Goal: Task Accomplishment & Management: Manage account settings

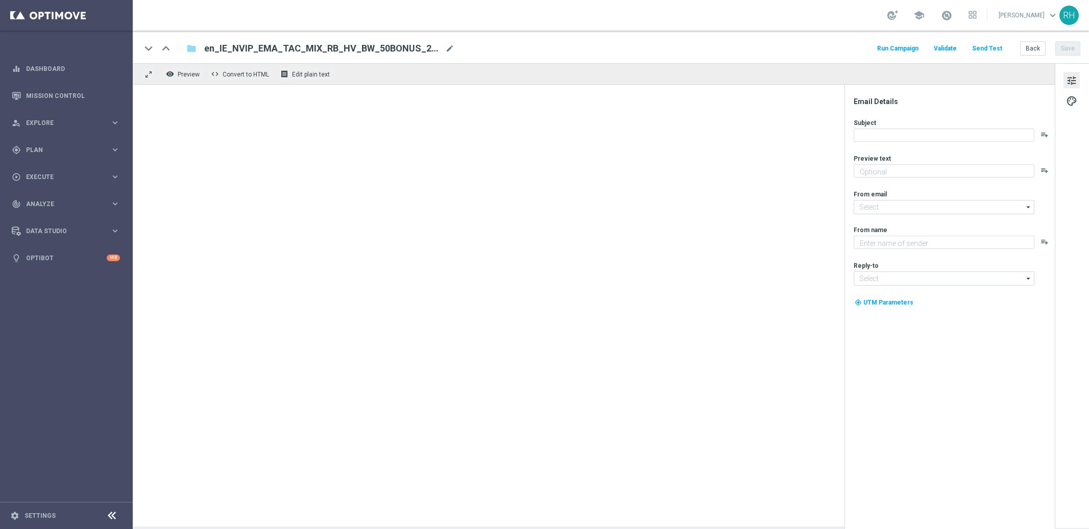
type textarea "Something from us - FREE!"
type textarea "Lottoland"
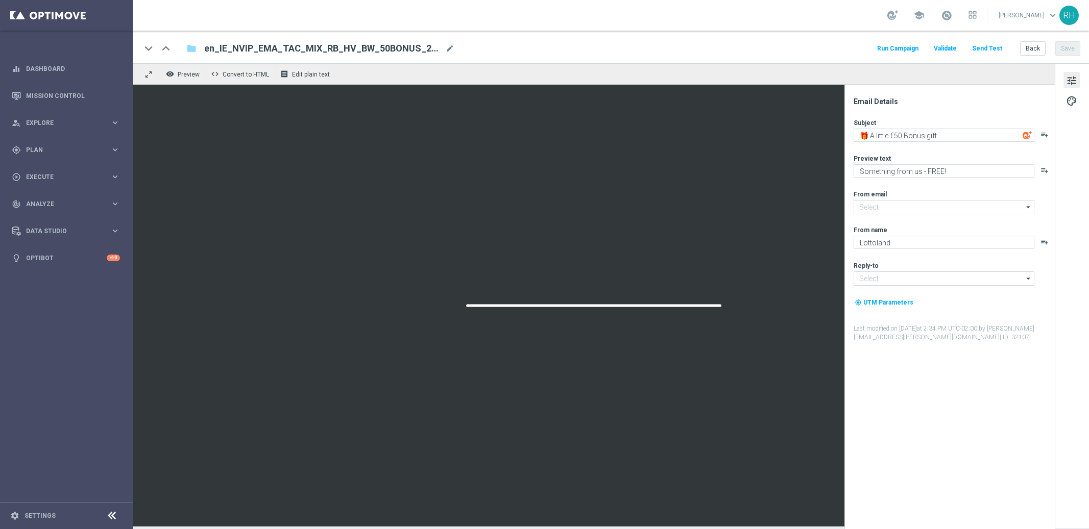
type input "[EMAIL_ADDRESS][DOMAIN_NAME]"
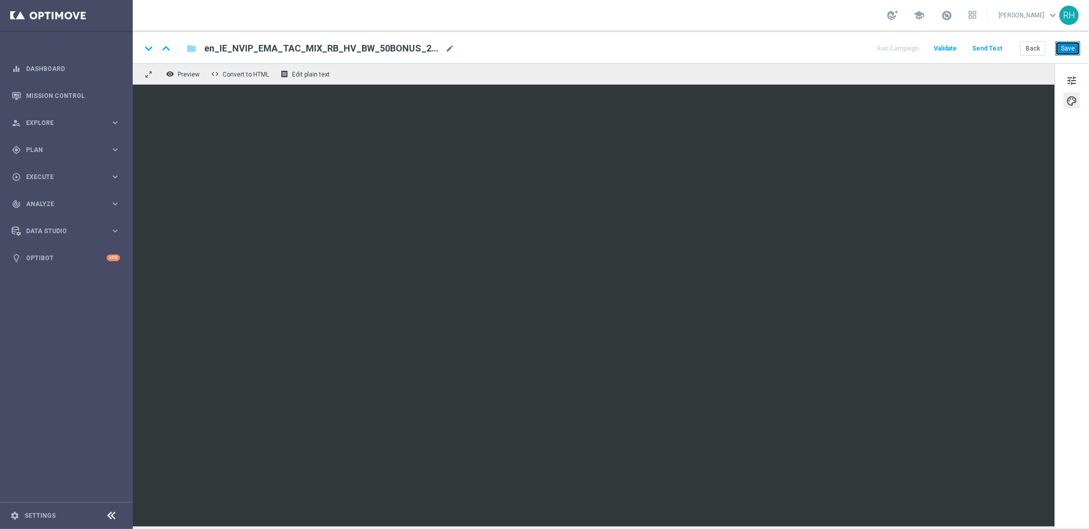
click at [1072, 52] on button "Save" at bounding box center [1067, 48] width 25 height 14
click at [1068, 55] on button "Save" at bounding box center [1067, 48] width 25 height 14
click at [1072, 50] on button "Save" at bounding box center [1067, 48] width 25 height 14
click at [1067, 57] on div "keyboard_arrow_down keyboard_arrow_up folder en_IE_NVIP_EMA_TAC_MIX_RB_HV_BLBD_…" at bounding box center [611, 47] width 956 height 33
click at [1074, 45] on button "Save" at bounding box center [1067, 48] width 25 height 14
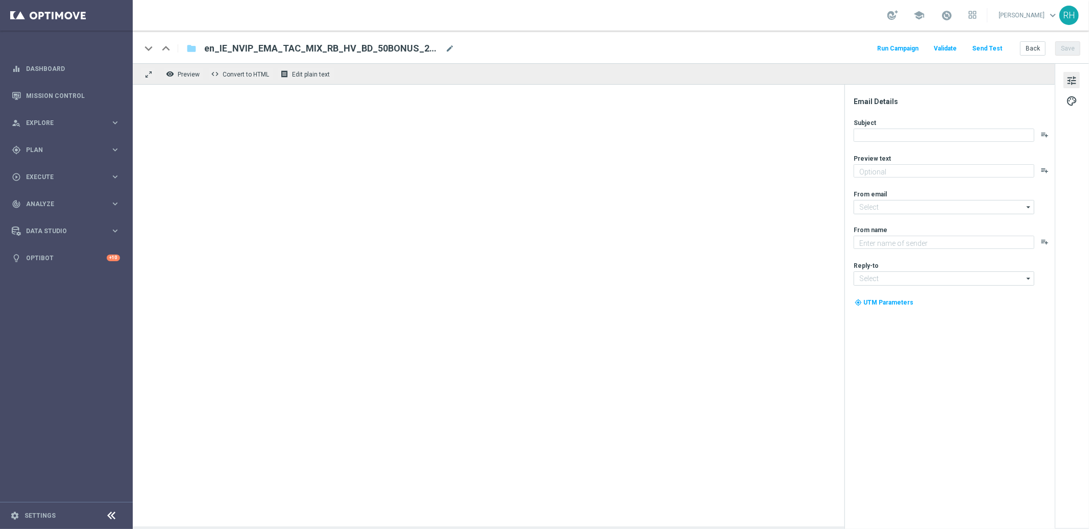
type textarea "Something from us - FREE!"
type input "[EMAIL_ADDRESS][DOMAIN_NAME]"
type textarea "Lottoland"
type input "support@lottoland.ie"
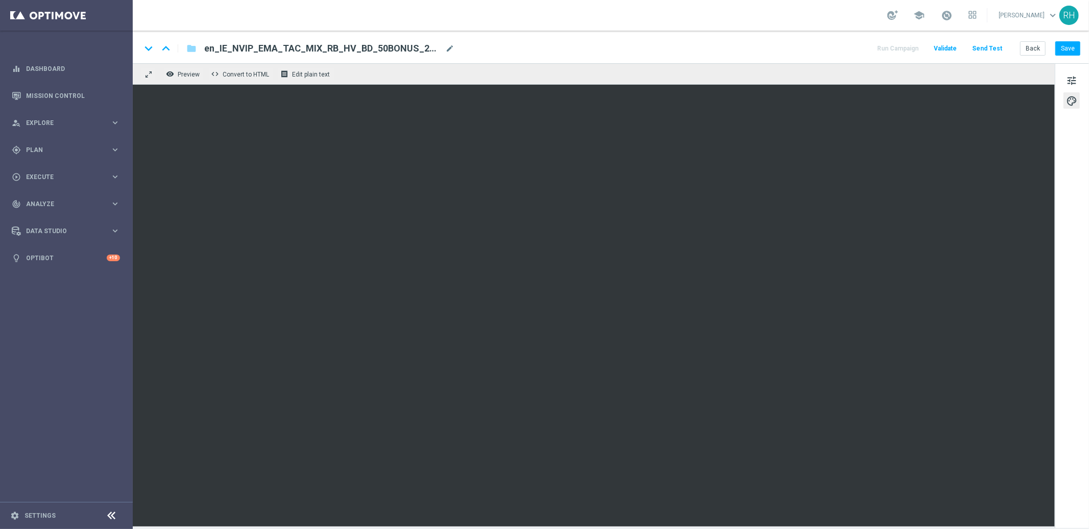
click at [1077, 57] on div "keyboard_arrow_down keyboard_arrow_up folder en_IE_NVIP_EMA_TAC_MIX_RB_HV_BD_50…" at bounding box center [611, 47] width 956 height 33
click at [1068, 59] on div "keyboard_arrow_down keyboard_arrow_up folder en_IE_NVIP_EMA_TAC_MIX_RB_HV_BD_50…" at bounding box center [611, 47] width 956 height 33
click at [795, 51] on div "keyboard_arrow_down keyboard_arrow_up folder en_IE_NVIP_EMA_TAC_MIX_RB_HV_BD_50…" at bounding box center [610, 48] width 939 height 13
click at [1061, 52] on button "Save" at bounding box center [1067, 48] width 25 height 14
click at [1065, 52] on button "Save" at bounding box center [1067, 48] width 25 height 14
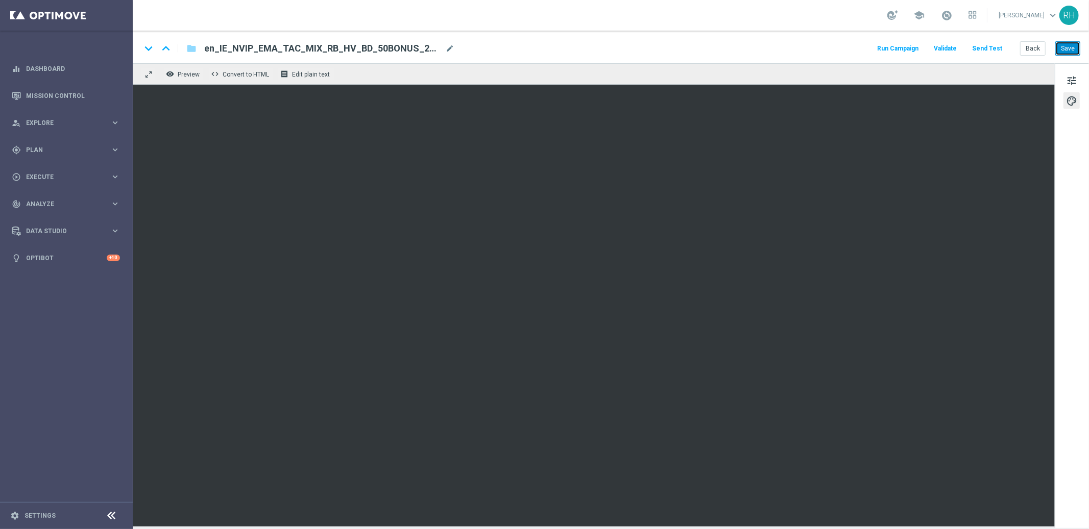
click at [1073, 53] on button "Save" at bounding box center [1067, 48] width 25 height 14
drag, startPoint x: 780, startPoint y: 57, endPoint x: 798, endPoint y: 66, distance: 19.9
click at [780, 59] on div "keyboard_arrow_down keyboard_arrow_up folder en_IE_NVIP_EMA_TAC_MIX_RB_HV_BD_50…" at bounding box center [611, 47] width 956 height 33
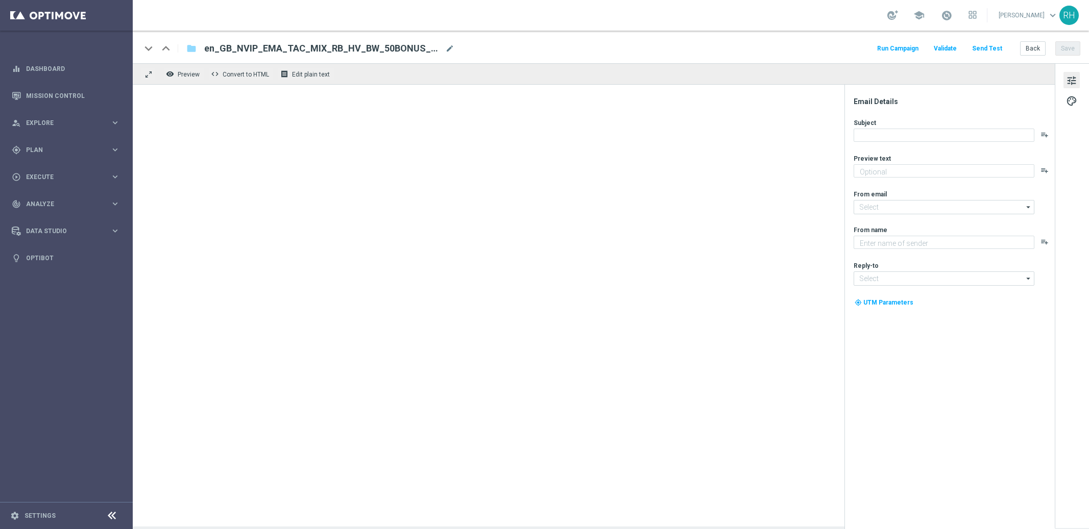
type textarea "Something from us, on us!"
type input "[EMAIL_ADDRESS][DOMAIN_NAME]"
type textarea "Lottoland"
type input "[EMAIL_ADDRESS][DOMAIN_NAME]"
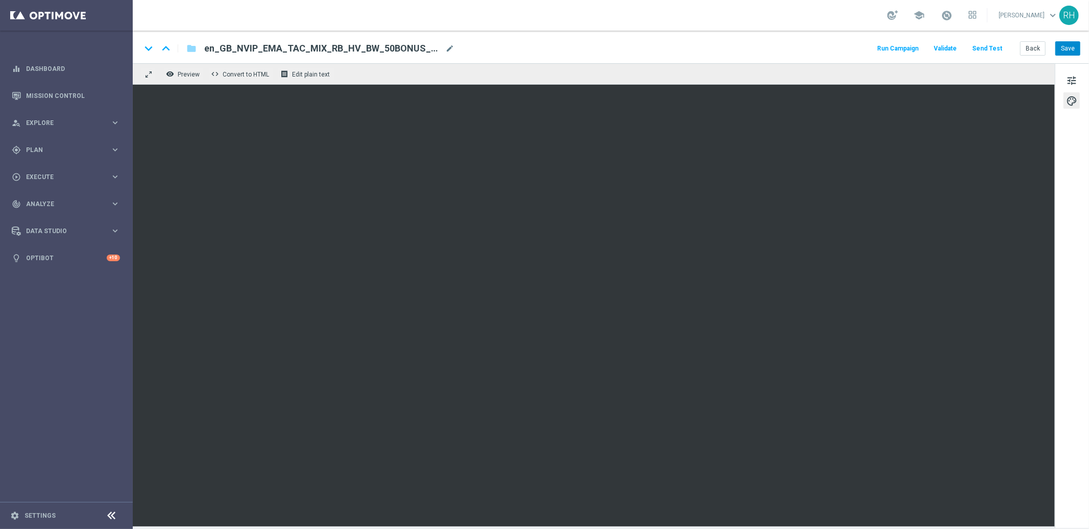
click at [1083, 49] on div "keyboard_arrow_down keyboard_arrow_up folder en_GB_NVIP_EMA_TAC_MIX_RB_HV_BW_50…" at bounding box center [611, 47] width 956 height 33
click at [1069, 50] on button "Save" at bounding box center [1067, 48] width 25 height 14
drag, startPoint x: 799, startPoint y: 33, endPoint x: 1089, endPoint y: 88, distance: 294.6
click at [814, 37] on div "keyboard_arrow_down keyboard_arrow_up folder en_GB_NVIP_EMA_TAC_MIX_RB_HV_BW_50…" at bounding box center [611, 47] width 956 height 33
click at [1075, 51] on button "Save" at bounding box center [1067, 48] width 25 height 14
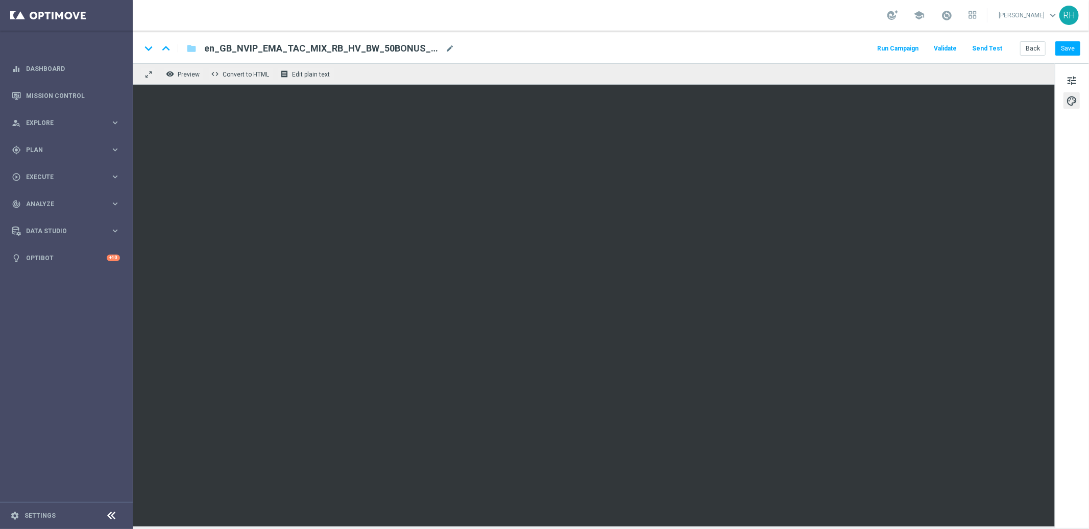
click at [955, 51] on span "Validate" at bounding box center [945, 48] width 23 height 7
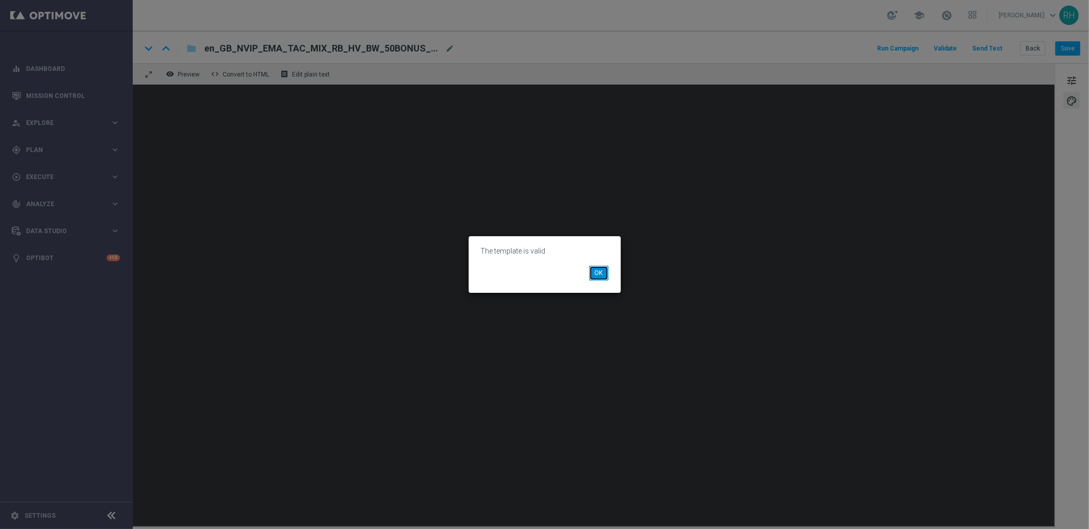
click at [600, 272] on button "OK" at bounding box center [598, 273] width 19 height 14
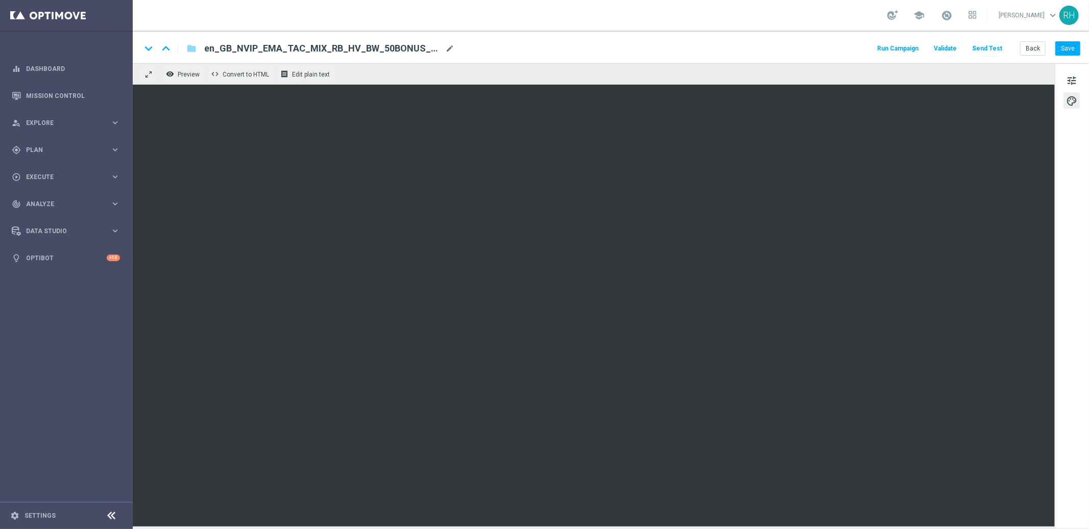
click at [983, 42] on button "Send Test" at bounding box center [986, 49] width 33 height 14
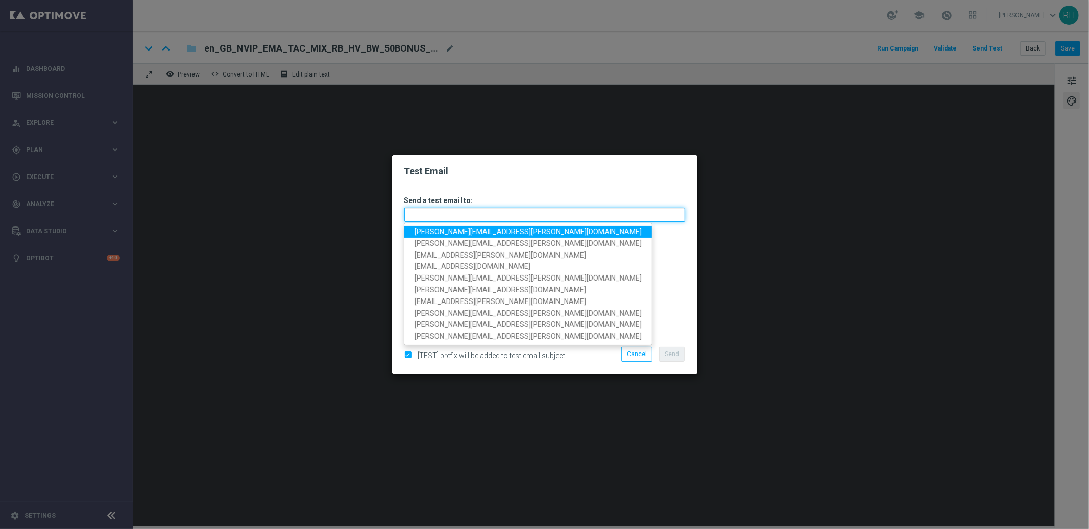
click at [559, 208] on input "text" at bounding box center [544, 215] width 281 height 14
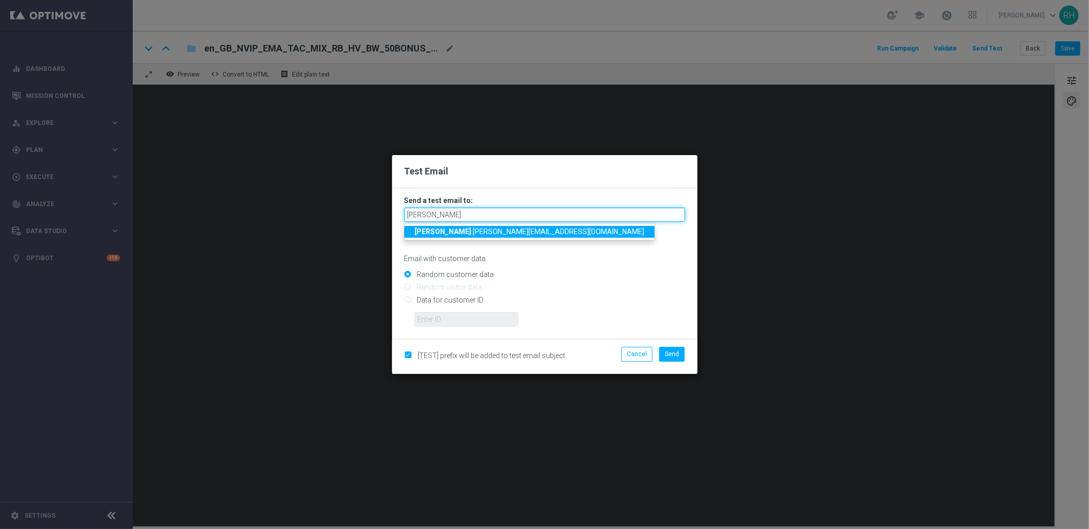
click at [586, 214] on input "ricky" at bounding box center [544, 215] width 281 height 14
click at [677, 251] on div "Email with customer data" at bounding box center [544, 249] width 281 height 27
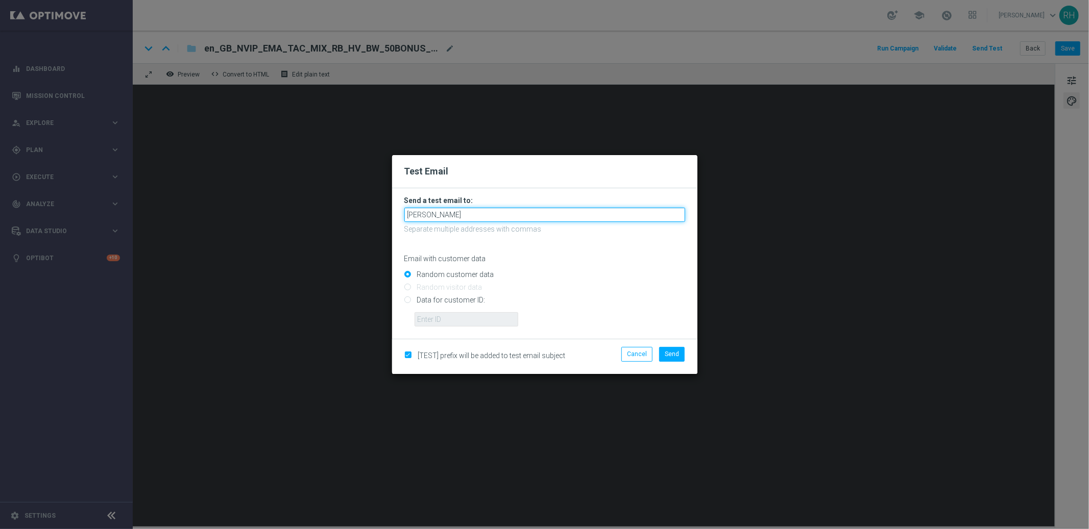
click at [522, 219] on input "ricky" at bounding box center [544, 215] width 281 height 14
type input "rickylee537@icloud.com"
click at [674, 353] on span "Send" at bounding box center [672, 354] width 14 height 7
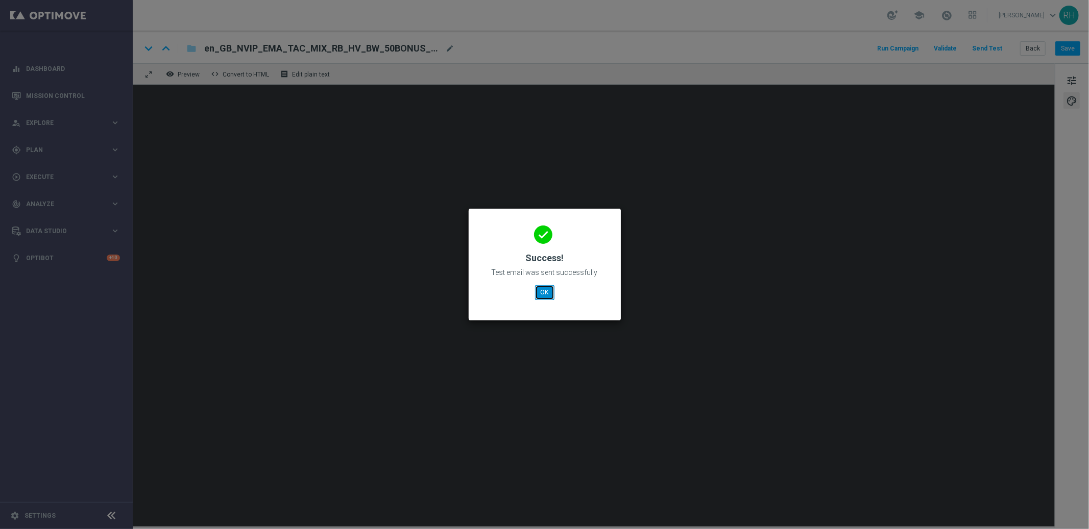
click at [548, 287] on button "OK" at bounding box center [544, 292] width 19 height 14
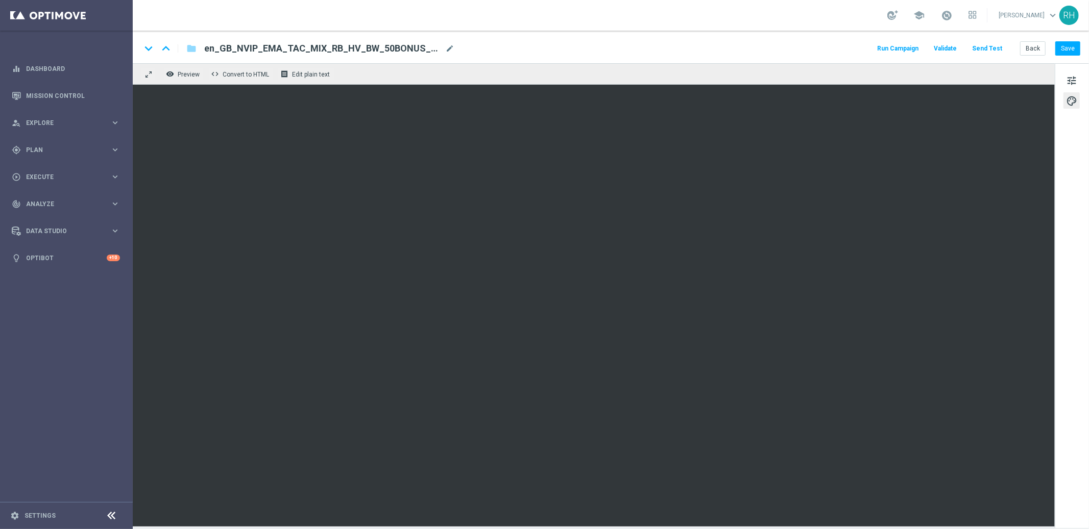
click at [995, 53] on button "Send Test" at bounding box center [986, 49] width 33 height 14
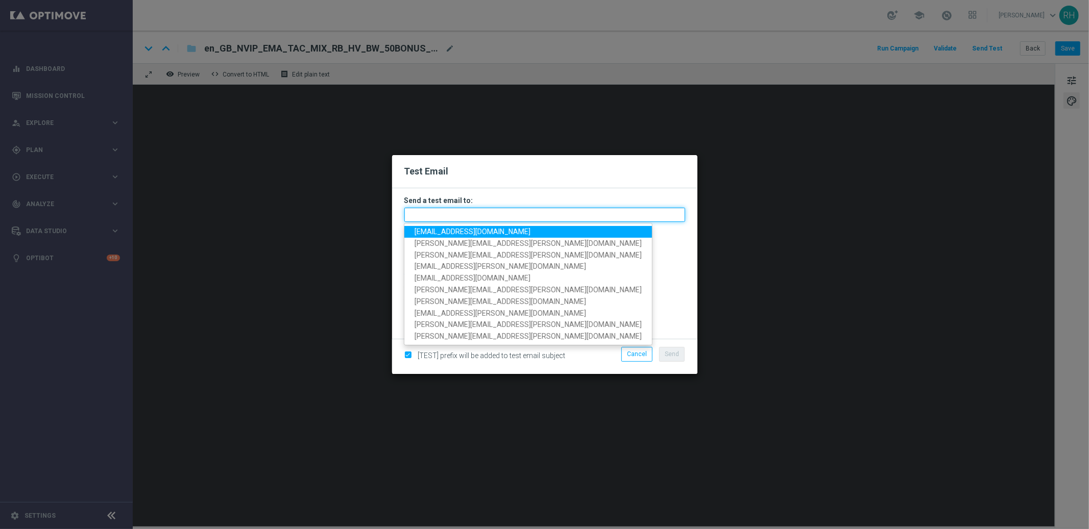
click at [467, 215] on input "text" at bounding box center [544, 215] width 281 height 14
click at [447, 231] on span "rickylee537@icloud.com" at bounding box center [472, 232] width 116 height 8
type input "rickylee537@icloud.com"
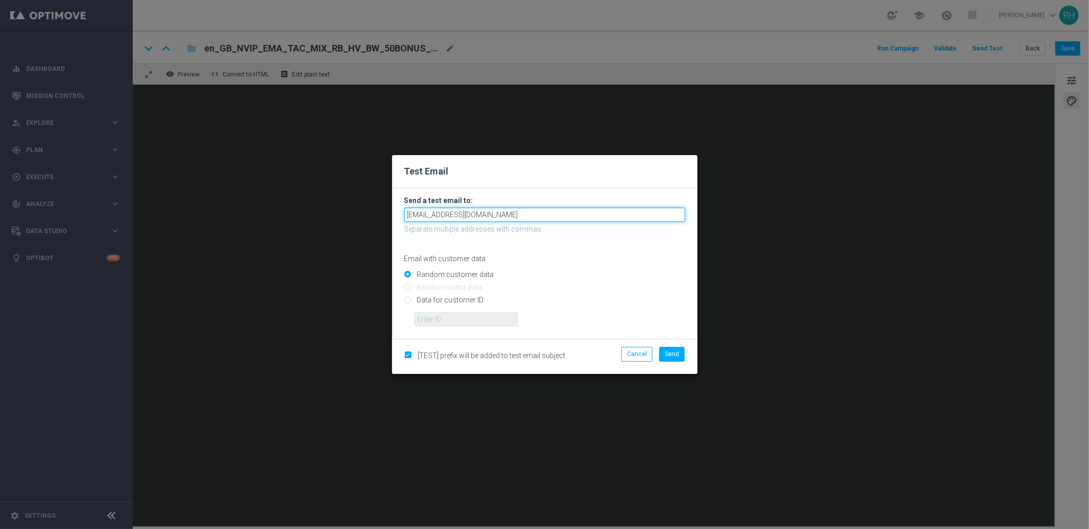
click at [457, 219] on input "rickylee537@icloud.com" at bounding box center [544, 215] width 281 height 14
drag, startPoint x: 689, startPoint y: 272, endPoint x: 651, endPoint y: 333, distance: 71.8
click at [689, 273] on form "Send a test email to: rickylee537@icloud.com rickylee537@icloud.com Separate mu…" at bounding box center [544, 263] width 305 height 151
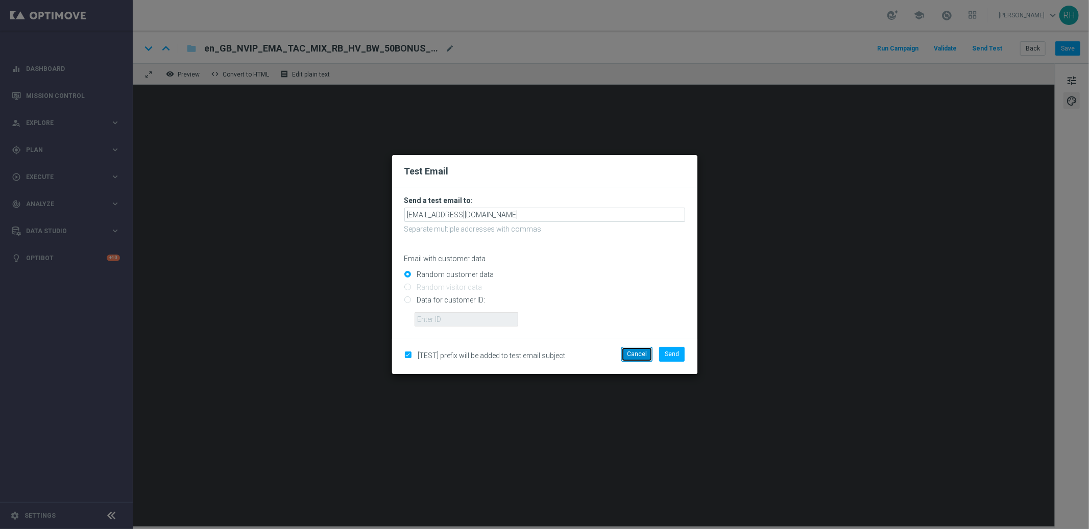
click at [640, 352] on button "Cancel" at bounding box center [636, 354] width 31 height 14
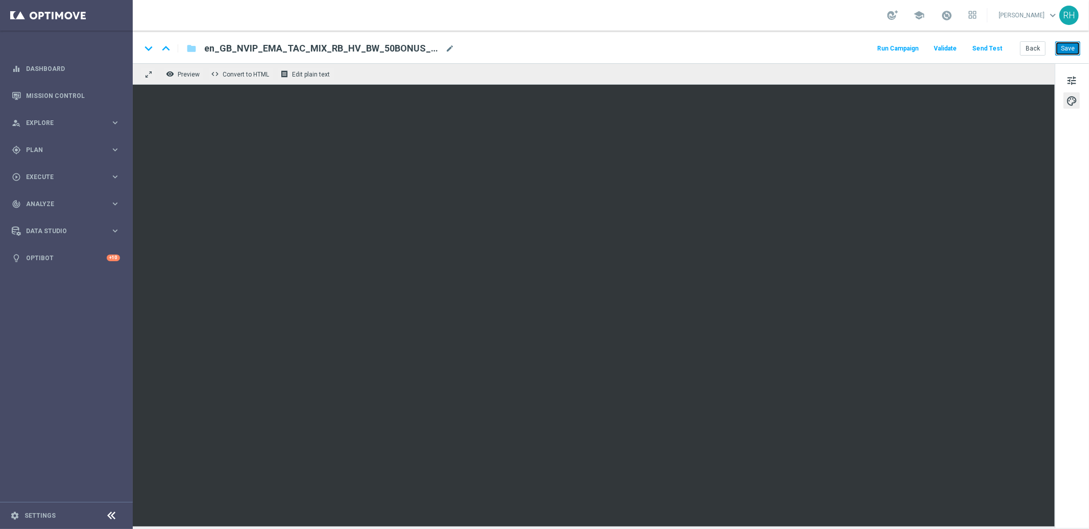
click at [1077, 47] on button "Save" at bounding box center [1067, 48] width 25 height 14
click at [1063, 46] on button "Save" at bounding box center [1067, 48] width 25 height 14
click at [1070, 51] on button "Save" at bounding box center [1067, 48] width 25 height 14
click at [1073, 51] on button "Save" at bounding box center [1067, 48] width 25 height 14
click at [1064, 52] on button "Save" at bounding box center [1067, 48] width 25 height 14
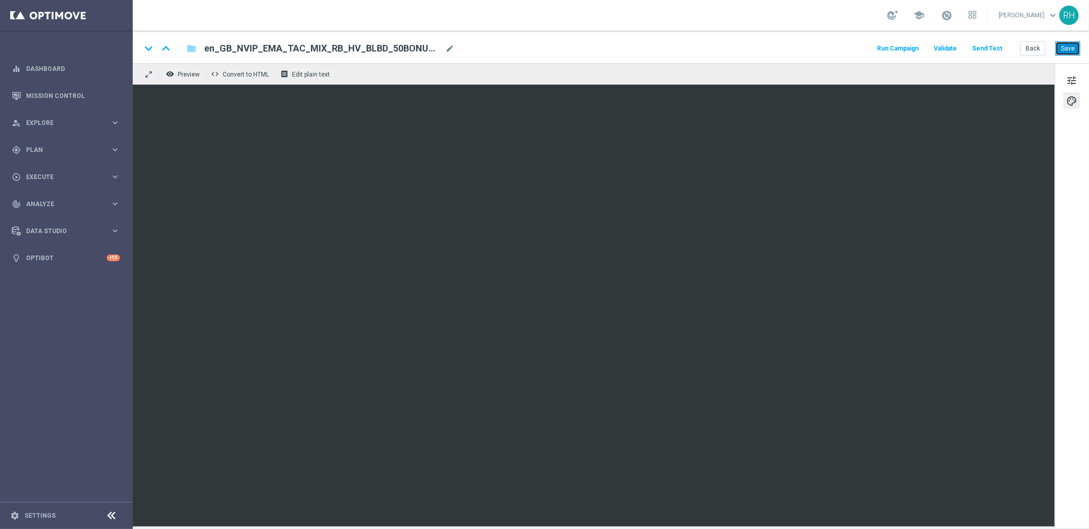
click at [1069, 53] on button "Save" at bounding box center [1067, 48] width 25 height 14
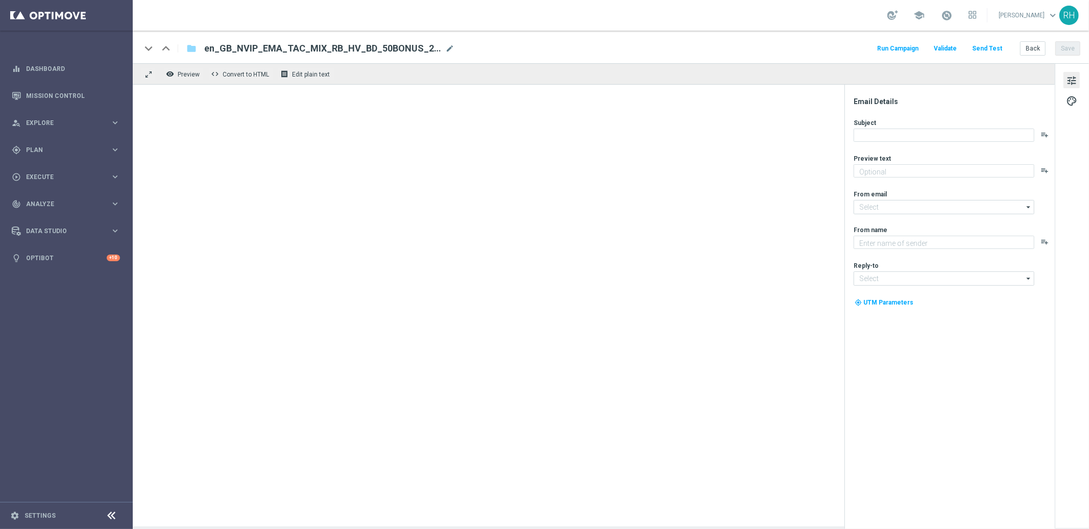
type textarea "Something from us, on us!"
type input "[EMAIL_ADDRESS][DOMAIN_NAME]"
type textarea "Lottoland"
type input "[EMAIL_ADDRESS][DOMAIN_NAME]"
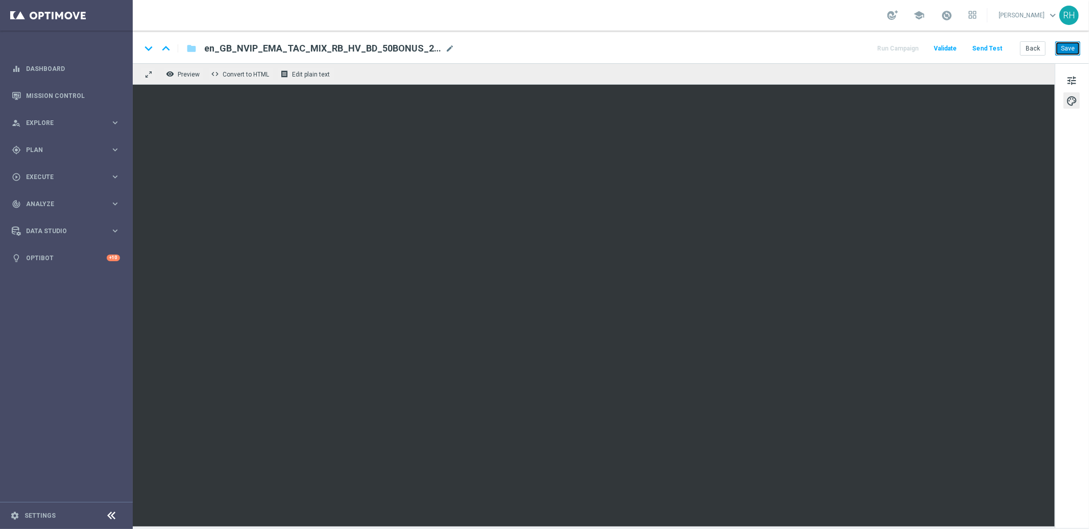
click at [1065, 48] on button "Save" at bounding box center [1067, 48] width 25 height 14
click at [1065, 51] on button "Save" at bounding box center [1067, 48] width 25 height 14
click at [1067, 41] on button "Save" at bounding box center [1067, 48] width 25 height 14
click at [1072, 49] on button "Save" at bounding box center [1067, 48] width 25 height 14
click at [69, 90] on link "Mission Control" at bounding box center [73, 95] width 94 height 27
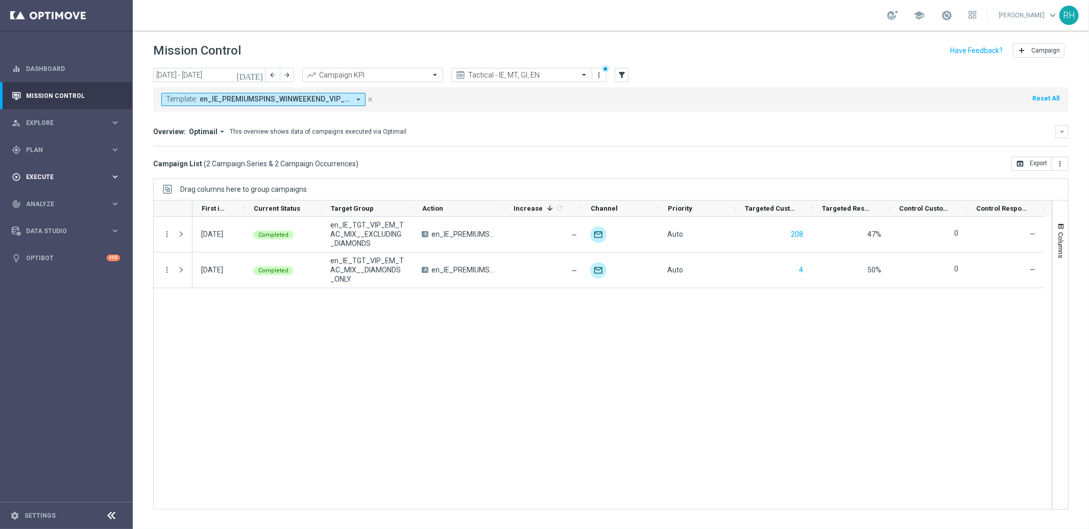
click at [92, 170] on div "play_circle_outline Execute keyboard_arrow_right" at bounding box center [66, 176] width 132 height 27
click at [55, 196] on link "Campaign Builder" at bounding box center [67, 198] width 80 height 8
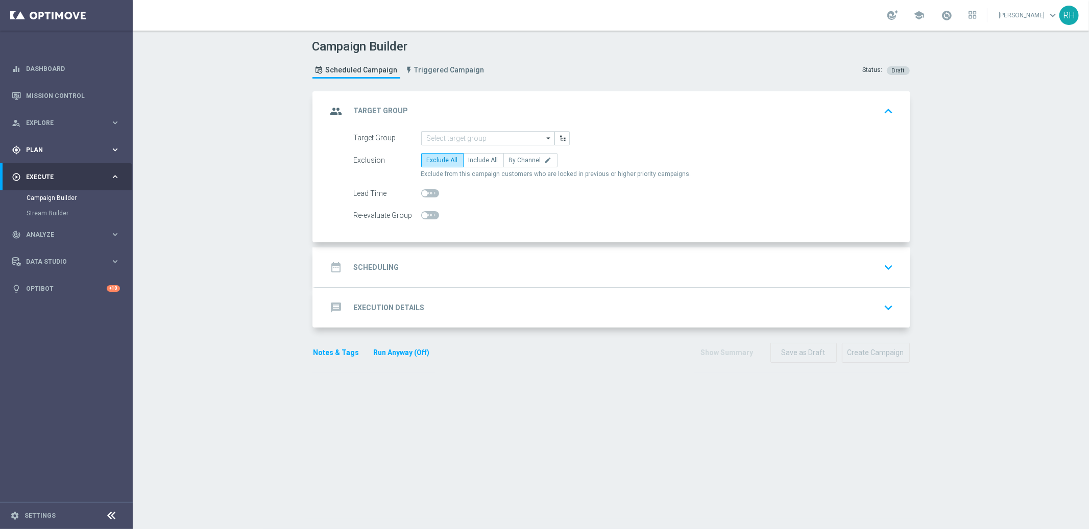
click at [77, 143] on div "gps_fixed Plan keyboard_arrow_right" at bounding box center [66, 149] width 132 height 27
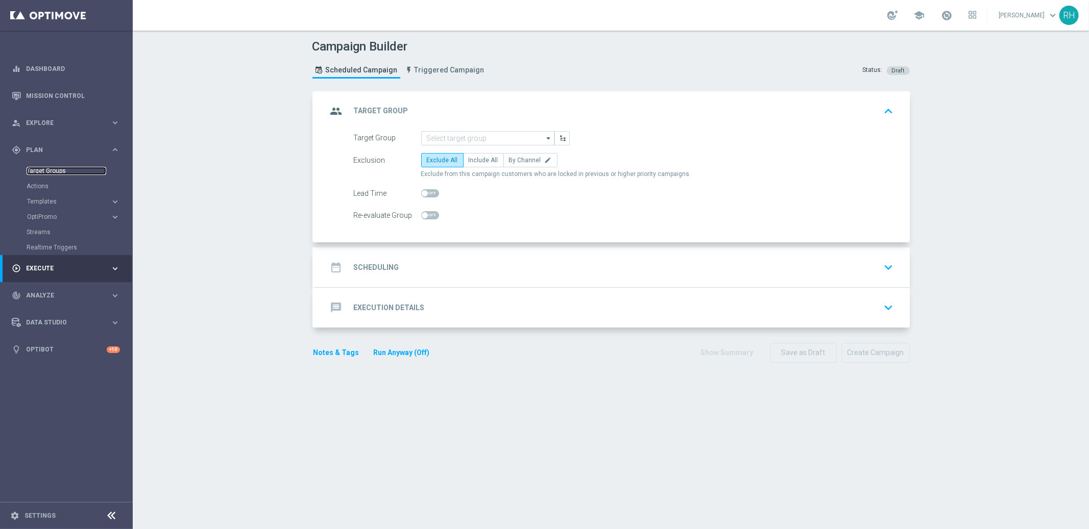
click at [64, 168] on link "Target Groups" at bounding box center [67, 171] width 80 height 8
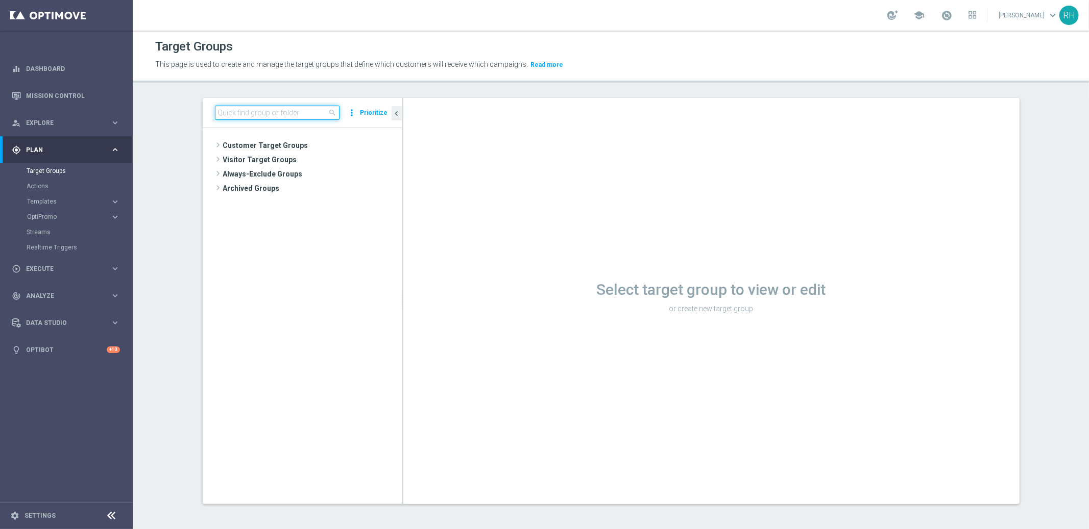
click at [272, 108] on input at bounding box center [277, 113] width 125 height 14
paste input "UK_CASINO_EMAIL | FTP"
type input "UK_CASINO_EMAIL | FTP"
click at [307, 187] on span "UK_CASINO_EMAIL | FTP" at bounding box center [320, 189] width 113 height 9
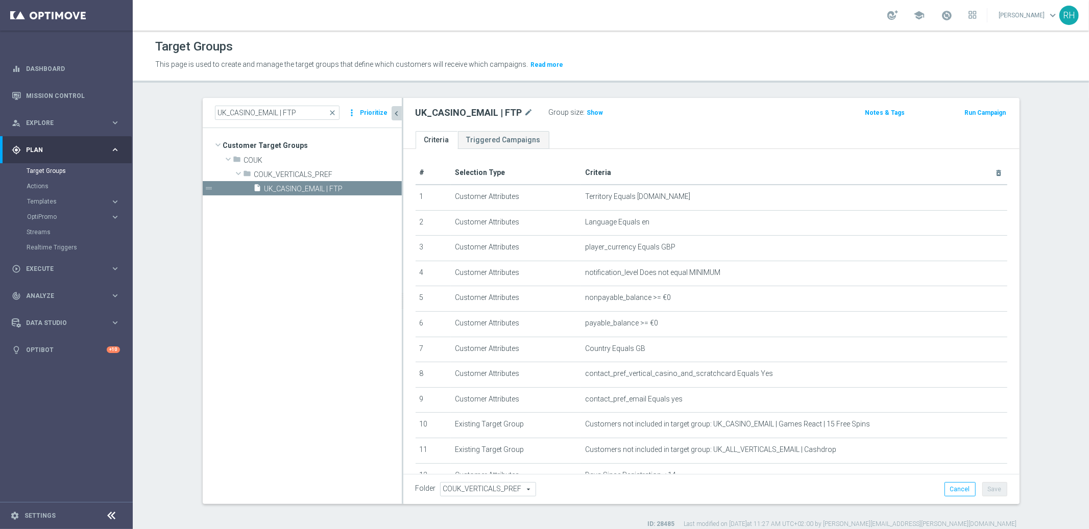
click at [392, 115] on icon "chevron_left" at bounding box center [397, 114] width 10 height 10
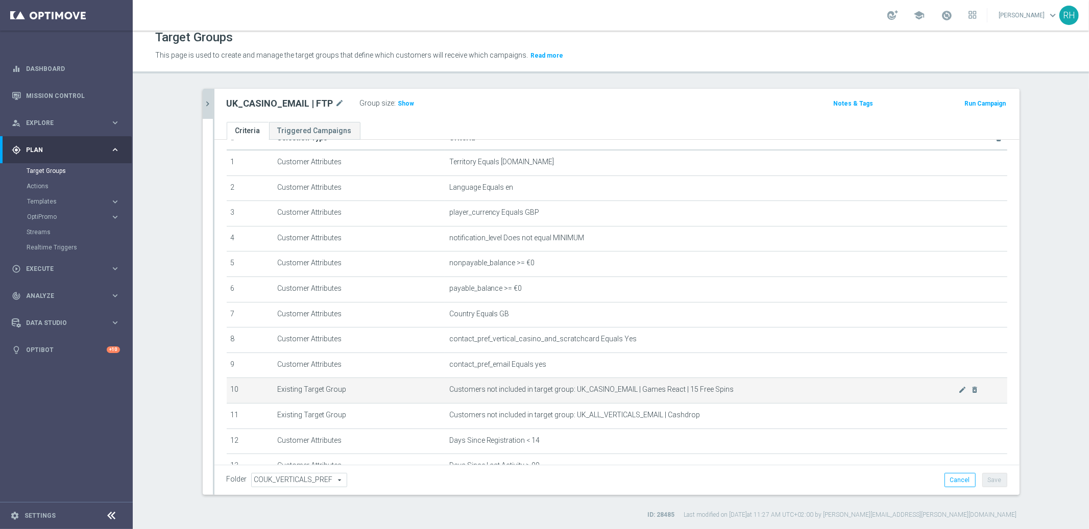
scroll to position [123, 0]
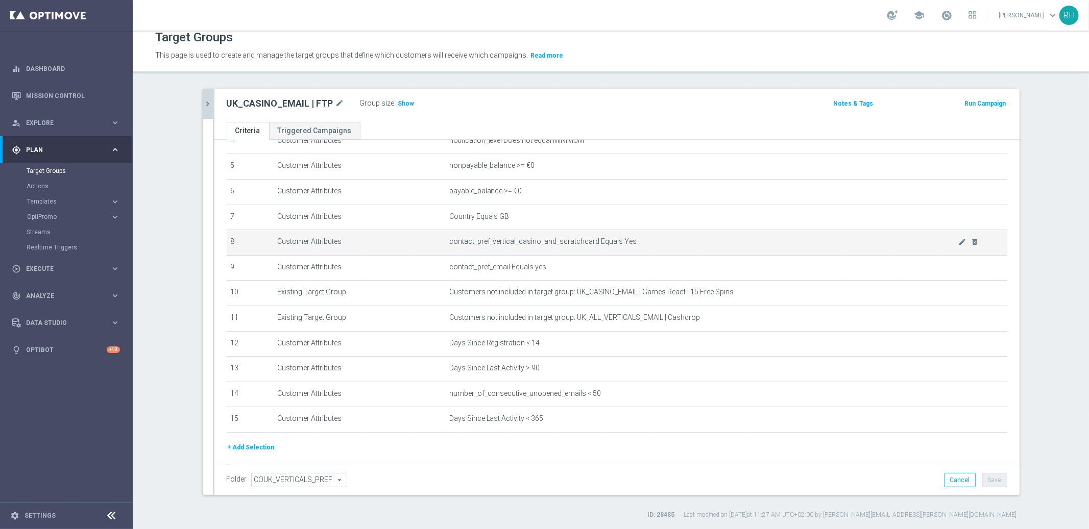
click at [596, 237] on span "contact_pref_vertical_casino_and_scratchcard Equals Yes" at bounding box center [703, 241] width 509 height 9
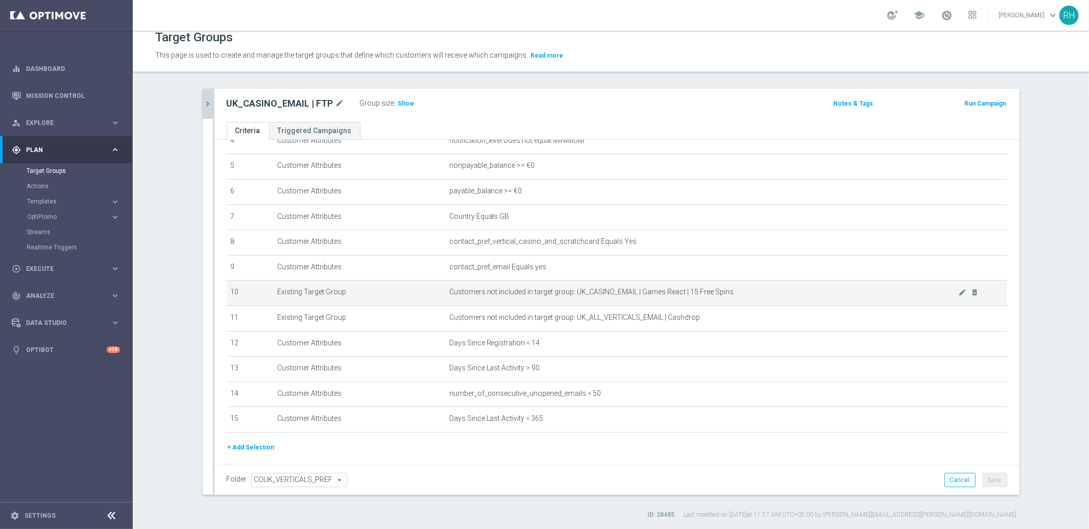
drag, startPoint x: 515, startPoint y: 289, endPoint x: 702, endPoint y: 287, distance: 186.8
click at [702, 288] on span "Customers not included in target group: UK_CASINO_EMAIL | Games React | 15 Free…" at bounding box center [703, 292] width 509 height 9
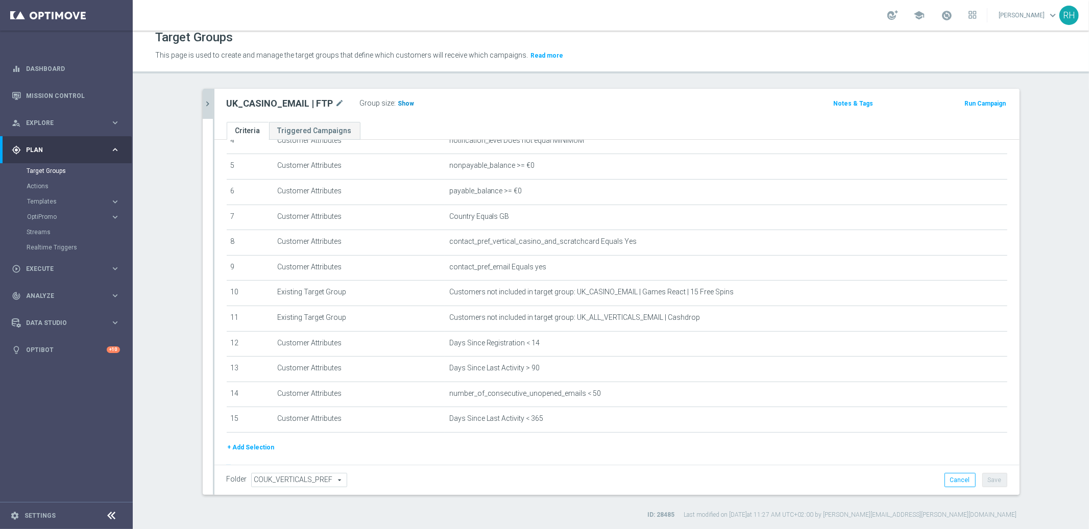
click at [401, 105] on span "Show" at bounding box center [406, 103] width 16 height 7
click at [619, 478] on div "Folder COUK_VERTICALS_PREF COUK_VERTICALS_PREF arrow_drop_down search Cancel Sa…" at bounding box center [617, 480] width 780 height 14
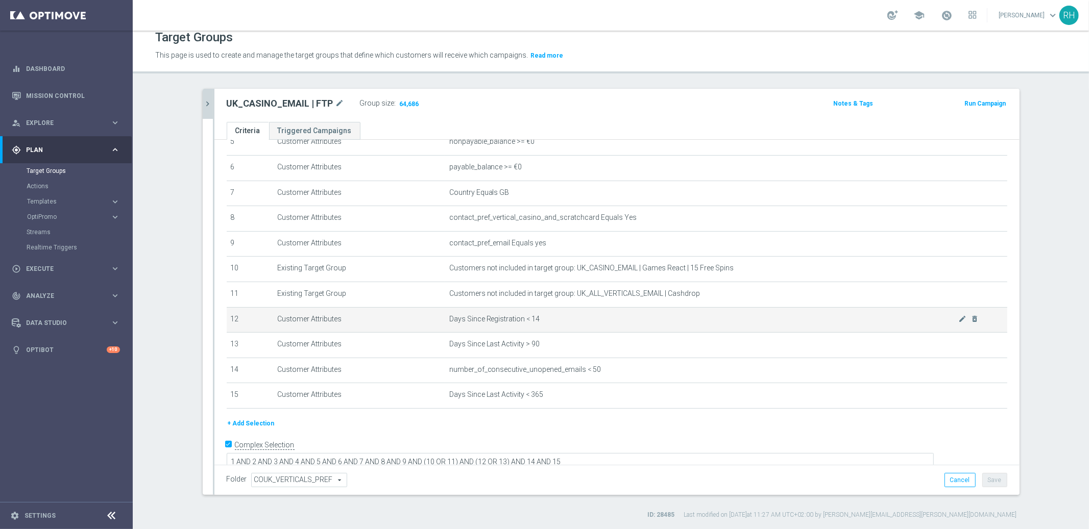
click at [530, 315] on span "Days Since Registration < 14" at bounding box center [703, 319] width 509 height 9
click at [541, 320] on span "Days Since Registration < 14" at bounding box center [703, 319] width 509 height 9
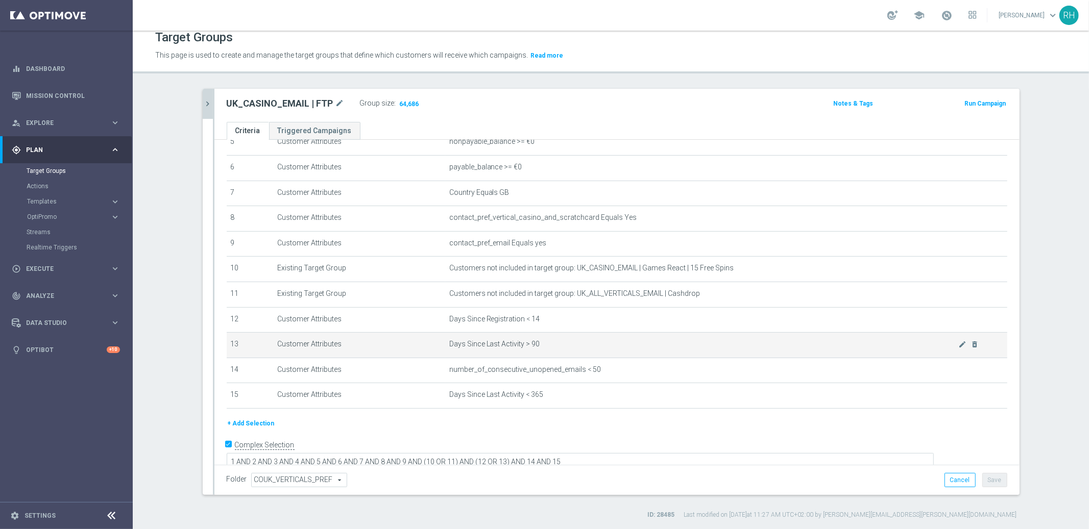
click at [561, 340] on span "Days Since Last Activity > 90" at bounding box center [703, 344] width 509 height 9
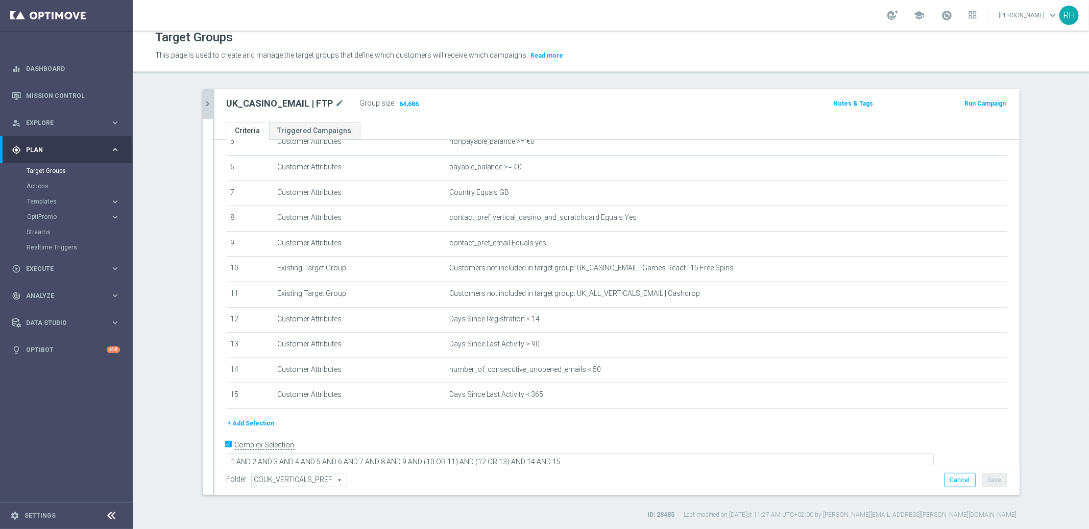
click at [206, 105] on icon "chevron_right" at bounding box center [208, 104] width 10 height 10
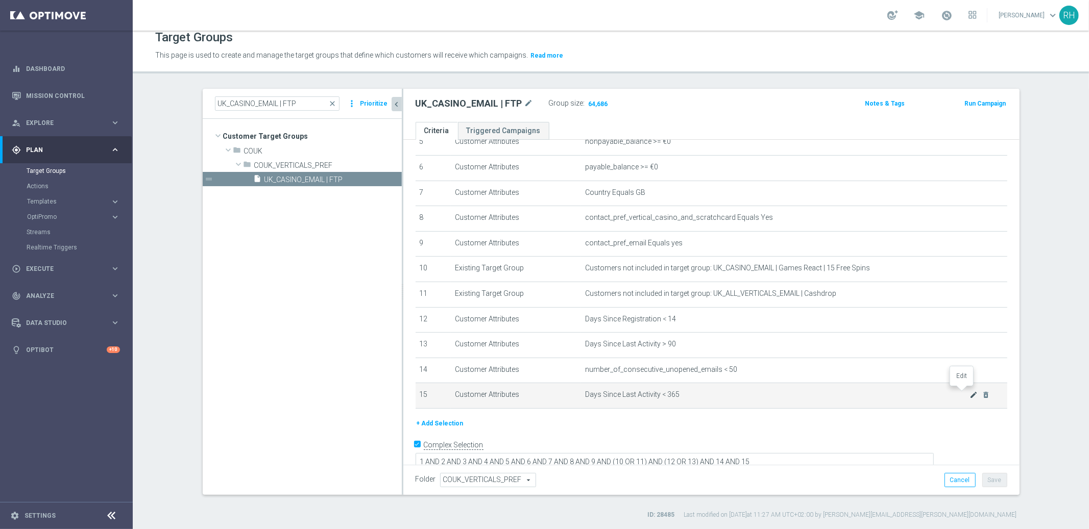
click at [969, 391] on icon "mode_edit" at bounding box center [973, 395] width 8 height 8
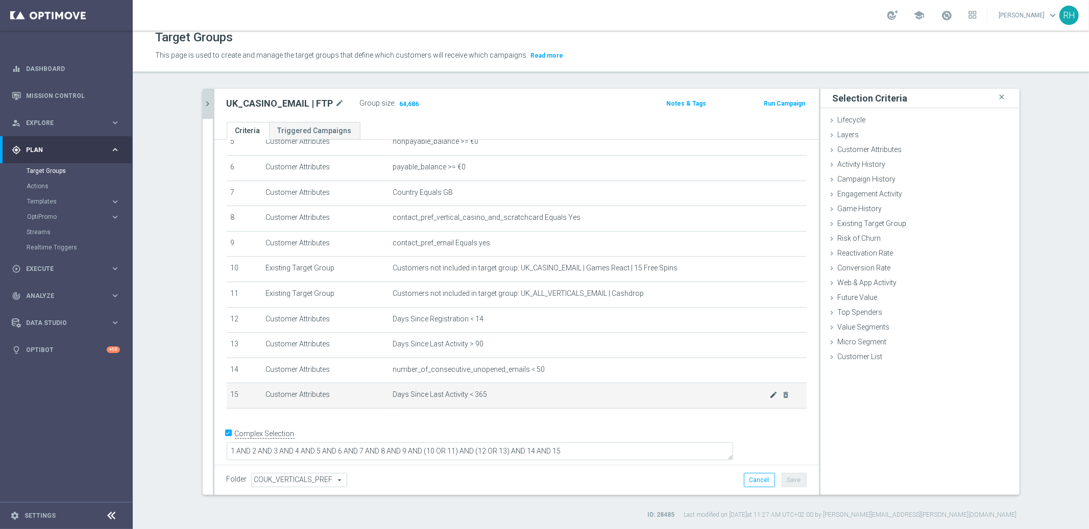
scroll to position [136, 0]
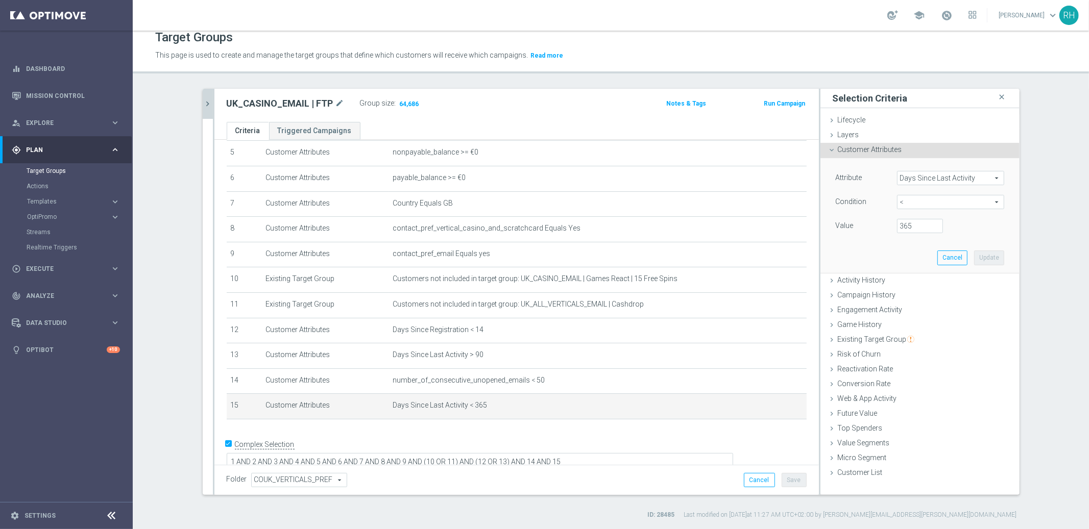
click at [716, 474] on div "Folder COUK_VERTICALS_PREF COUK_VERTICALS_PREF arrow_drop_down search Cancel Sa…" at bounding box center [517, 480] width 580 height 14
click at [764, 480] on button "Cancel" at bounding box center [759, 480] width 31 height 14
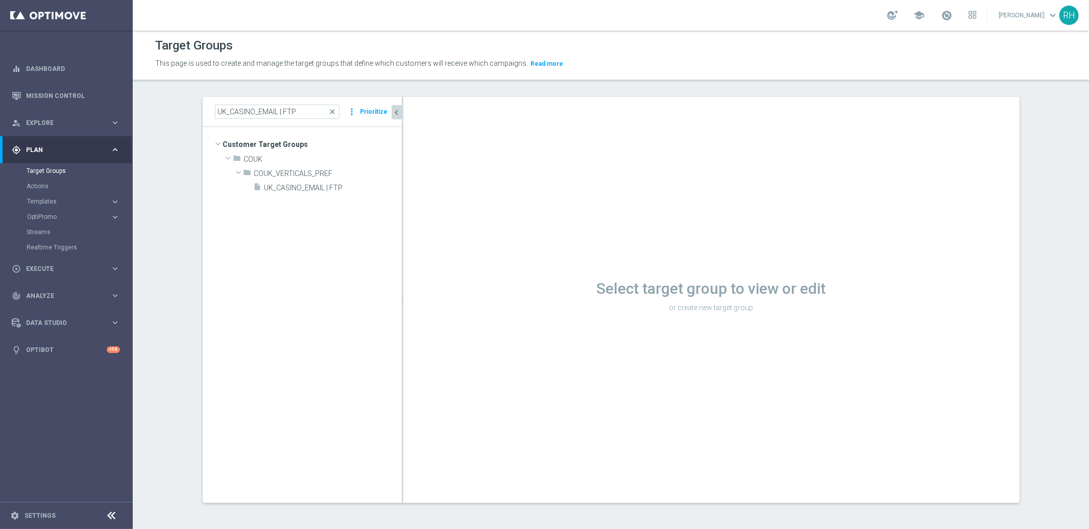
scroll to position [1, 0]
click at [378, 187] on icon "content_copy" at bounding box center [382, 188] width 8 height 8
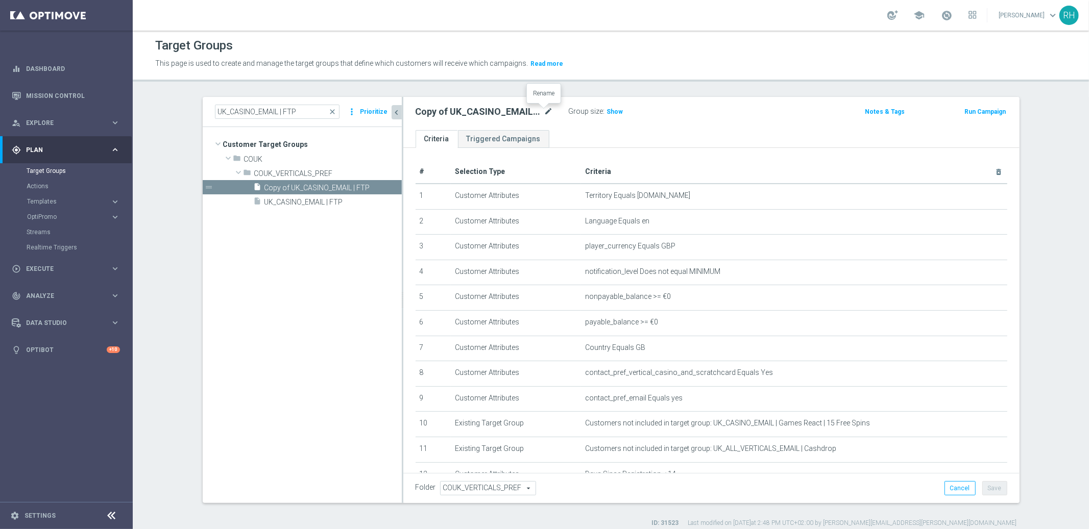
click at [544, 112] on icon "mode_edit" at bounding box center [548, 112] width 9 height 12
click at [538, 112] on input "Copy of UK_CASINO_EMAIL | FTP" at bounding box center [484, 113] width 138 height 14
click at [530, 115] on input "Copy of UK_CASINO_EMAIL | FTP | Excl. HVC Cash Drops" at bounding box center [484, 113] width 138 height 14
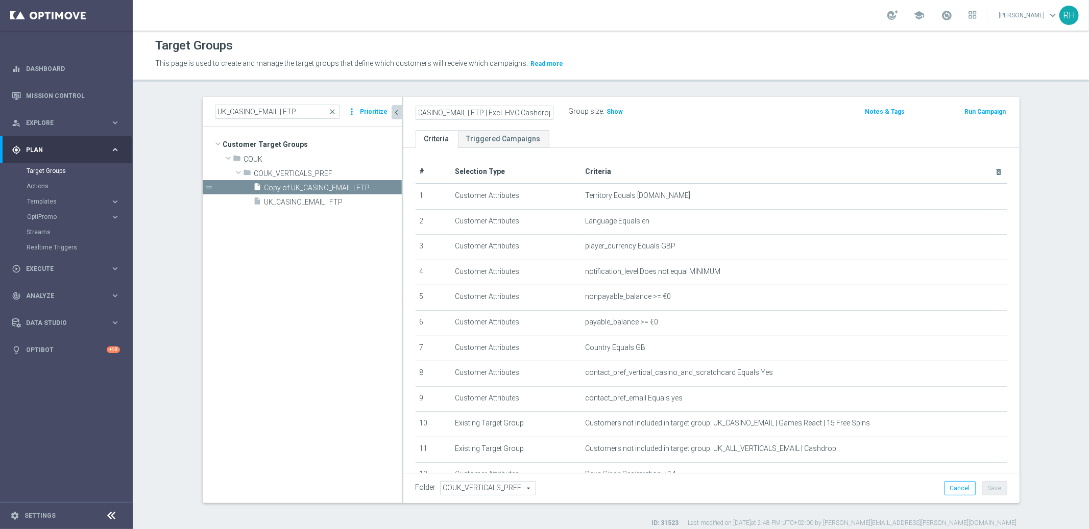
type input "Copy of UK_CASINO_EMAIL | FTP | Excl. HVC Cashdrops"
click at [609, 72] on header "Target Groups This page is used to create and manage the target groups that def…" at bounding box center [611, 56] width 956 height 52
click at [544, 114] on icon "mode_edit" at bounding box center [548, 112] width 9 height 12
click at [504, 114] on input "Copy of UK_CASINO_EMAIL | FTP | Excl. HVC Cashdrops" at bounding box center [484, 113] width 138 height 14
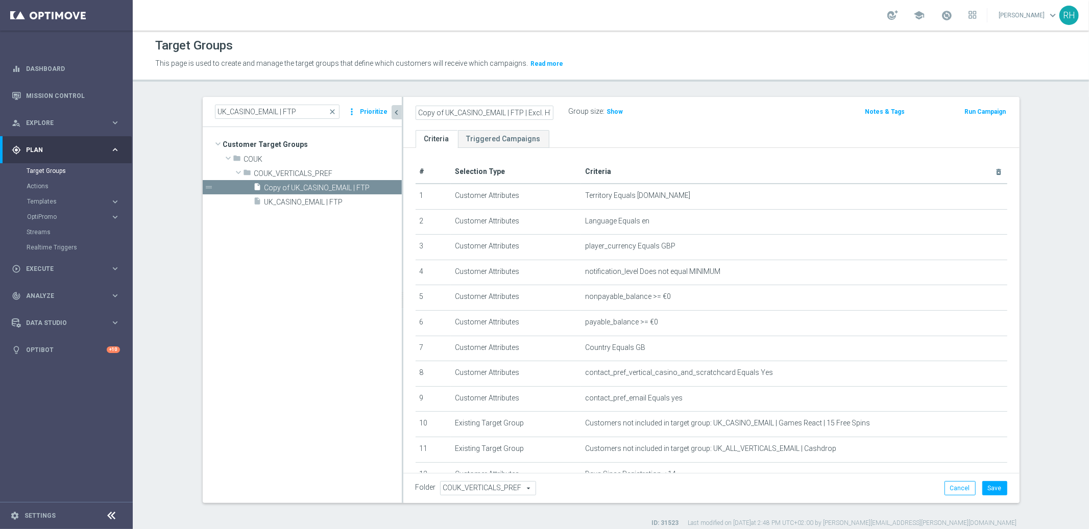
drag, startPoint x: 432, startPoint y: 113, endPoint x: 404, endPoint y: 113, distance: 28.1
click at [408, 113] on div "Copy of UK_CASINO_EMAIL | FTP | Excl. HVC Cashdrops" at bounding box center [484, 113] width 153 height 14
click at [434, 111] on input "Copy of UK_CASINO_EMAIL | FTP | Excl. HVC Cashdrops" at bounding box center [484, 113] width 138 height 14
drag, startPoint x: 440, startPoint y: 113, endPoint x: 388, endPoint y: 117, distance: 52.3
click at [388, 113] on as-split "UK_CASINO_EMAIL | FTP close more_vert Prioritize Customer Target Groups library…" at bounding box center [611, 300] width 817 height 406
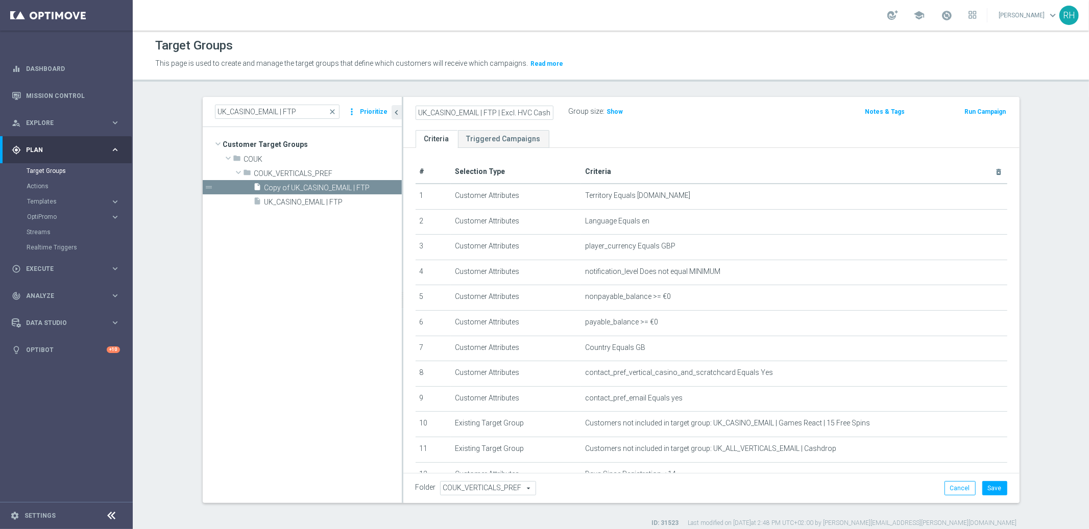
drag, startPoint x: 510, startPoint y: 113, endPoint x: 503, endPoint y: 114, distance: 7.2
click at [503, 114] on input "UK_CASINO_EMAIL | FTP | Excl. HVC Cashdrops" at bounding box center [484, 113] width 138 height 14
type input "UK_CASINO_EMAIL | FTP | EXCL. HVC Cashdrops"
click at [659, 60] on p "This page is used to create and manage the target groups that define which cust…" at bounding box center [494, 63] width 679 height 11
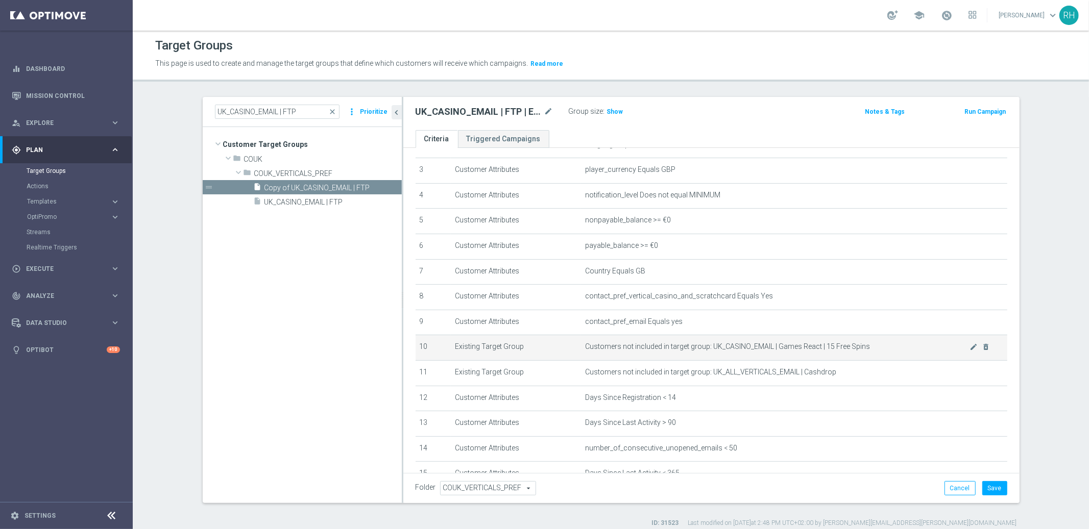
scroll to position [147, 0]
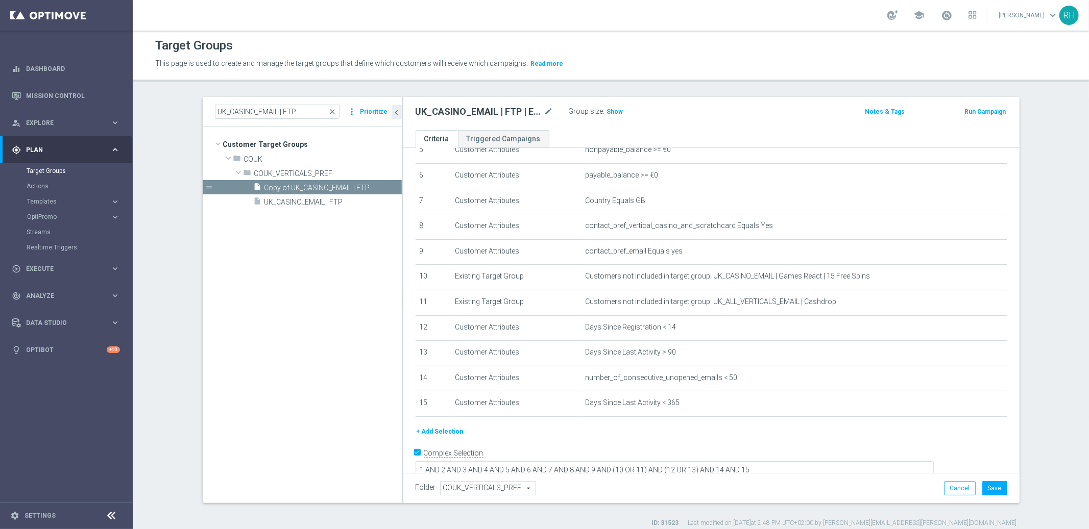
click at [423, 426] on button "+ Add Selection" at bounding box center [439, 431] width 49 height 11
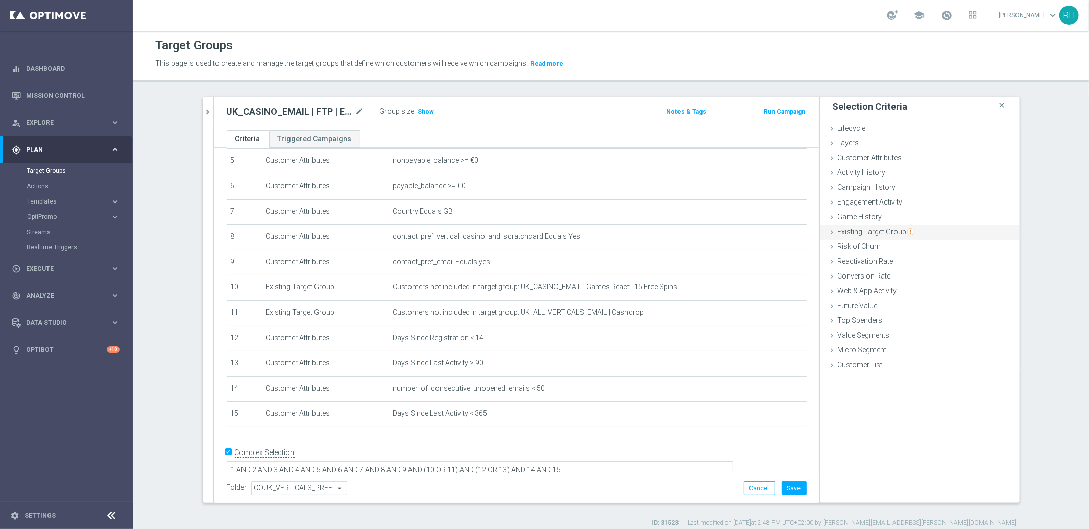
click at [851, 229] on span "Existing Target Group" at bounding box center [876, 232] width 77 height 8
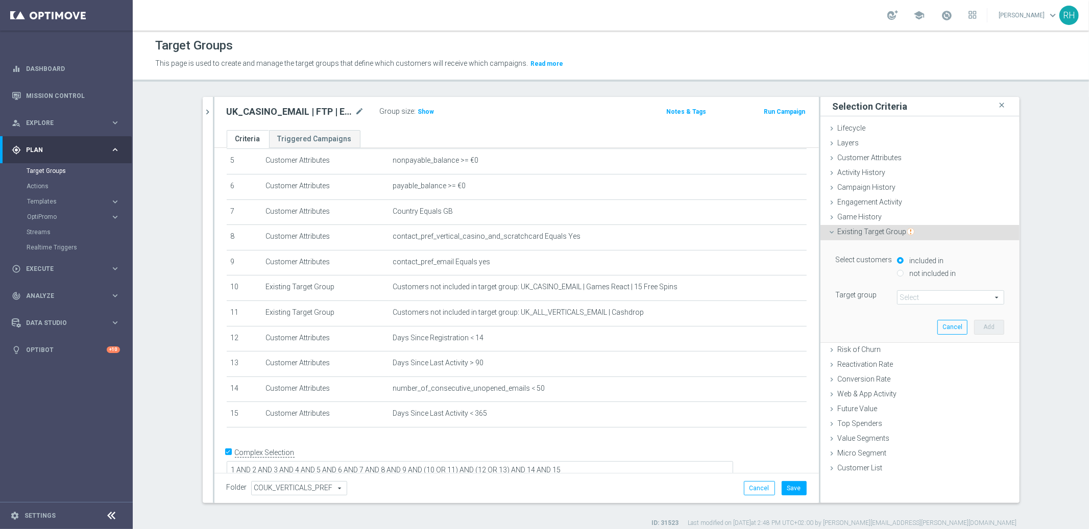
click at [897, 271] on input "not included in" at bounding box center [900, 273] width 7 height 7
radio input "true"
click at [913, 302] on span at bounding box center [950, 297] width 106 height 13
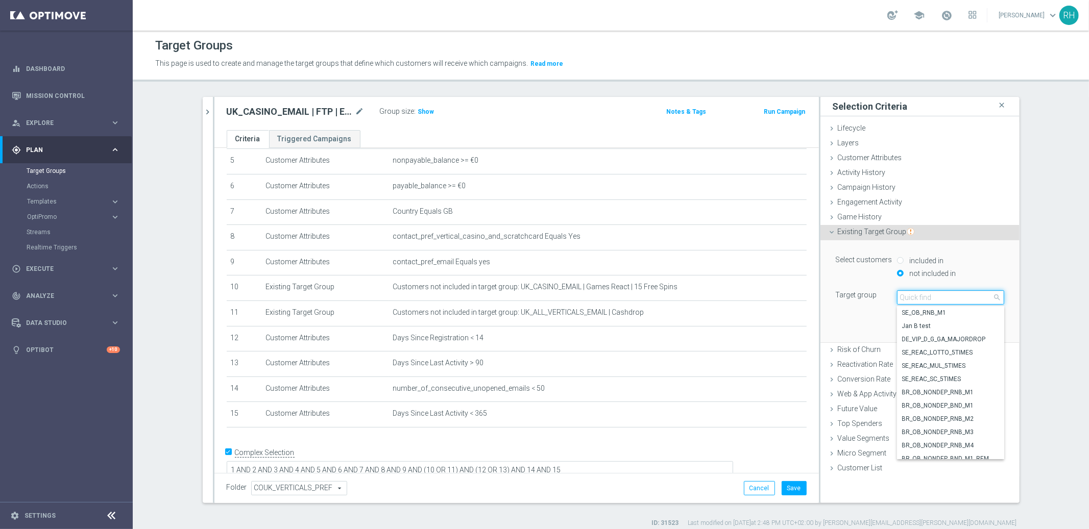
click at [911, 299] on input "search" at bounding box center [950, 297] width 107 height 14
paste input "UK_CASINO_EMAIL | HVC_PlayerIdentification"
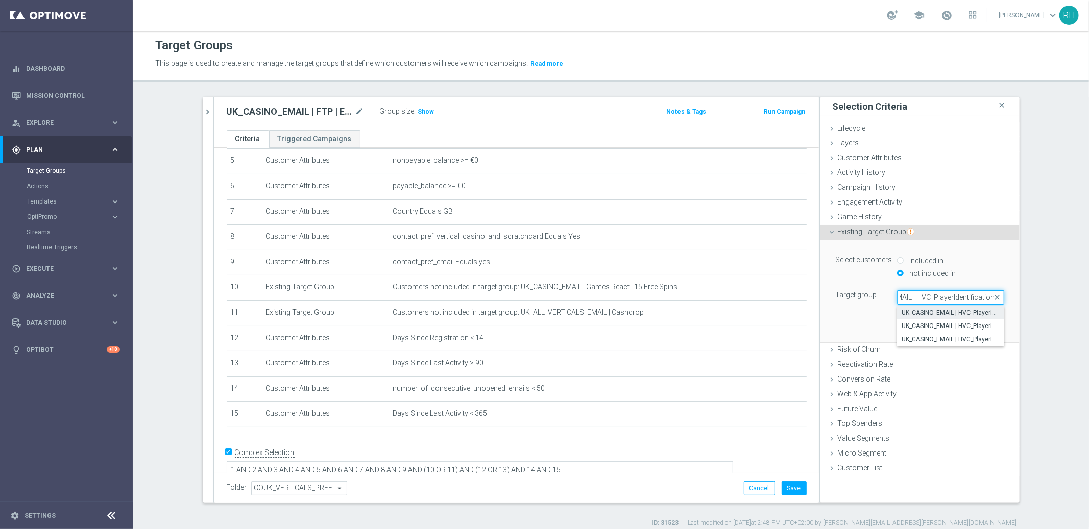
type input "UK_CASINO_EMAIL | HVC_PlayerIdentification"
click at [913, 306] on label "UK_CASINO_EMAIL | HVC_PlayerIdentification_BigWin" at bounding box center [950, 312] width 107 height 13
type input "UK_CASINO_EMAIL | HVC_PlayerIdentification_BigWin"
click at [976, 321] on button "Add" at bounding box center [989, 327] width 30 height 14
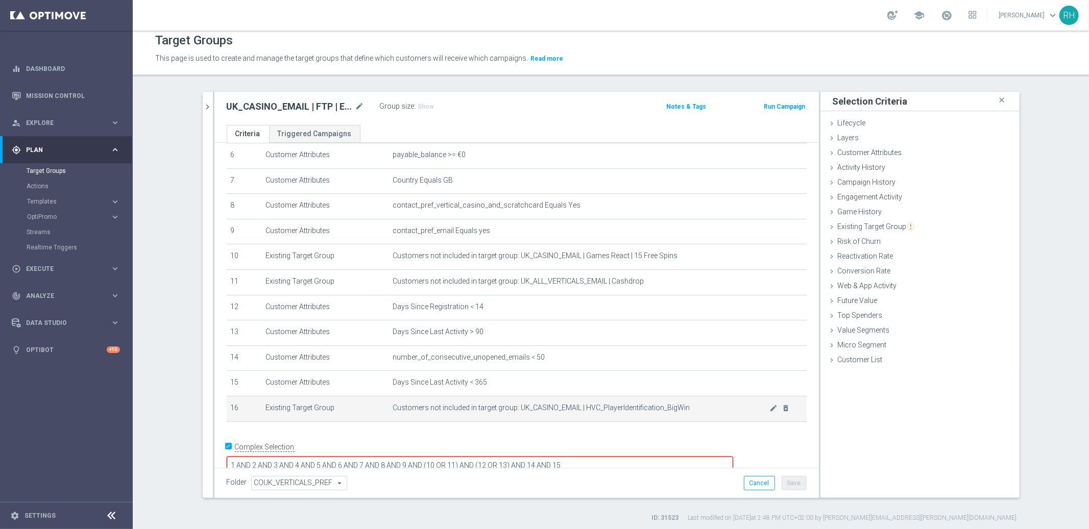
scroll to position [9, 0]
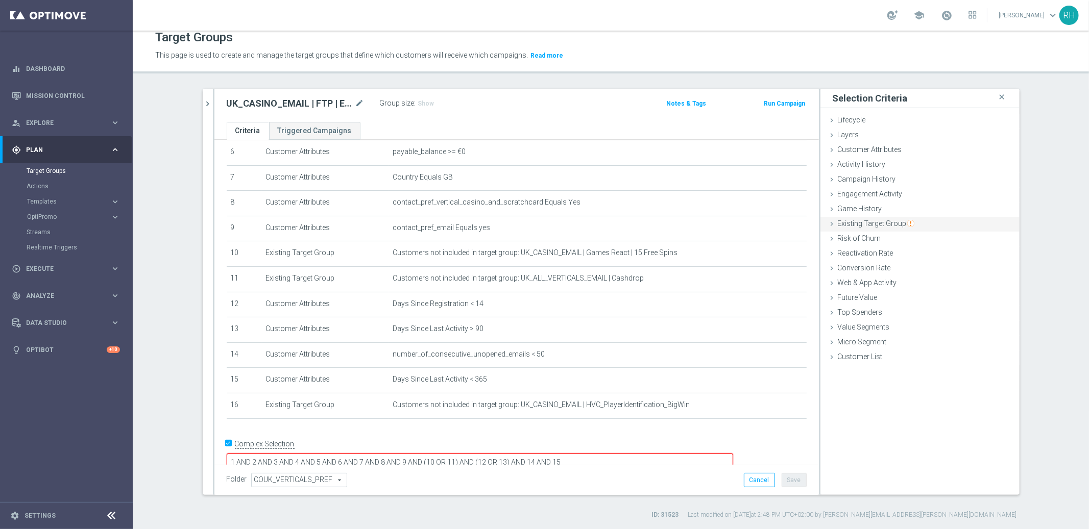
click at [866, 222] on span "Existing Target Group" at bounding box center [876, 223] width 77 height 8
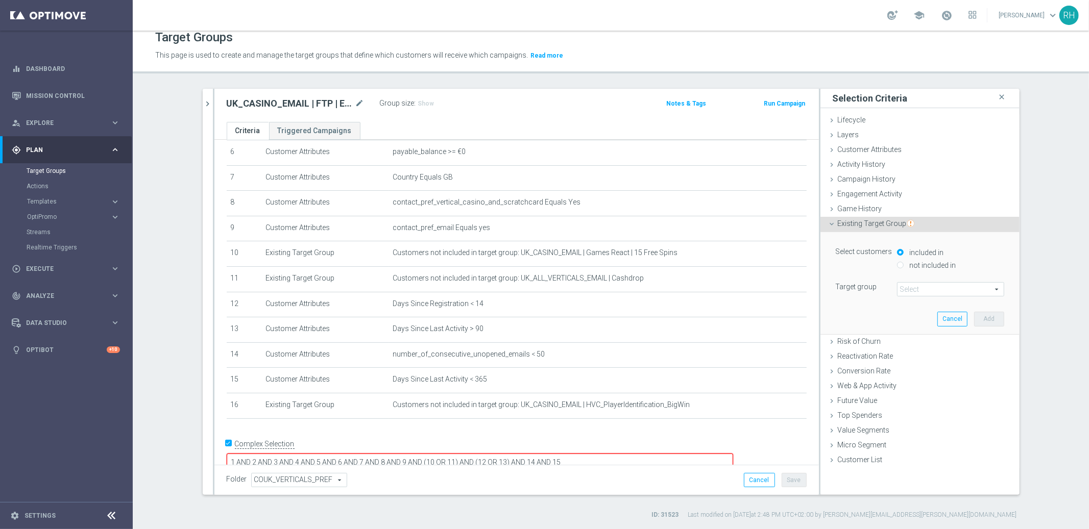
click at [897, 264] on input "not included in" at bounding box center [900, 265] width 7 height 7
radio input "true"
click at [904, 286] on span at bounding box center [950, 289] width 106 height 13
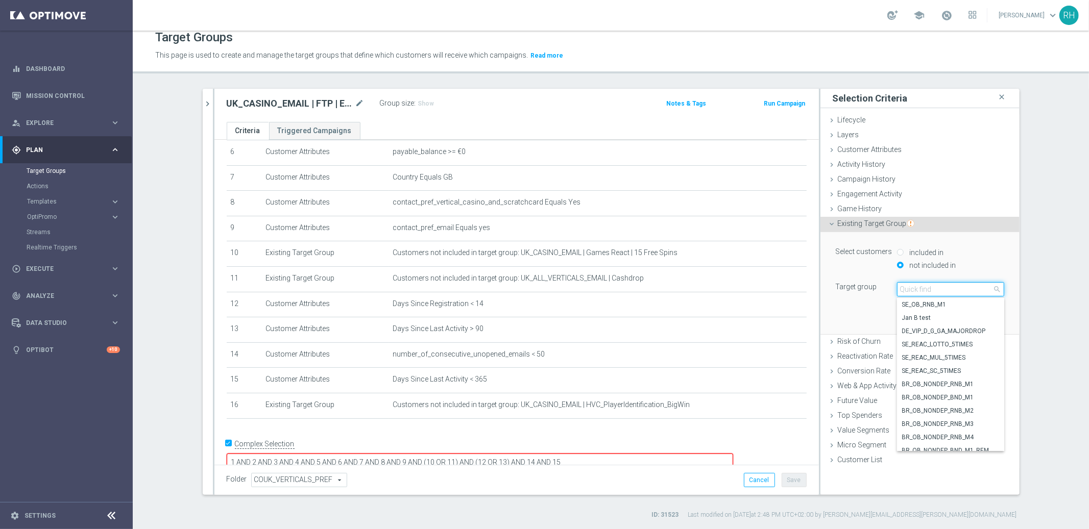
click at [906, 288] on input "search" at bounding box center [950, 289] width 107 height 14
paste input "UK_CASINO_EMAIL | HVC_PlayerIdentification"
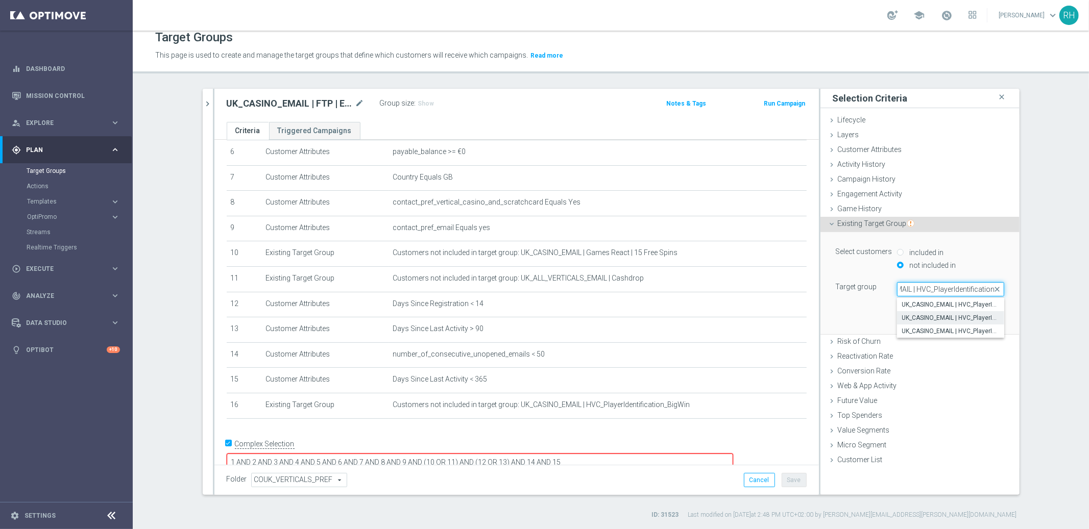
type input "UK_CASINO_EMAIL | HVC_PlayerIdentification"
click at [910, 314] on span "UK_CASINO_EMAIL | HVC_PlayerIdentification_Big Loss_BigDeps" at bounding box center [950, 318] width 97 height 8
type input "UK_CASINO_EMAIL | HVC_PlayerIdentification_Big Loss_BigDeps"
click at [976, 315] on button "Add" at bounding box center [989, 319] width 30 height 14
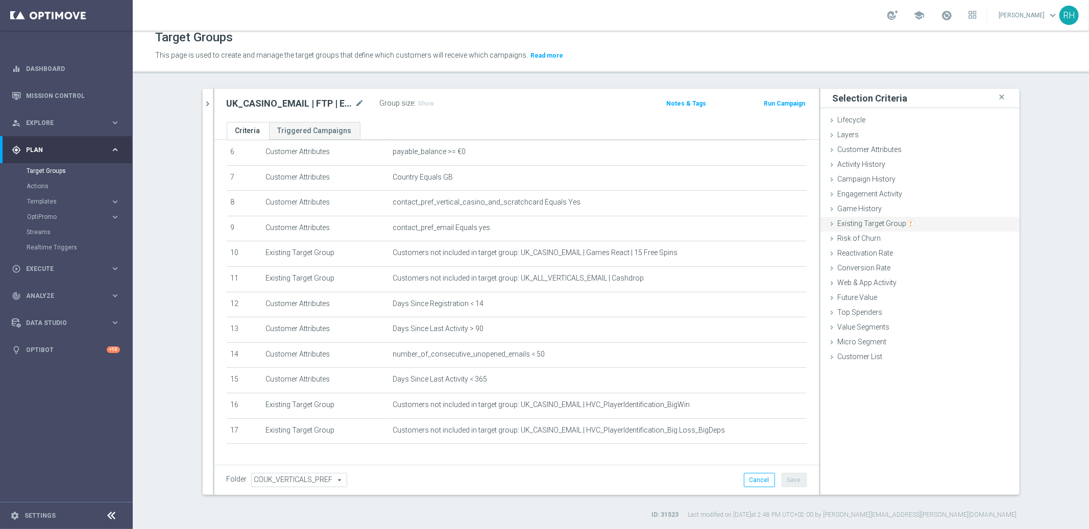
click at [841, 223] on span "Existing Target Group" at bounding box center [876, 223] width 77 height 8
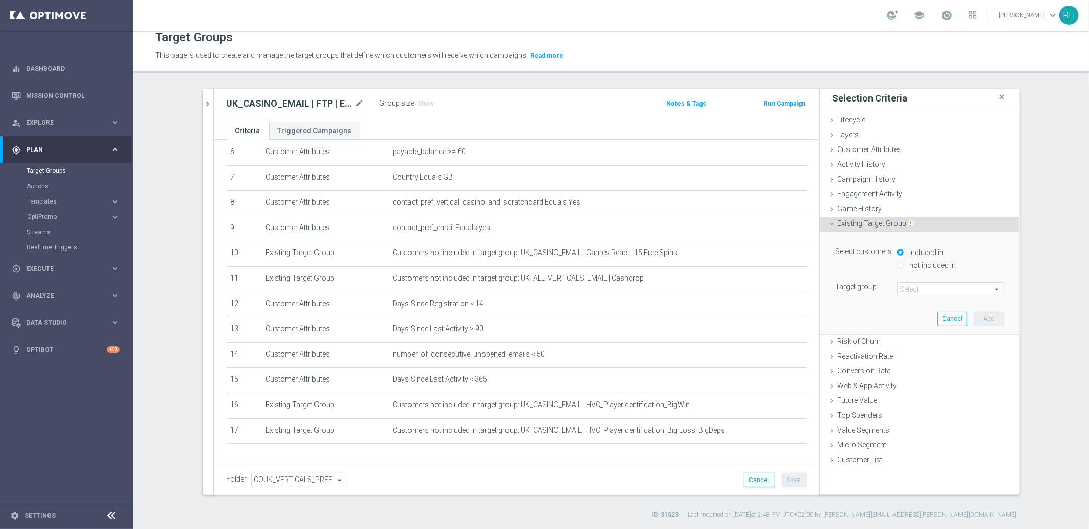
click at [897, 263] on input "not included in" at bounding box center [900, 265] width 7 height 7
radio input "true"
click at [906, 286] on span at bounding box center [950, 289] width 106 height 13
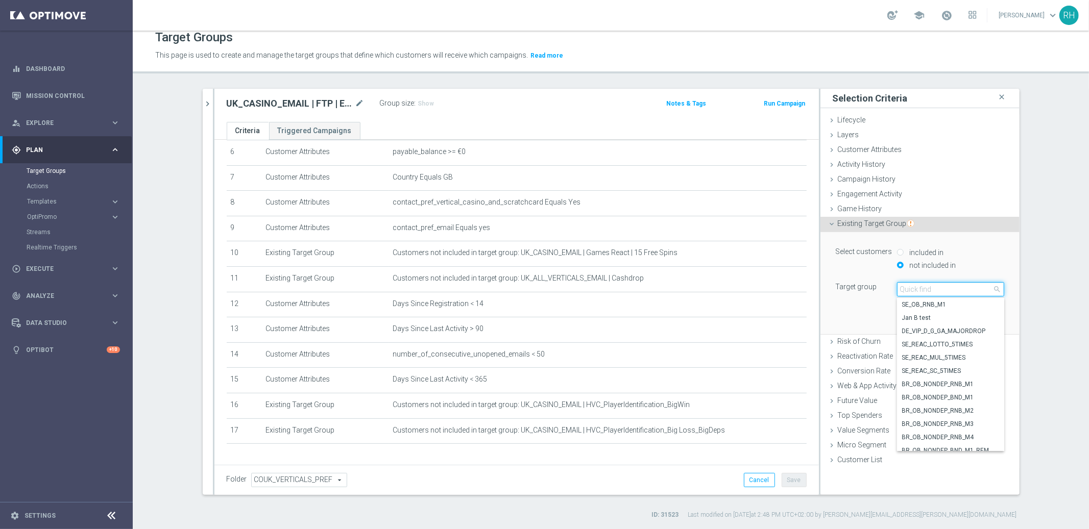
click at [906, 286] on input "search" at bounding box center [950, 289] width 107 height 14
paste input "UK_CASINO_EMAIL | HVC_PlayerIdentification"
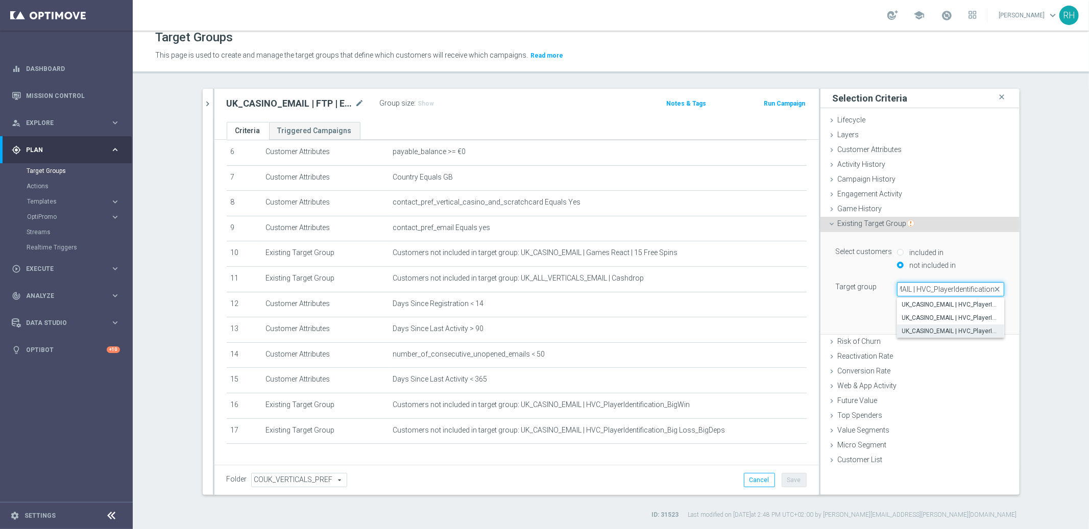
type input "UK_CASINO_EMAIL | HVC_PlayerIdentification"
click at [922, 327] on span "UK_CASINO_EMAIL | HVC_PlayerIdentification_BigDrop" at bounding box center [950, 331] width 97 height 8
type input "UK_CASINO_EMAIL | HVC_PlayerIdentification_BigDrop"
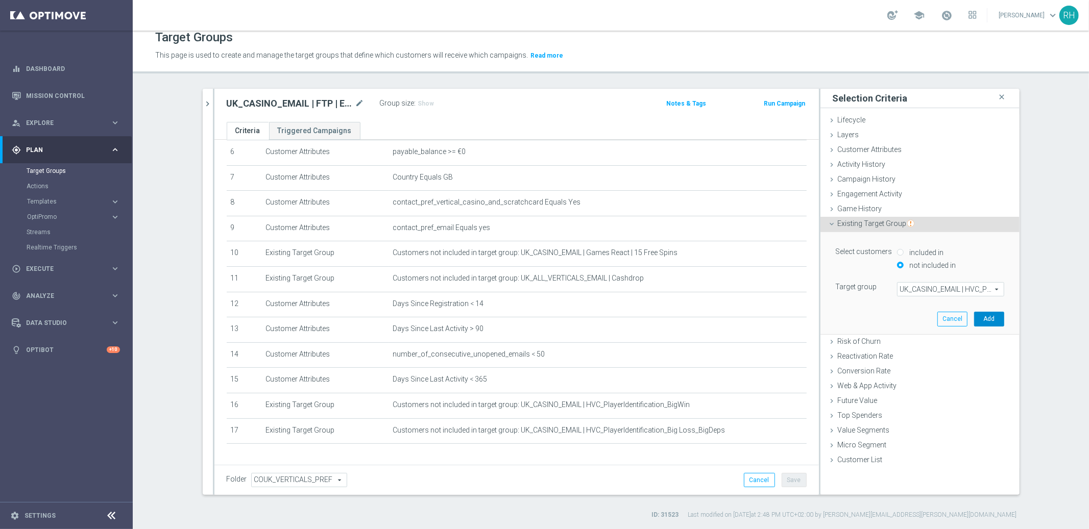
click at [982, 313] on button "Add" at bounding box center [989, 319] width 30 height 14
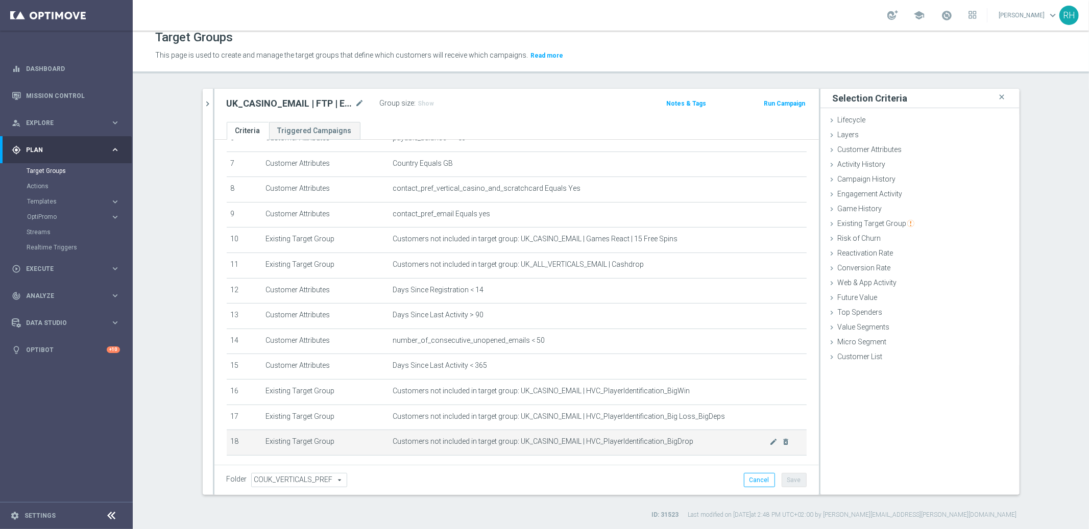
scroll to position [213, 0]
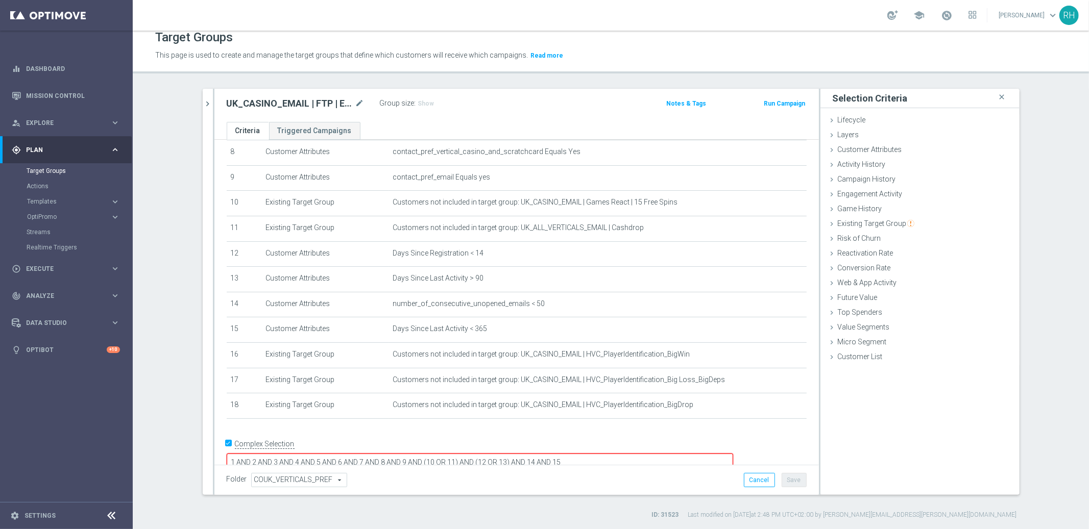
click at [670, 454] on textarea "1 AND 2 AND 3 AND 4 AND 5 AND 6 AND 7 AND 8 AND 9 AND (10 OR 11) AND (12 OR 13)…" at bounding box center [480, 463] width 506 height 18
type textarea "1 AND 2 AND 3 AND 4 AND 5 AND 6 AND 7 AND 8 AND 9 AND (10 OR 11) AND (12 OR 13)…"
click at [793, 479] on button "Save" at bounding box center [793, 480] width 25 height 14
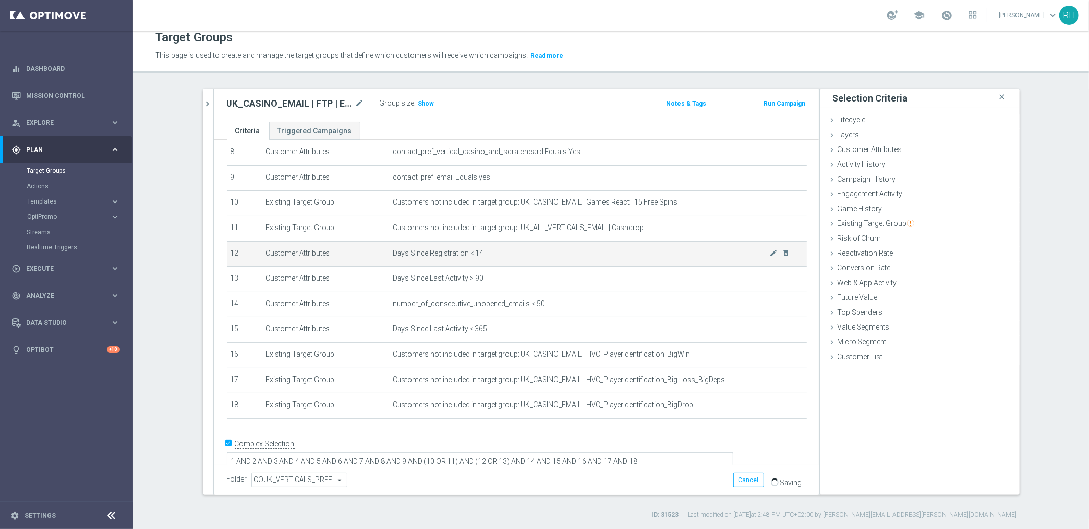
scroll to position [212, 0]
click at [423, 103] on span "Show" at bounding box center [426, 103] width 16 height 7
click at [271, 101] on h2 "UK_CASINO_EMAIL | FTP | EXCL. HVC Cashdrops" at bounding box center [290, 103] width 127 height 12
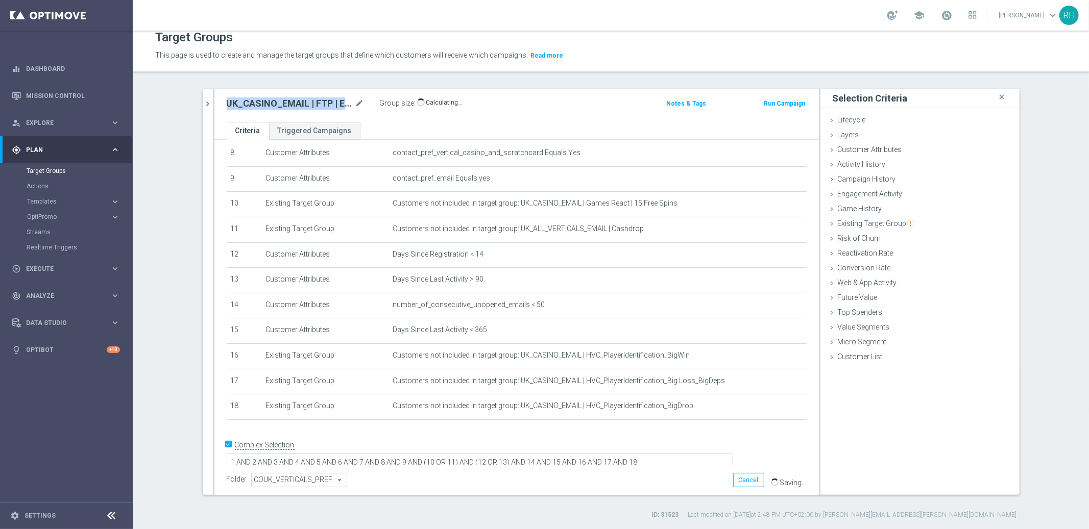
click at [271, 101] on h2 "UK_CASINO_EMAIL | FTP | EXCL. HVC Cashdrops" at bounding box center [290, 103] width 127 height 12
copy div "UK_CASINO_EMAIL | FTP | EXCL. HVC Cashdrops"
click at [610, 64] on header "Target Groups This page is used to create and manage the target groups that def…" at bounding box center [611, 47] width 956 height 52
click at [603, 55] on p "This page is used to create and manage the target groups that define which cust…" at bounding box center [494, 55] width 679 height 11
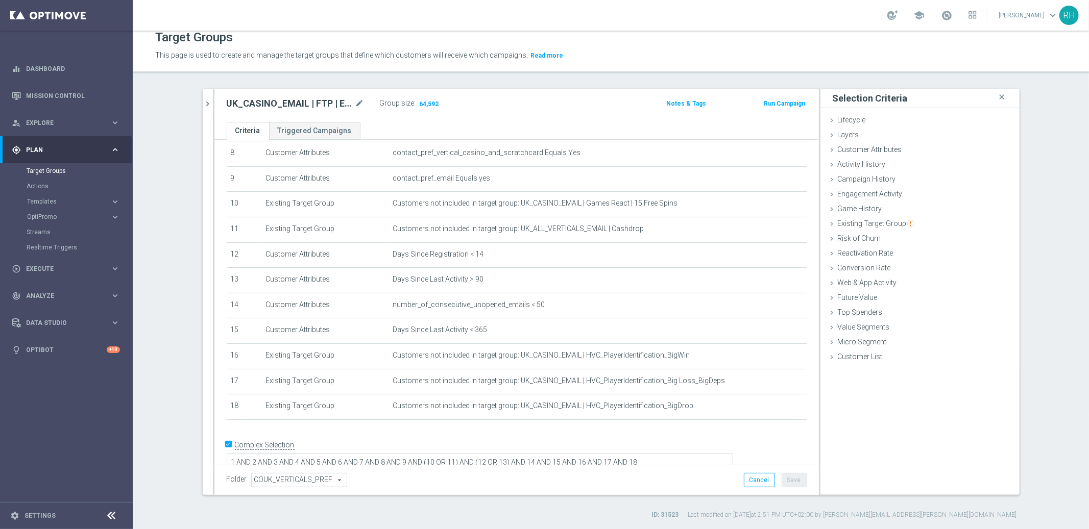
click at [603, 55] on p "This page is used to create and manage the target groups that define which cust…" at bounding box center [494, 55] width 679 height 11
click at [604, 55] on p "This page is used to create and manage the target groups that define which cust…" at bounding box center [494, 55] width 679 height 11
click at [608, 55] on p "This page is used to create and manage the target groups that define which cust…" at bounding box center [494, 55] width 679 height 11
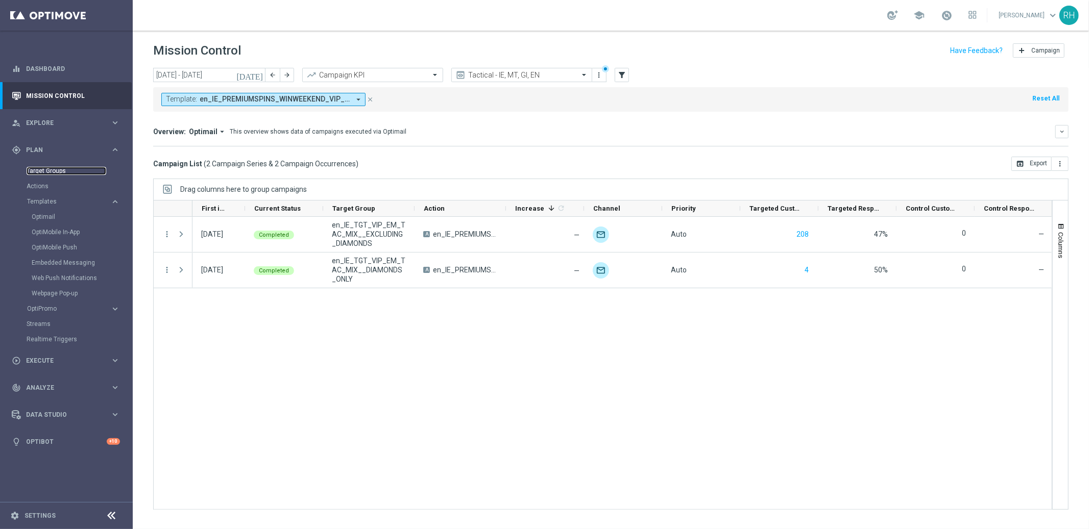
click at [58, 173] on link "Target Groups" at bounding box center [67, 171] width 80 height 8
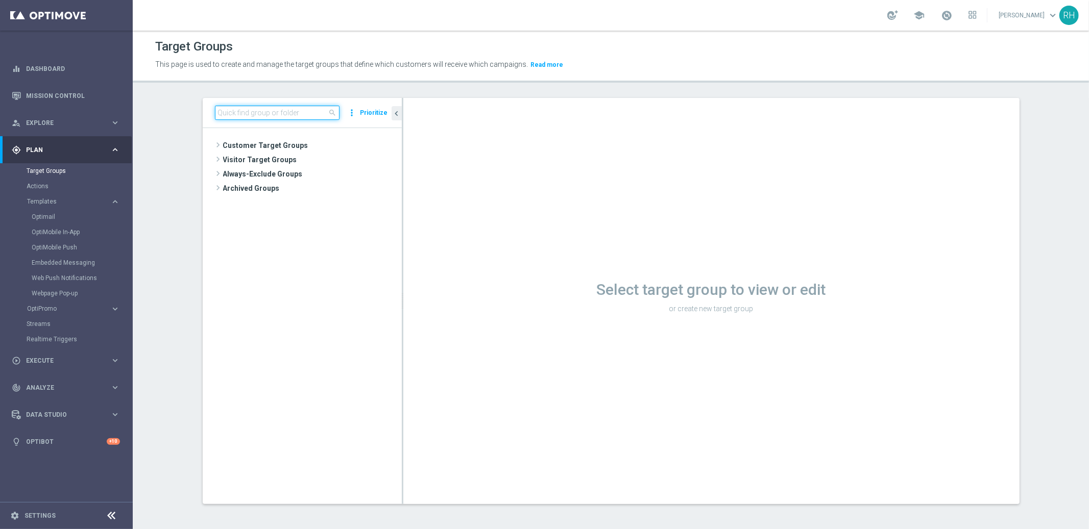
click at [291, 109] on input at bounding box center [277, 113] width 125 height 14
paste input "UK_CASINO_EMAIL | FTP"
type input "UK_CASINO_EMAIL | FTP"
click at [326, 185] on span "UK_CASINO_EMAIL | FTP" at bounding box center [320, 189] width 113 height 9
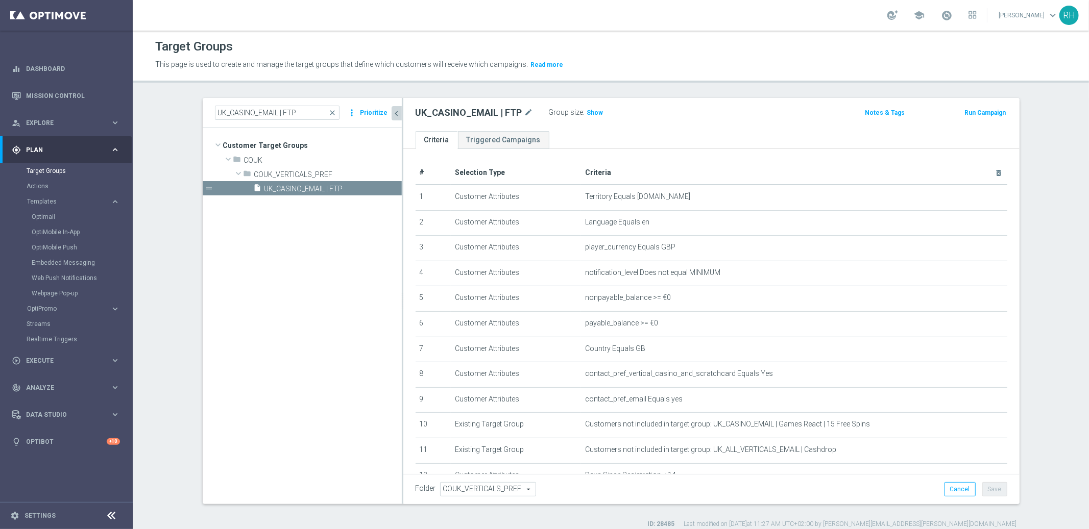
click at [391, 106] on button "chevron_left" at bounding box center [396, 113] width 10 height 14
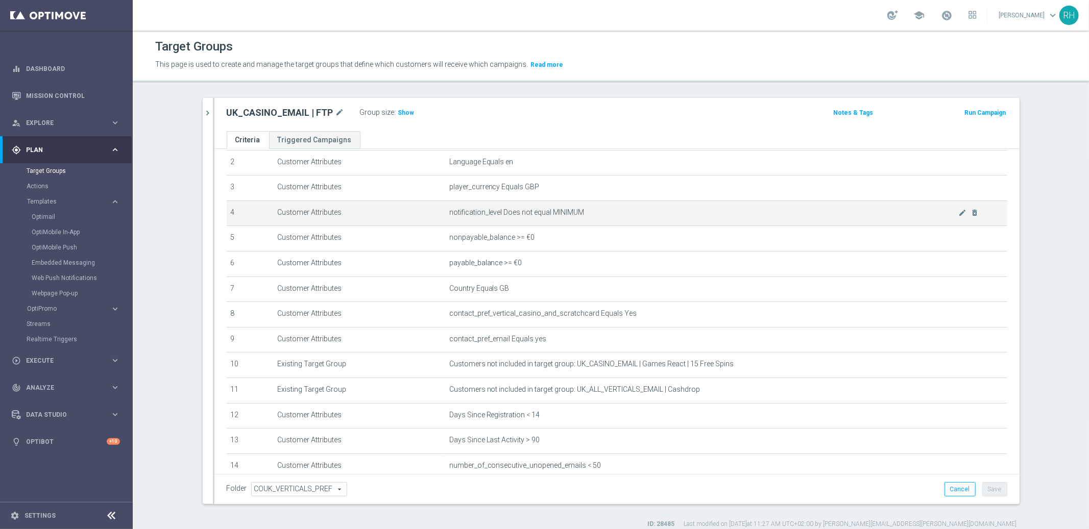
scroll to position [142, 0]
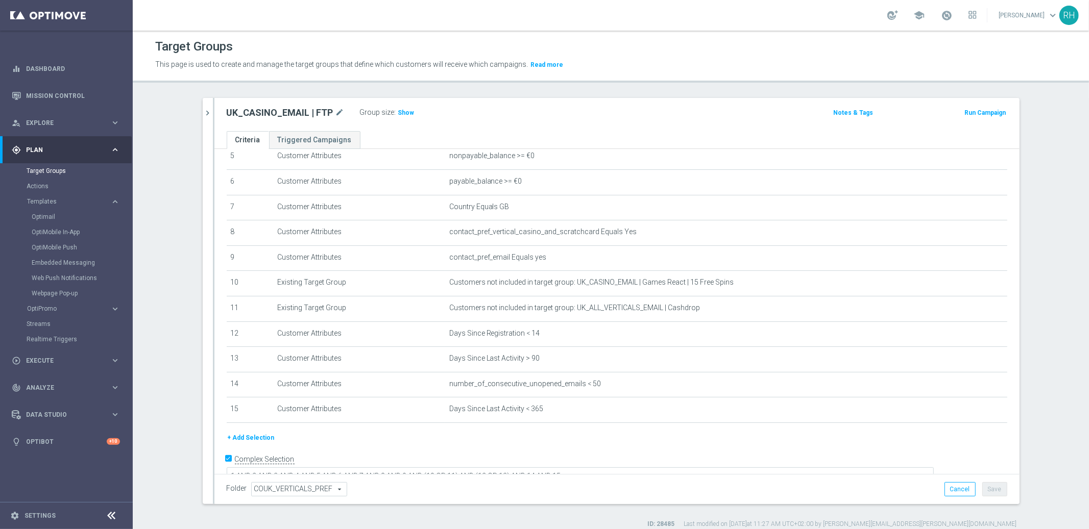
click at [608, 429] on div "# Selection Type Criteria delete_forever 1 Customer Attributes Territory Equals…" at bounding box center [617, 225] width 796 height 413
click at [614, 469] on form "Complex Selection 1 AND 2 AND 3 AND 4 AND 5 AND 6 AND 7 AND 8 AND 9 AND (10 OR …" at bounding box center [617, 474] width 780 height 47
click at [610, 434] on div "+ Add Selection" at bounding box center [617, 437] width 796 height 11
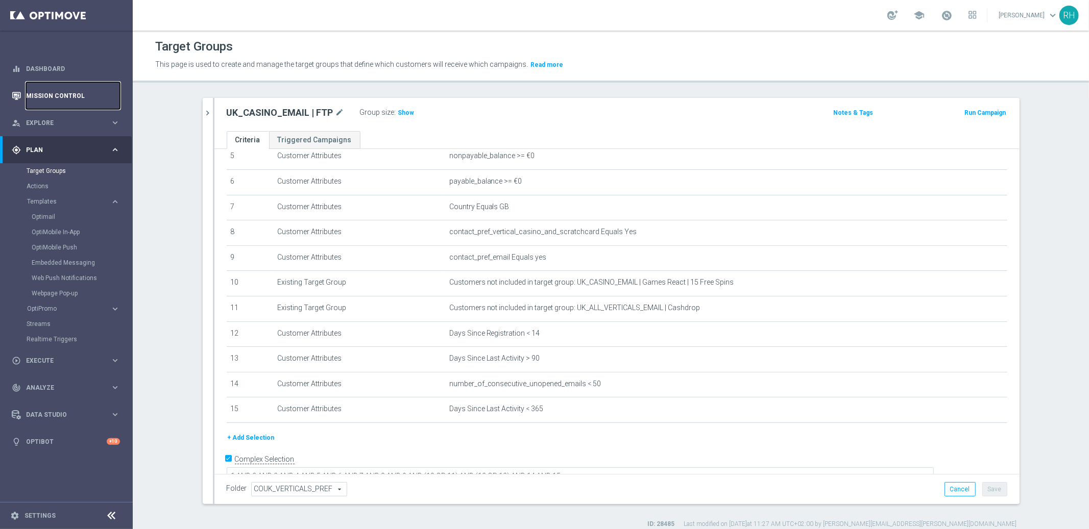
click at [84, 101] on link "Mission Control" at bounding box center [73, 95] width 94 height 27
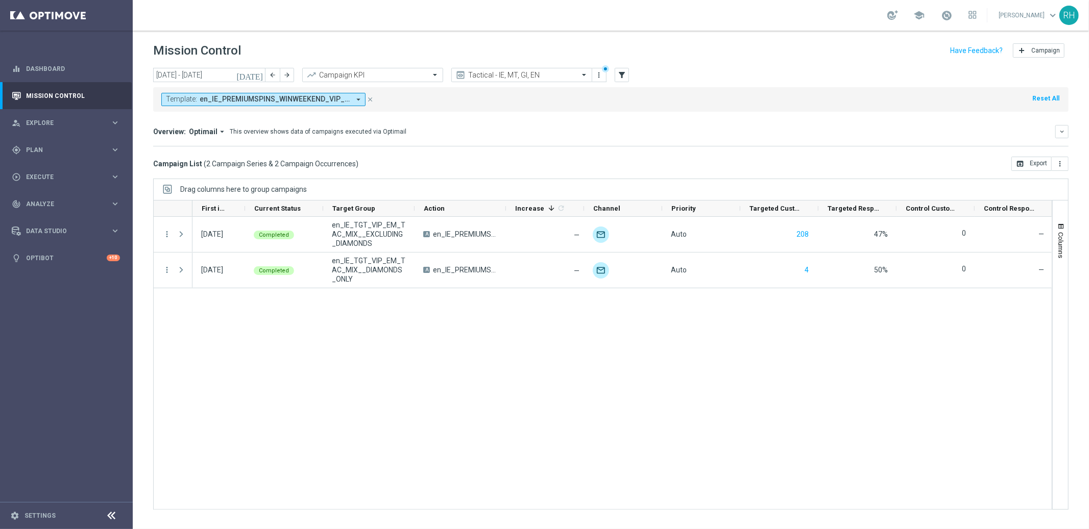
click at [593, 343] on div "[DATE] Completed en_IE_TGT_VIP_EM_TAC_MIX__EXCLUDING_DIAMONDS A en_IE_PREMIUMSP…" at bounding box center [621, 363] width 859 height 292
click at [591, 346] on div "[DATE] Completed en_IE_TGT_VIP_EM_TAC_MIX__EXCLUDING_DIAMONDS A en_IE_PREMIUMSP…" at bounding box center [621, 363] width 859 height 292
click at [524, 71] on input "text" at bounding box center [511, 75] width 109 height 9
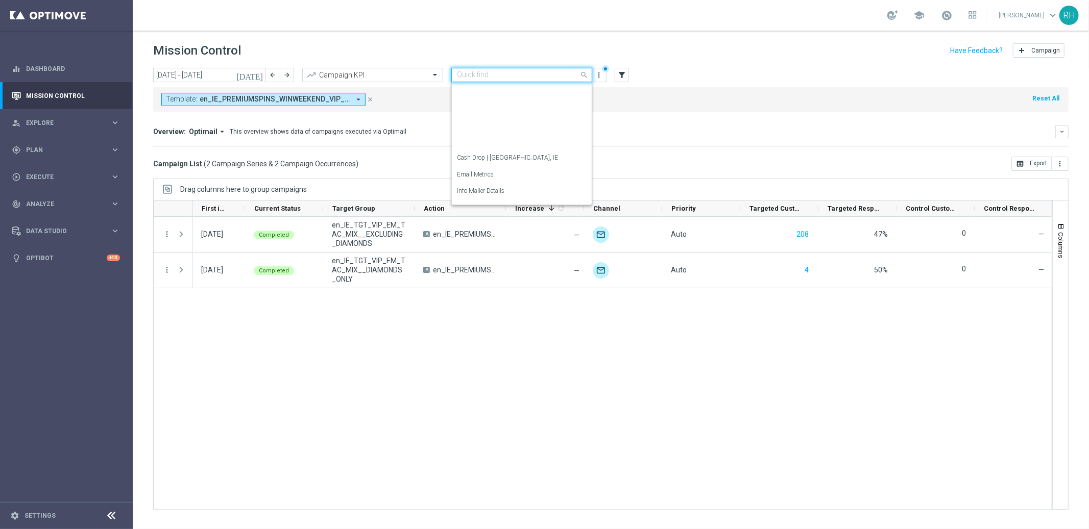
scroll to position [146, 0]
click at [524, 104] on div "Tactical - IE, MT, GI, EN" at bounding box center [522, 112] width 130 height 17
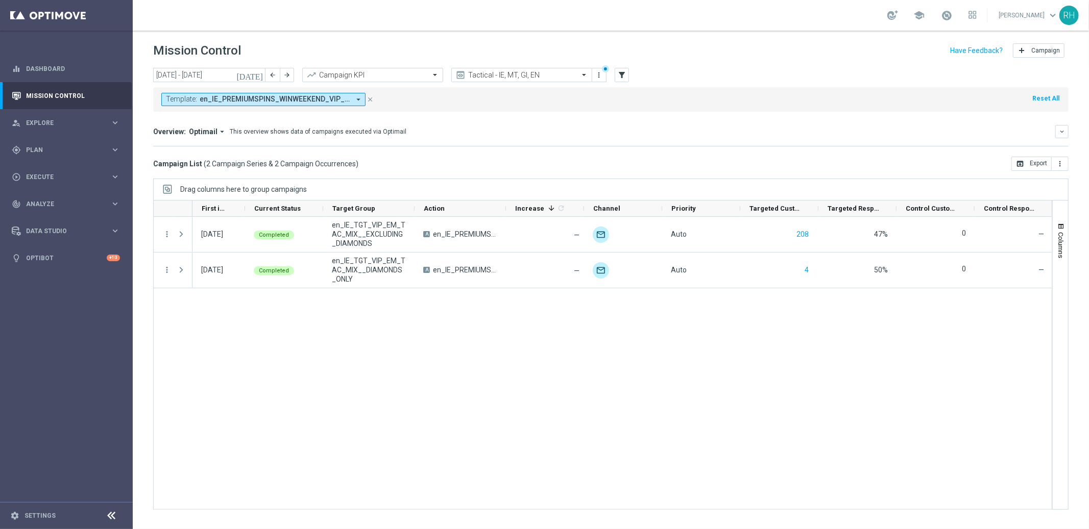
click at [257, 72] on icon "[DATE]" at bounding box center [250, 74] width 28 height 9
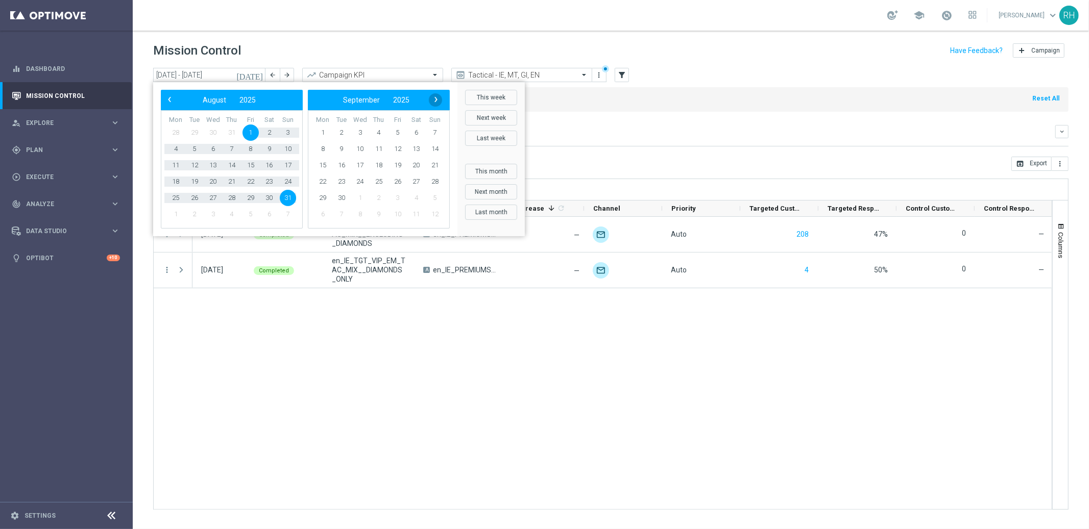
click at [431, 101] on span "›" at bounding box center [435, 99] width 13 height 13
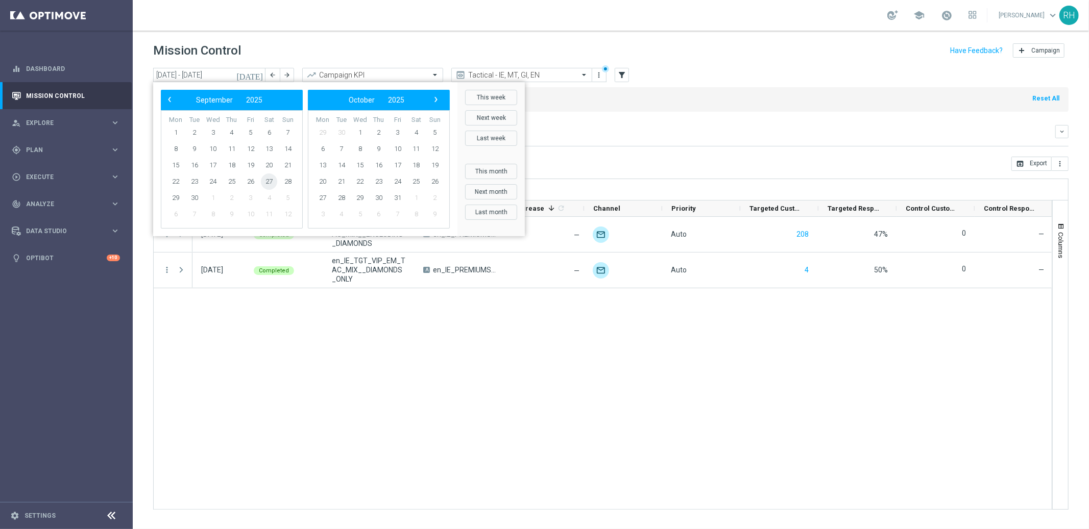
click at [272, 185] on span "27" at bounding box center [269, 182] width 16 height 16
click at [271, 186] on span "27" at bounding box center [269, 182] width 16 height 16
type input "[DATE] - [DATE]"
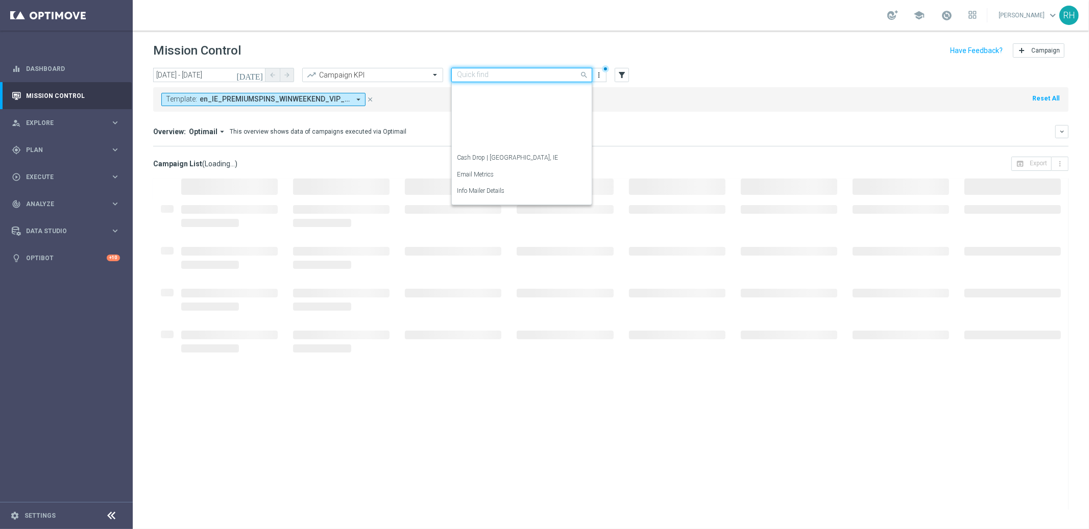
click at [520, 79] on input "text" at bounding box center [511, 75] width 109 height 9
click at [520, 125] on div "Tactical - [GEOGRAPHIC_DATA]" at bounding box center [522, 128] width 130 height 17
click at [517, 75] on input "text" at bounding box center [511, 75] width 109 height 9
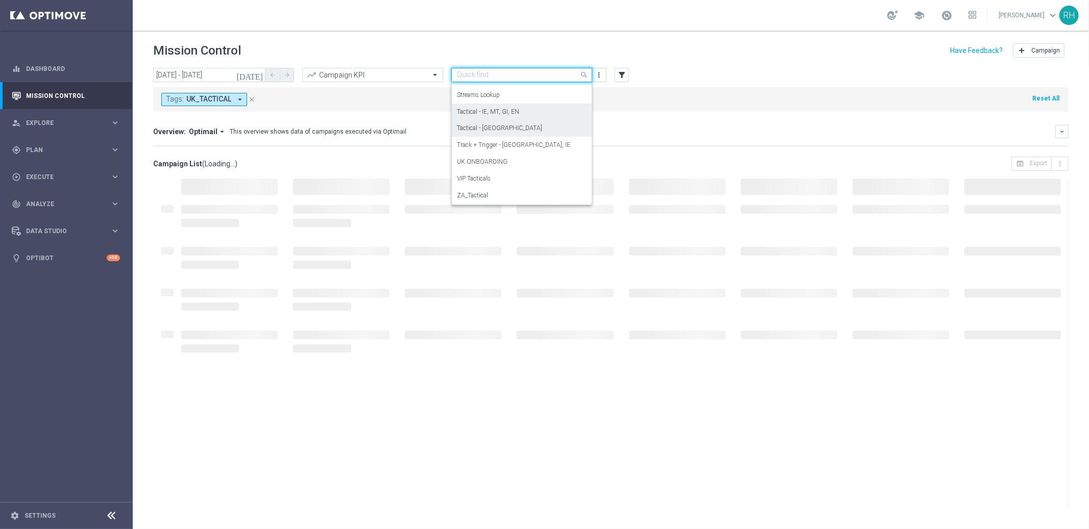
click at [517, 112] on label "Tactical - IE, MT, GI, EN" at bounding box center [488, 112] width 62 height 9
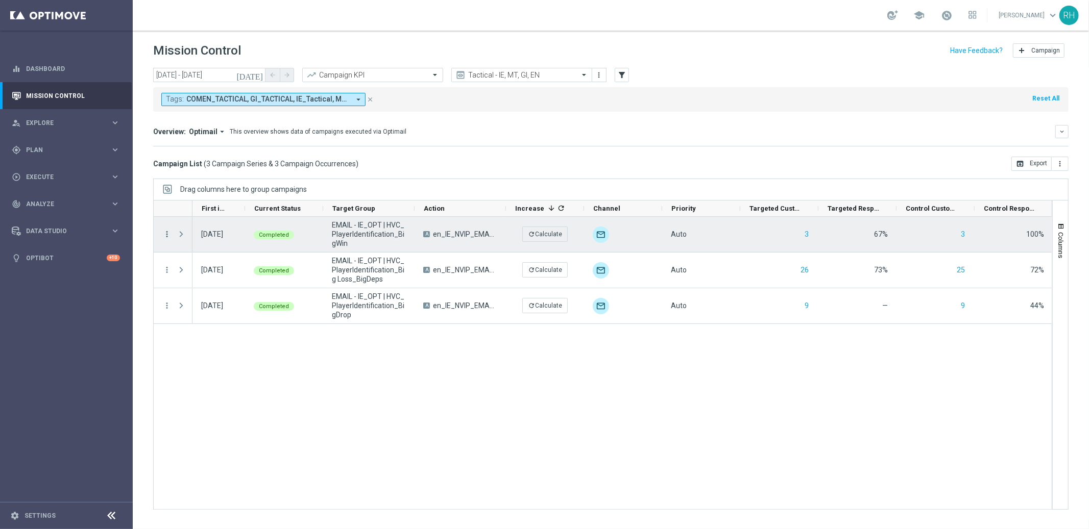
click at [165, 233] on icon "more_vert" at bounding box center [166, 234] width 9 height 9
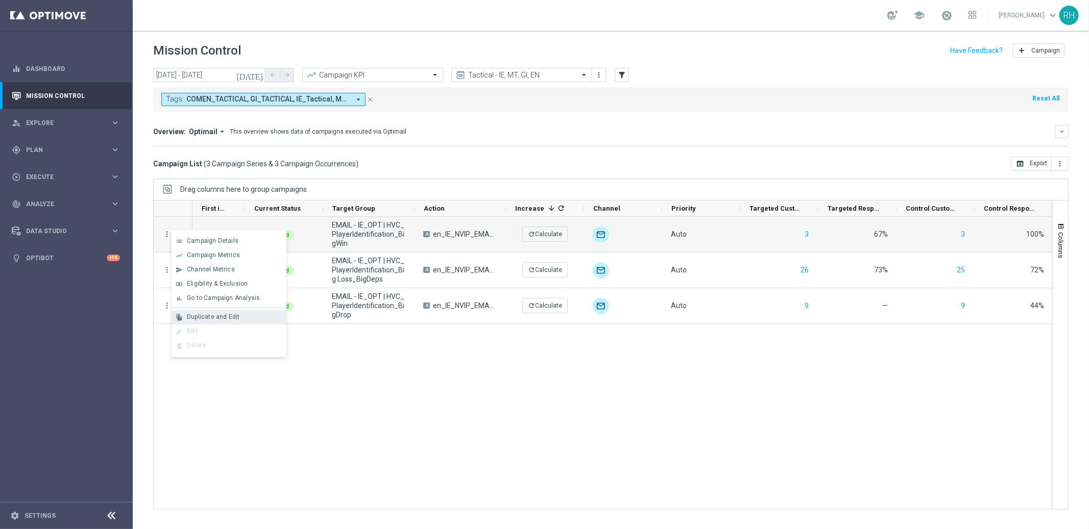
click at [204, 315] on span "Duplicate and Edit" at bounding box center [213, 316] width 53 height 7
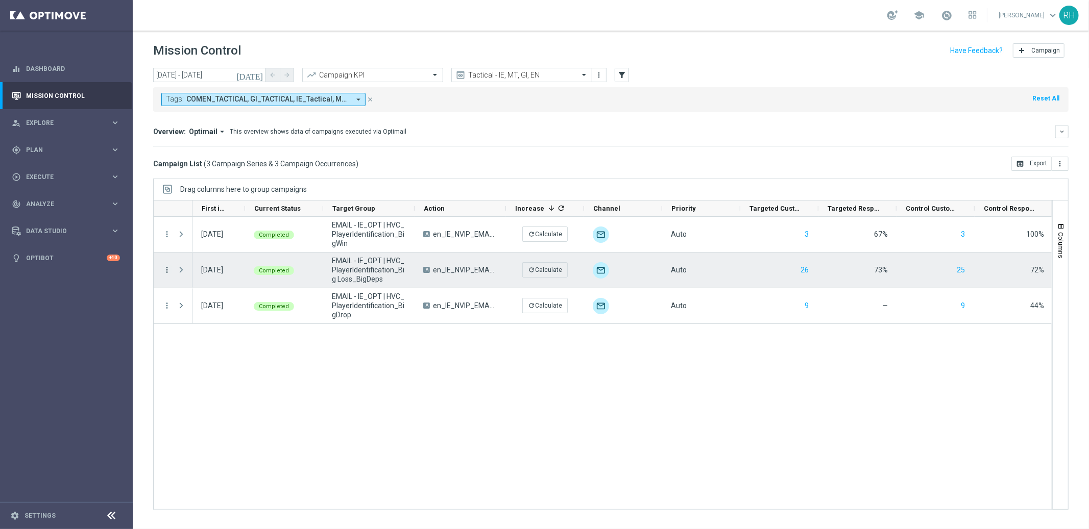
click at [167, 266] on icon "more_vert" at bounding box center [166, 269] width 9 height 9
click at [226, 359] on div "file_copy Duplicate and Edit" at bounding box center [228, 353] width 115 height 14
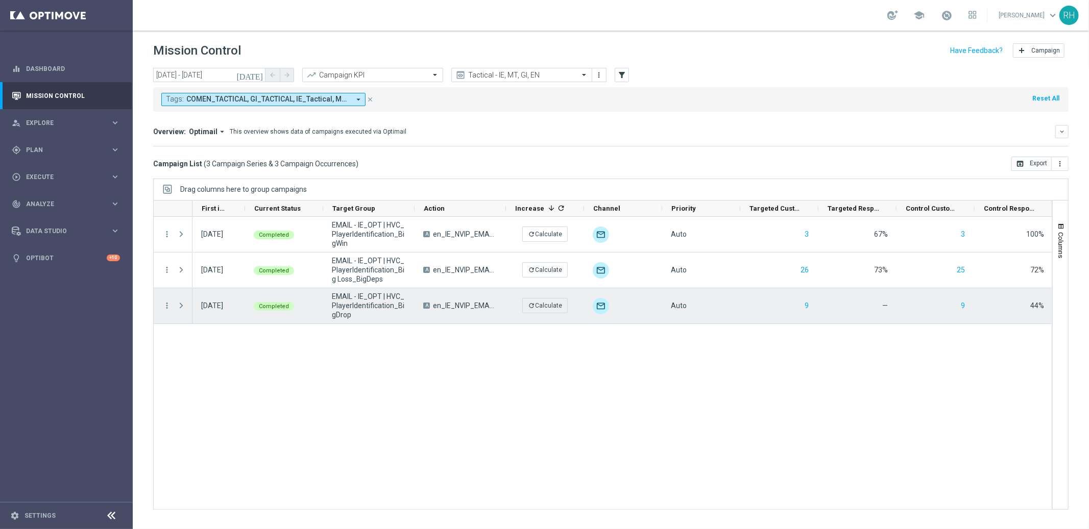
click at [172, 304] on div "Press SPACE to select this row." at bounding box center [182, 305] width 20 height 35
click at [168, 304] on icon "more_vert" at bounding box center [166, 305] width 9 height 9
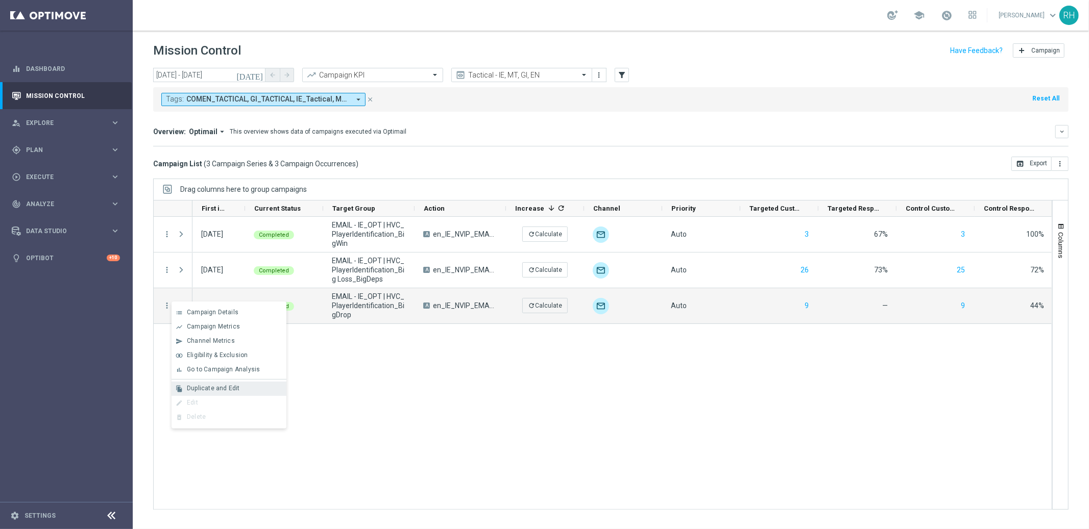
click at [223, 383] on div "file_copy Duplicate and Edit" at bounding box center [228, 389] width 115 height 14
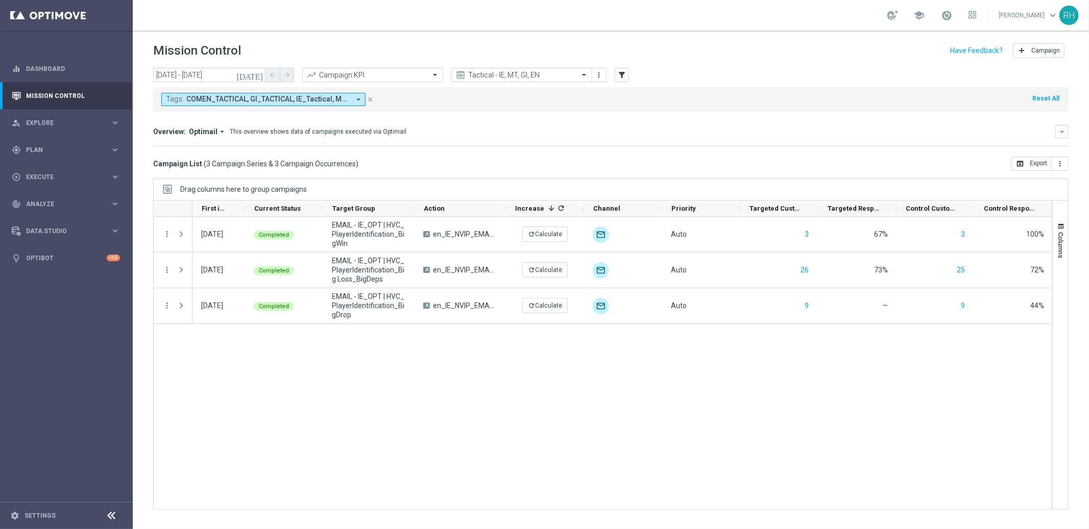
click at [483, 138] on div "Overview: Optimail arrow_drop_down This overview shows data of campaigns execut…" at bounding box center [610, 131] width 915 height 13
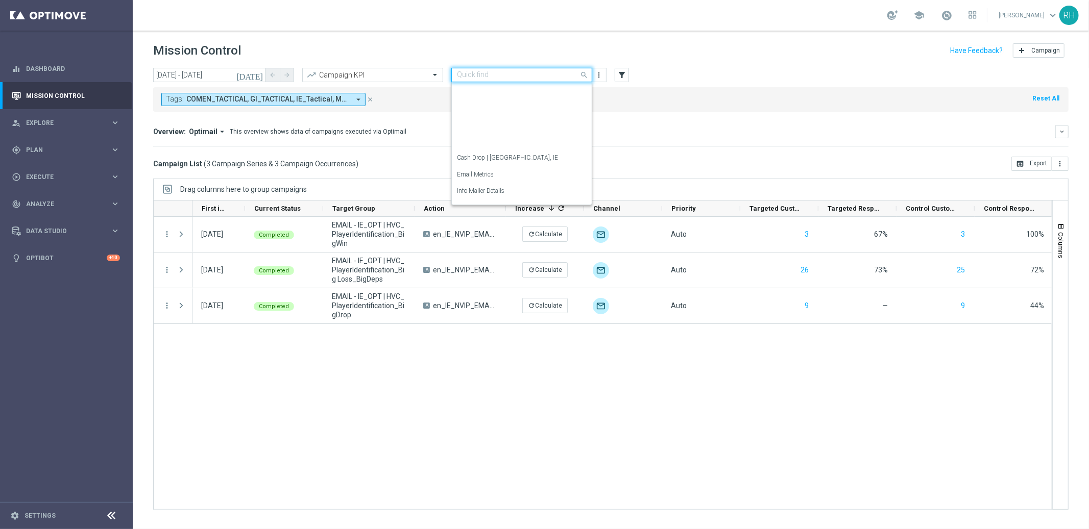
click at [515, 76] on input "text" at bounding box center [511, 75] width 109 height 9
click at [507, 122] on div "Tactical - UK" at bounding box center [522, 128] width 130 height 17
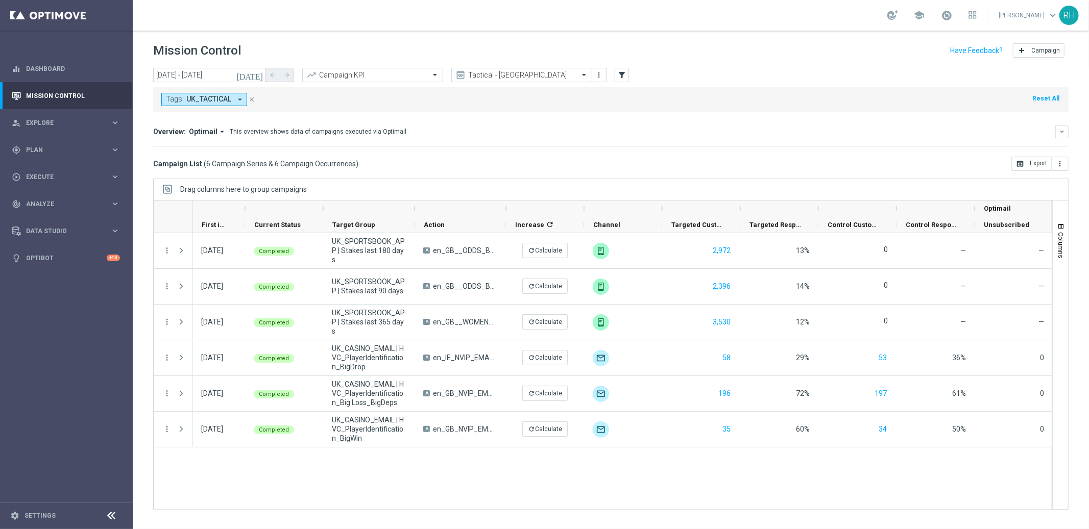
click at [653, 138] on div "Overview: Optimail arrow_drop_down This overview shows data of campaigns execut…" at bounding box center [610, 131] width 915 height 13
drag, startPoint x: 675, startPoint y: 101, endPoint x: 692, endPoint y: 56, distance: 48.0
click at [675, 101] on div "Tags: UK_TACTICAL arrow_drop_down close Reset All" at bounding box center [610, 99] width 915 height 24
click at [692, 56] on div "Mission Control add Campaign" at bounding box center [610, 51] width 915 height 20
click at [703, 78] on div "today 27 Sep 2025 - 27 Sep 2025 arrow_back arrow_forward Campaign KPI trending_…" at bounding box center [610, 75] width 915 height 15
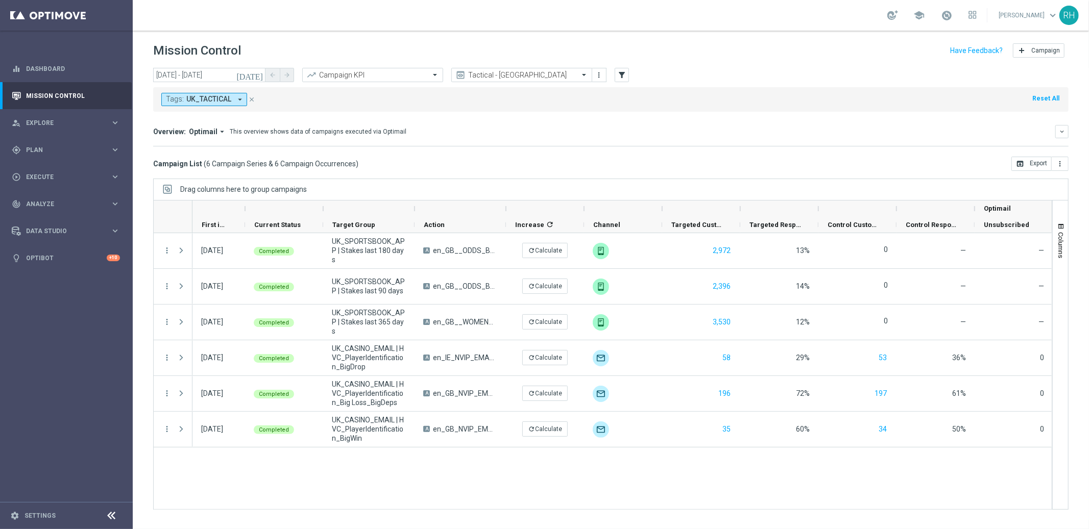
click at [716, 104] on div "Tags: UK_TACTICAL arrow_drop_down close Reset All" at bounding box center [610, 99] width 915 height 24
click at [646, 45] on div "Mission Control add Campaign" at bounding box center [610, 51] width 915 height 20
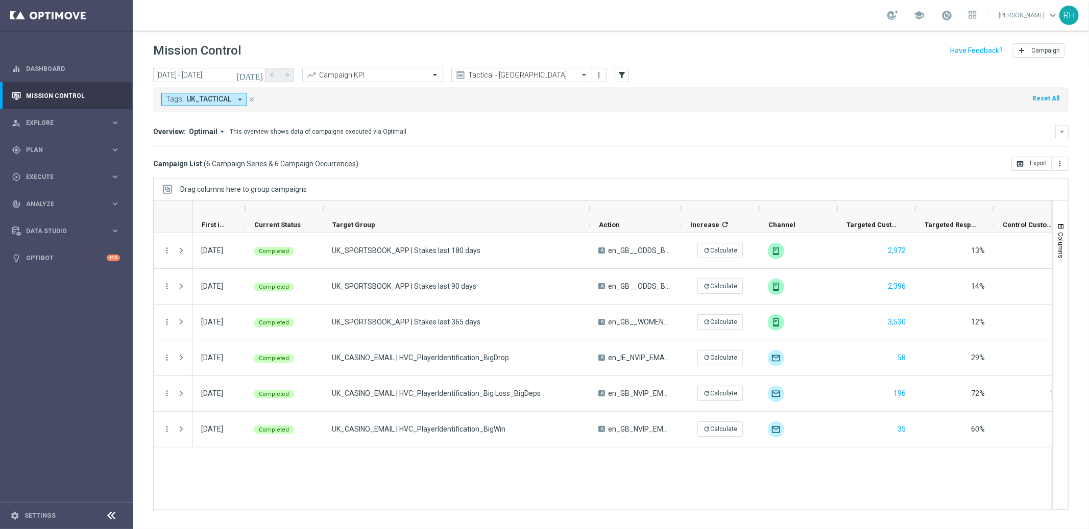
drag, startPoint x: 414, startPoint y: 209, endPoint x: 592, endPoint y: 207, distance: 178.1
click at [592, 207] on div at bounding box center [589, 209] width 4 height 16
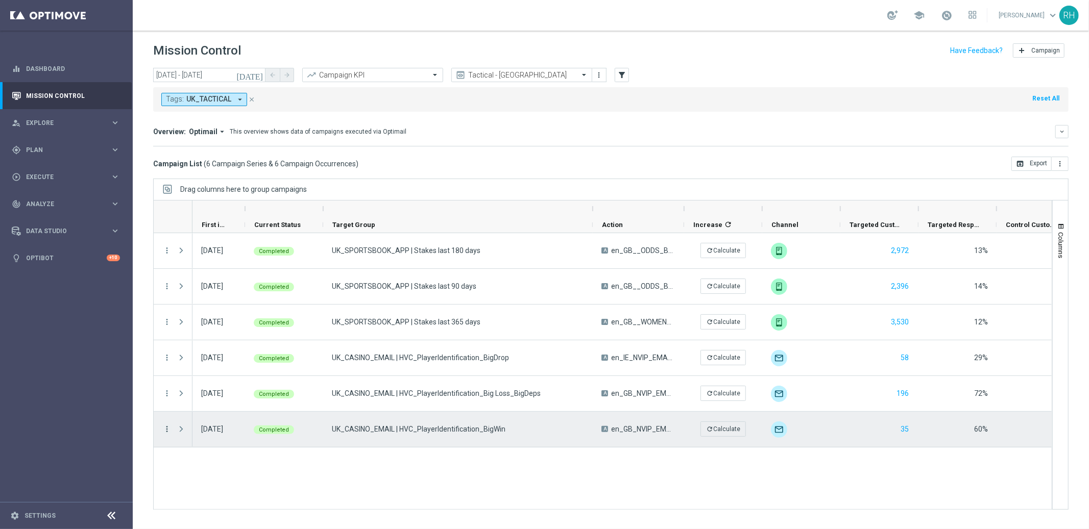
click at [170, 429] on icon "more_vert" at bounding box center [166, 429] width 9 height 9
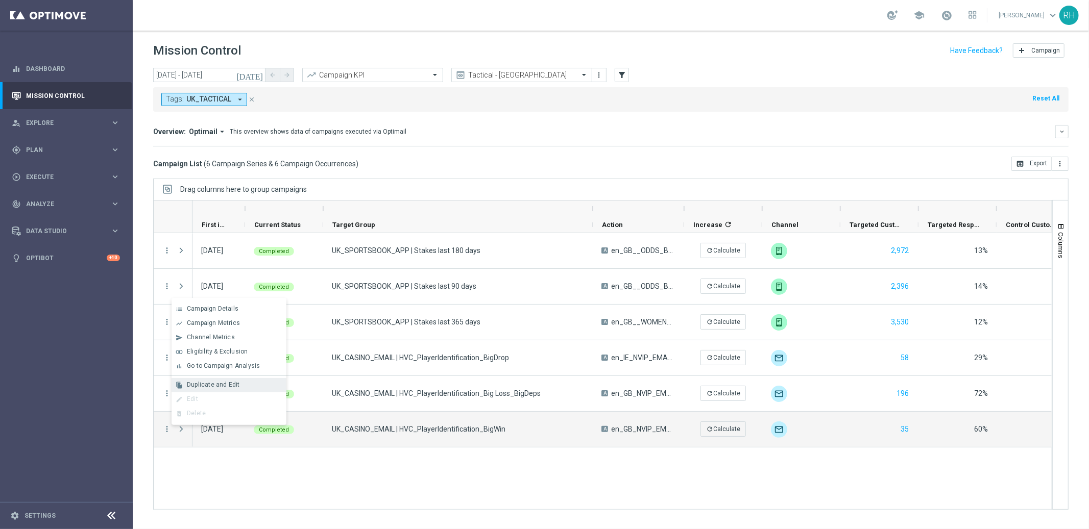
click at [235, 380] on div "file_copy Duplicate and Edit" at bounding box center [228, 385] width 115 height 14
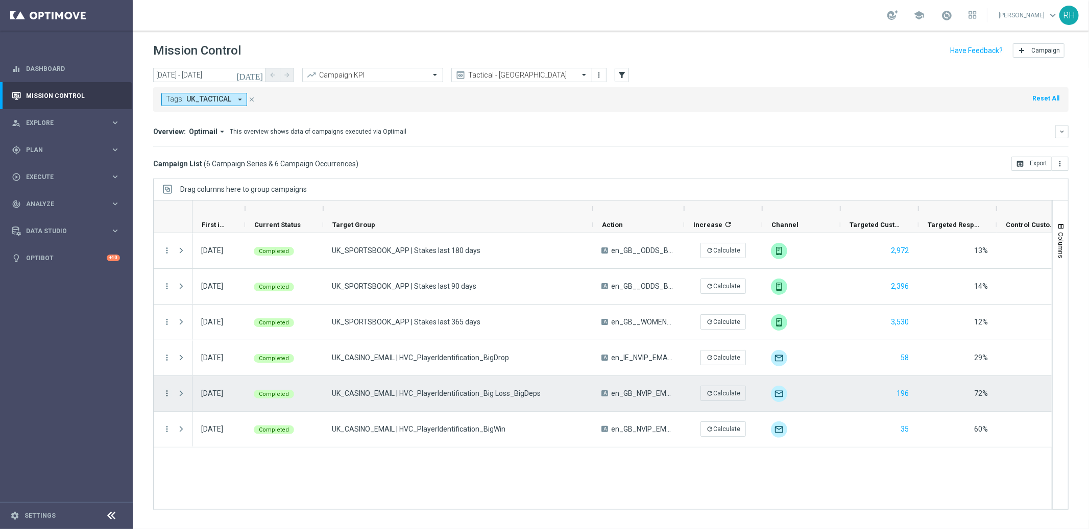
click at [167, 397] on icon "more_vert" at bounding box center [166, 393] width 9 height 9
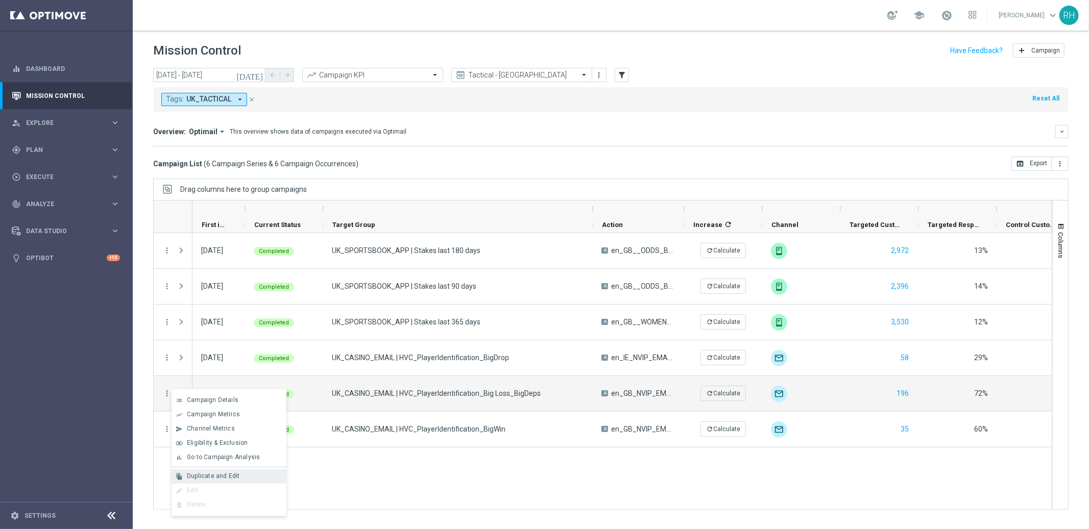
click at [232, 471] on div "file_copy Duplicate and Edit" at bounding box center [228, 477] width 115 height 14
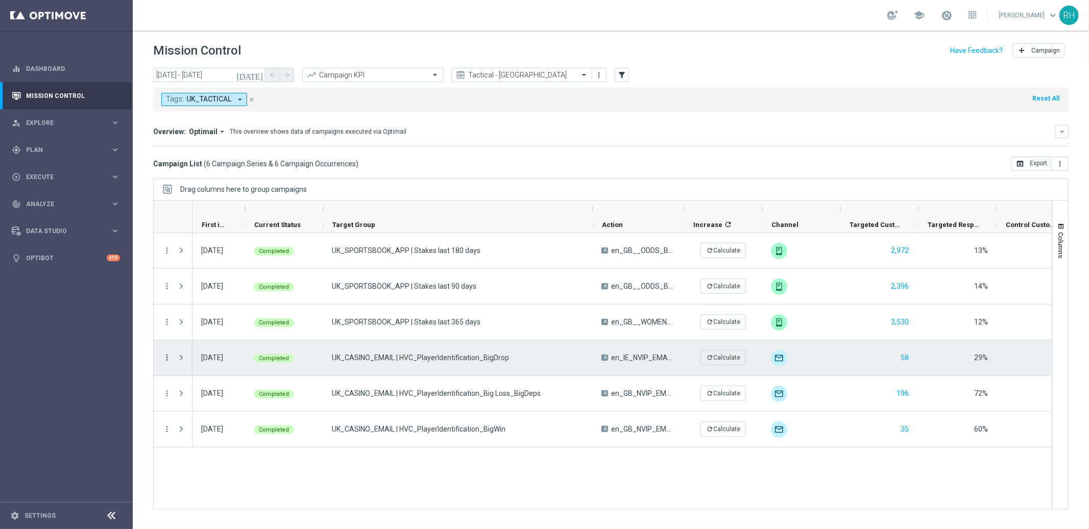
click at [167, 355] on icon "more_vert" at bounding box center [166, 357] width 9 height 9
click at [222, 437] on span "Duplicate and Edit" at bounding box center [213, 440] width 53 height 7
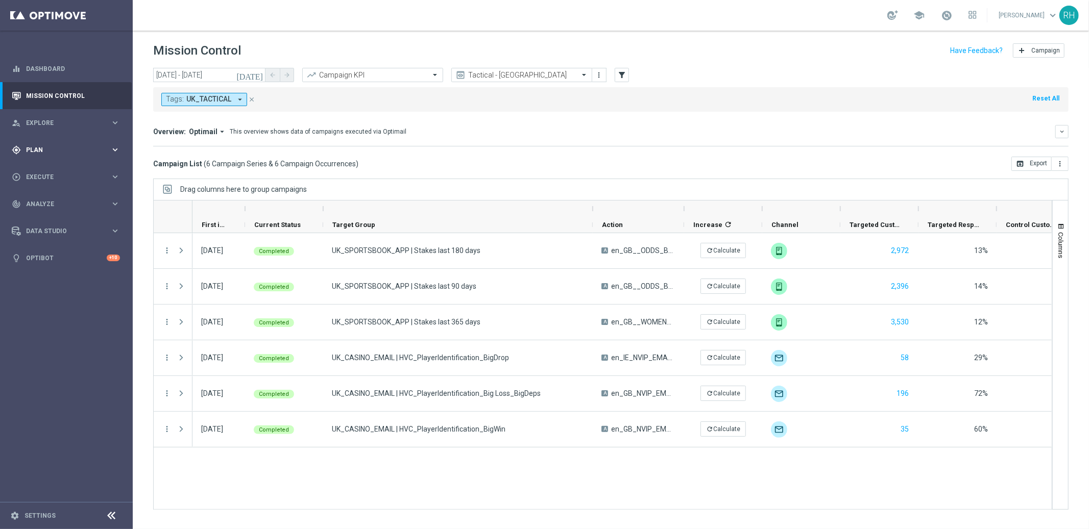
click at [58, 151] on span "Plan" at bounding box center [68, 150] width 84 height 6
click at [57, 168] on link "Target Groups" at bounding box center [67, 171] width 80 height 8
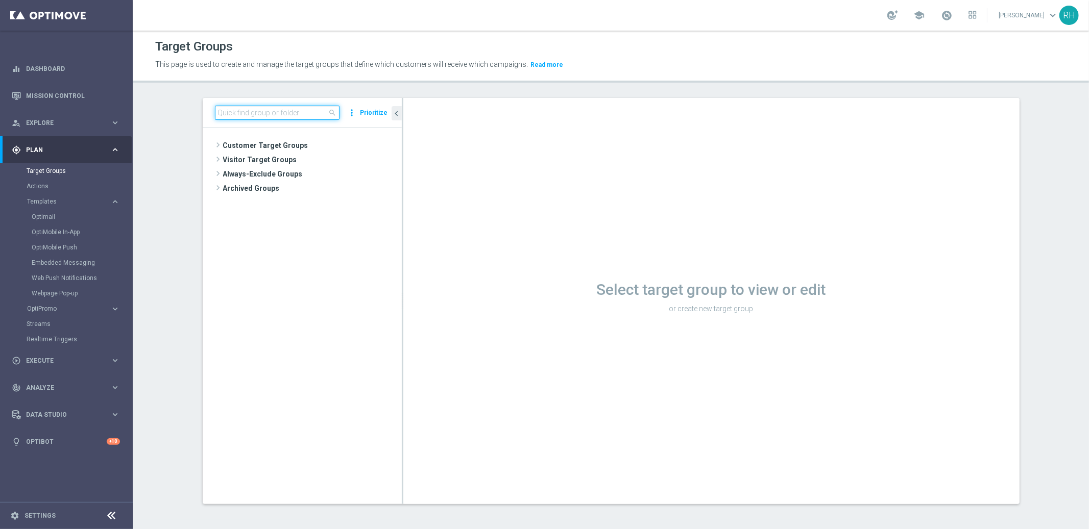
click at [222, 115] on input at bounding box center [277, 113] width 125 height 14
paste input "UK_CASINO_EMAIL | HV Reactivation | Excl. BAU Games React"
type input "UK_CASINO_EMAIL | HV Reactivation | Excl. BAU Games React"
click at [305, 192] on span "UK_CASINO_EMAIL | HV Reactivation | Excl. BAU Games React" at bounding box center [321, 189] width 114 height 9
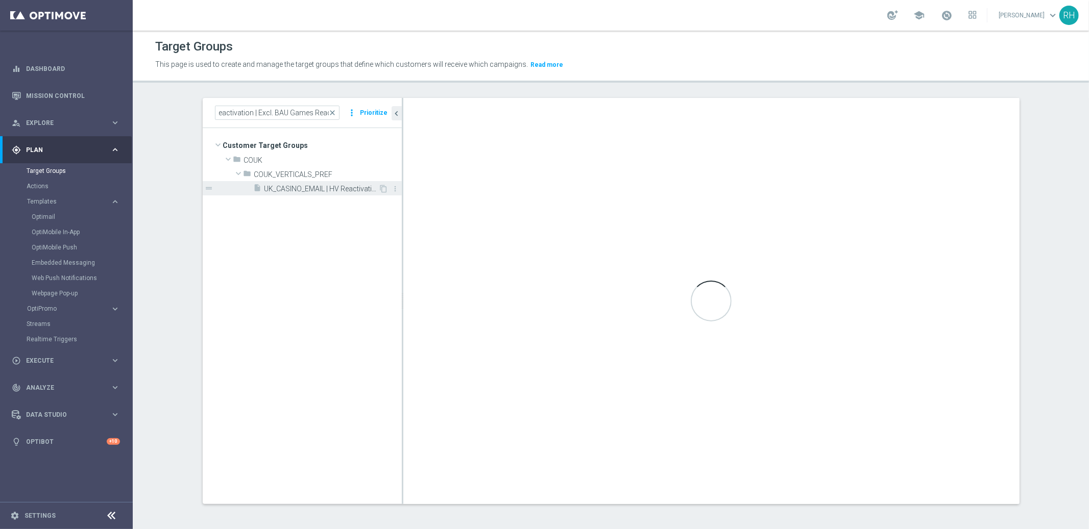
scroll to position [0, 0]
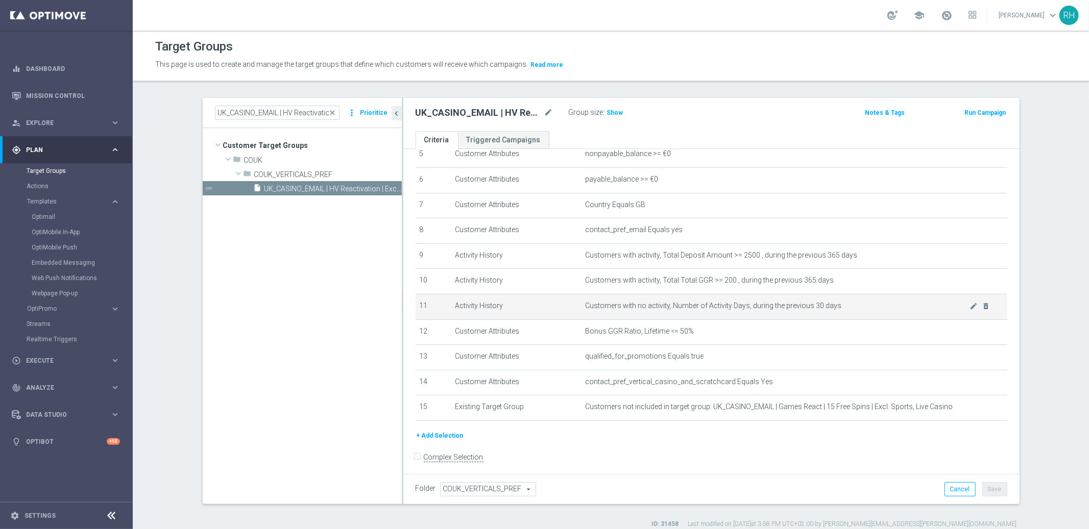
scroll to position [143, 0]
click at [603, 101] on div "UK_CASINO_EMAIL | HV Reactivation | Excl. BAU Games React mode_edit Group size …" at bounding box center [711, 114] width 616 height 33
click at [603, 106] on div "Group size : Show" at bounding box center [620, 112] width 102 height 12
click at [606, 107] on h3 "Show" at bounding box center [615, 112] width 18 height 11
click at [684, 60] on p "This page is used to create and manage the target groups that define which cust…" at bounding box center [494, 64] width 679 height 11
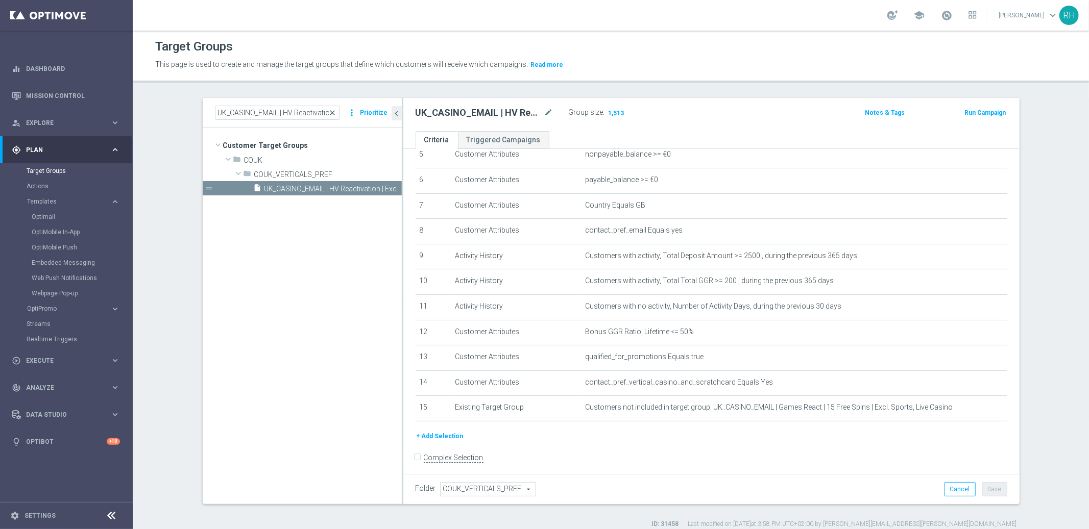
click at [330, 110] on span "close" at bounding box center [333, 113] width 8 height 8
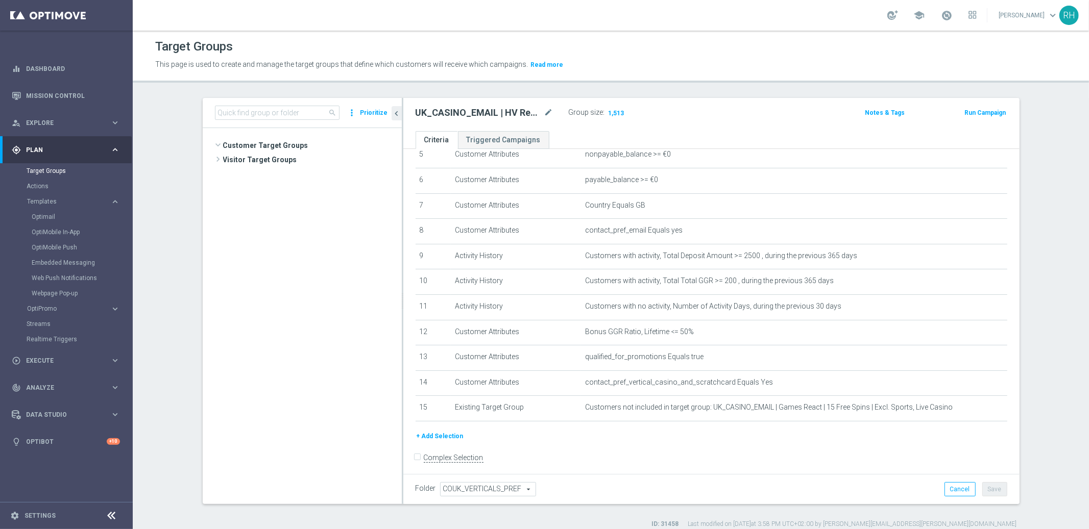
scroll to position [1179, 0]
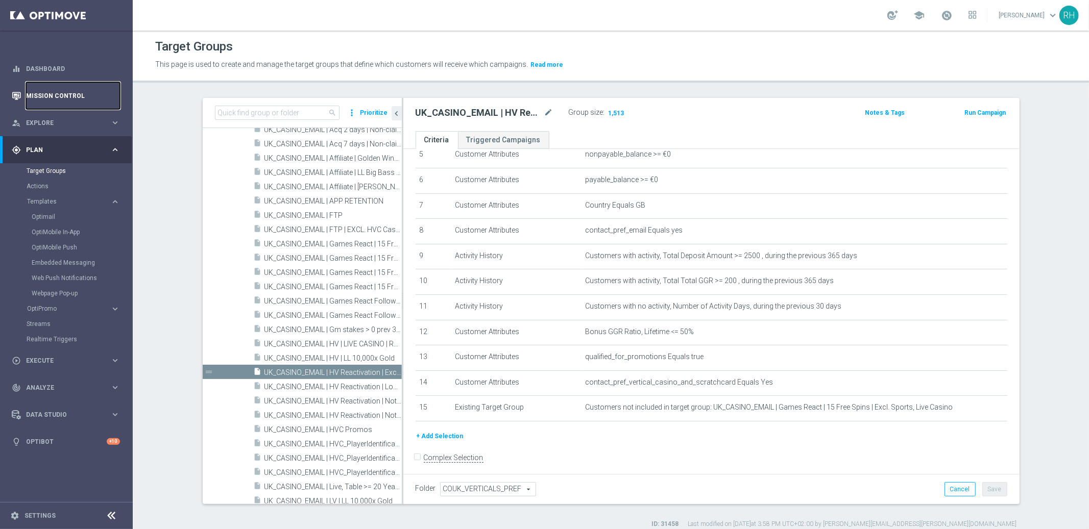
click at [89, 100] on link "Mission Control" at bounding box center [73, 95] width 94 height 27
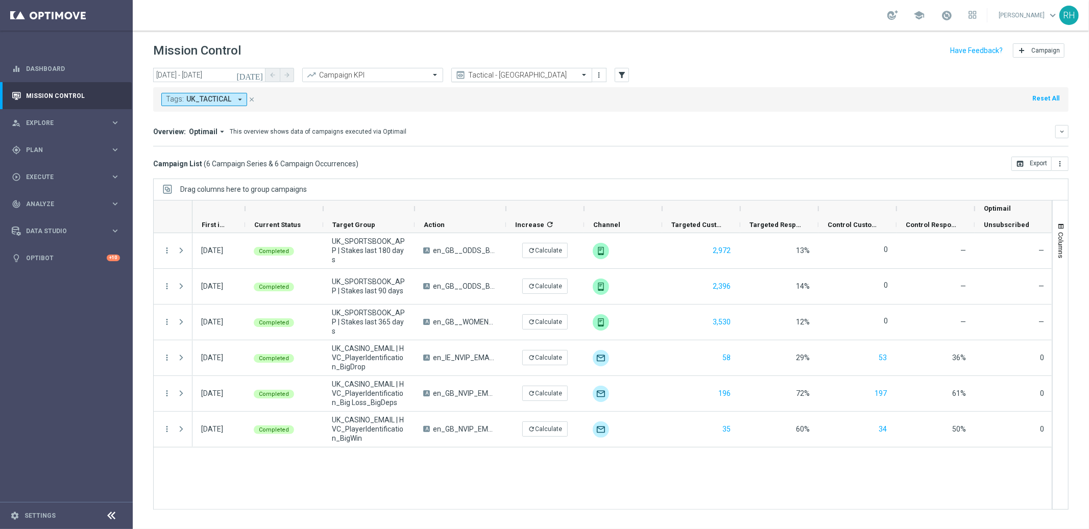
click at [250, 96] on icon "close" at bounding box center [251, 99] width 7 height 7
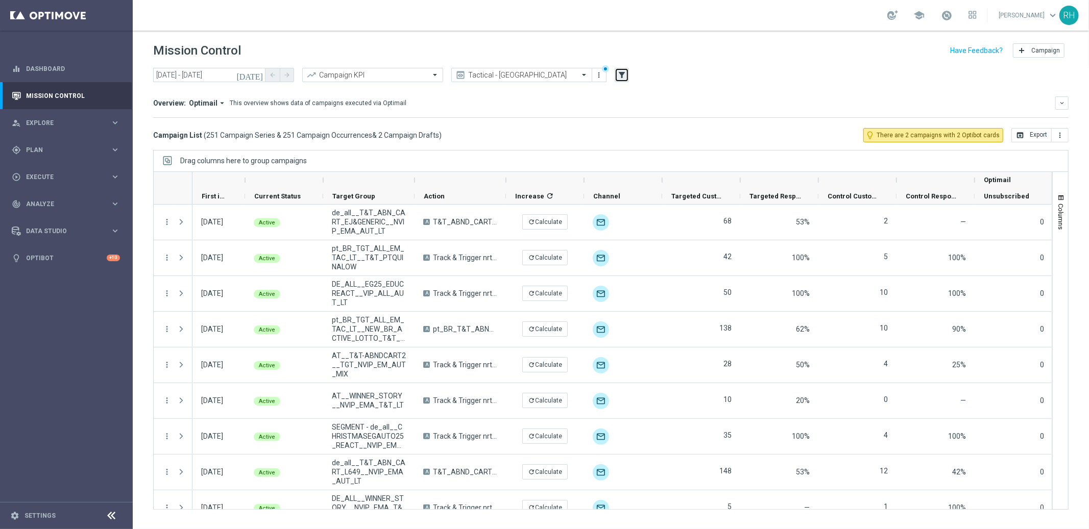
click at [621, 74] on icon "filter_alt" at bounding box center [621, 74] width 9 height 9
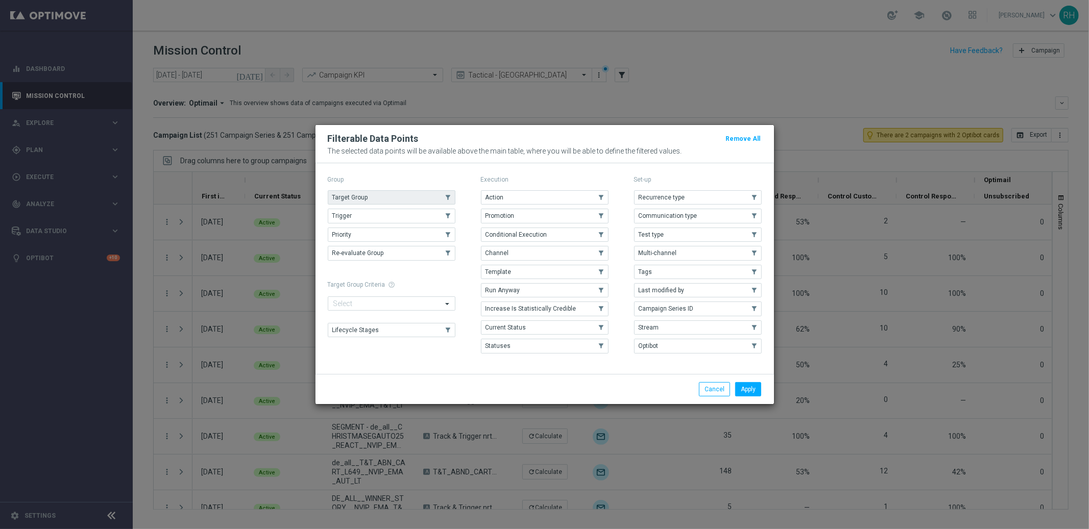
click at [418, 193] on button "Target Group" at bounding box center [392, 197] width 128 height 14
click at [752, 397] on button "Apply" at bounding box center [748, 389] width 26 height 14
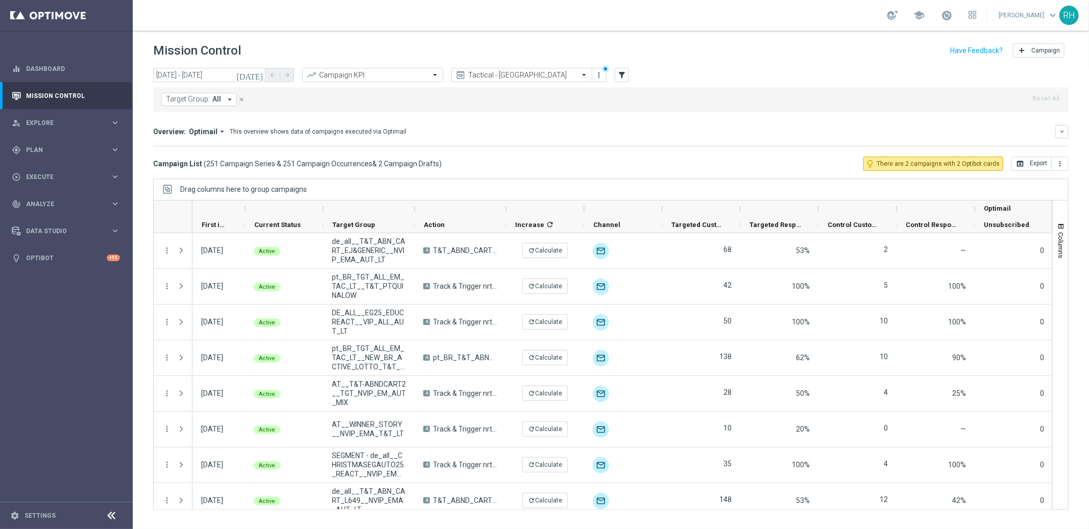
click at [192, 101] on span "Target Group:" at bounding box center [188, 99] width 44 height 9
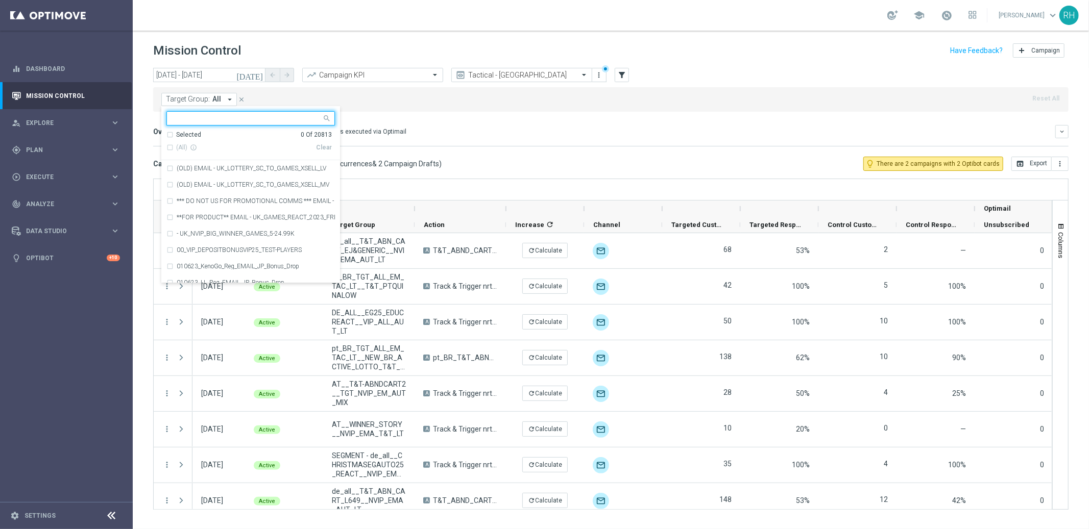
click at [208, 113] on div at bounding box center [244, 118] width 155 height 13
click at [267, 119] on input "text" at bounding box center [247, 118] width 150 height 9
paste input "en_IE_TGT_VIP_EM_TAC_MIX__EXCLUDING_DIAMONDS"
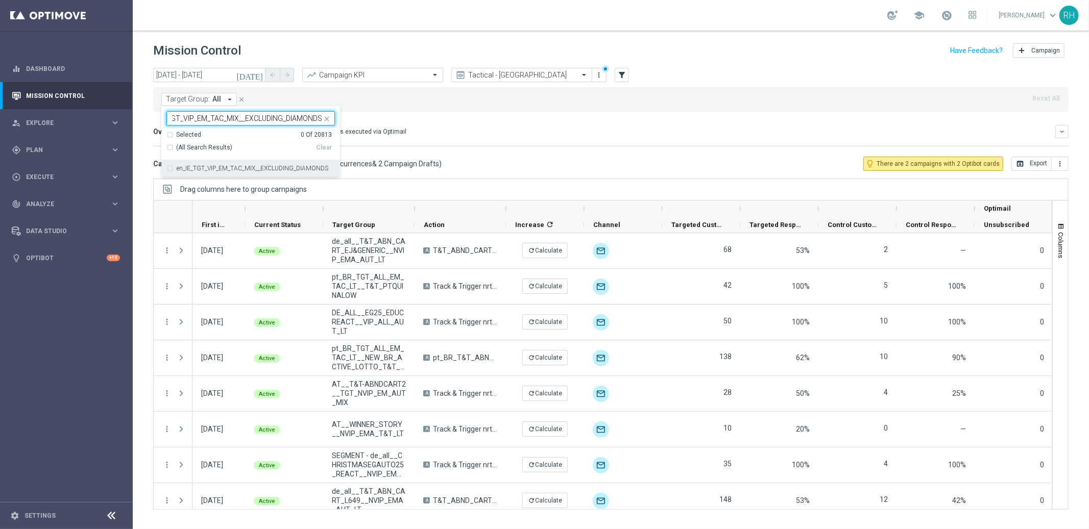
click at [266, 166] on label "en_IE_TGT_VIP_EM_TAC_MIX__EXCLUDING_DIAMONDS" at bounding box center [253, 168] width 152 height 6
type input "en_IE_TGT_VIP_EM_TAC_MIX__EXCLUDING_DIAMONDS"
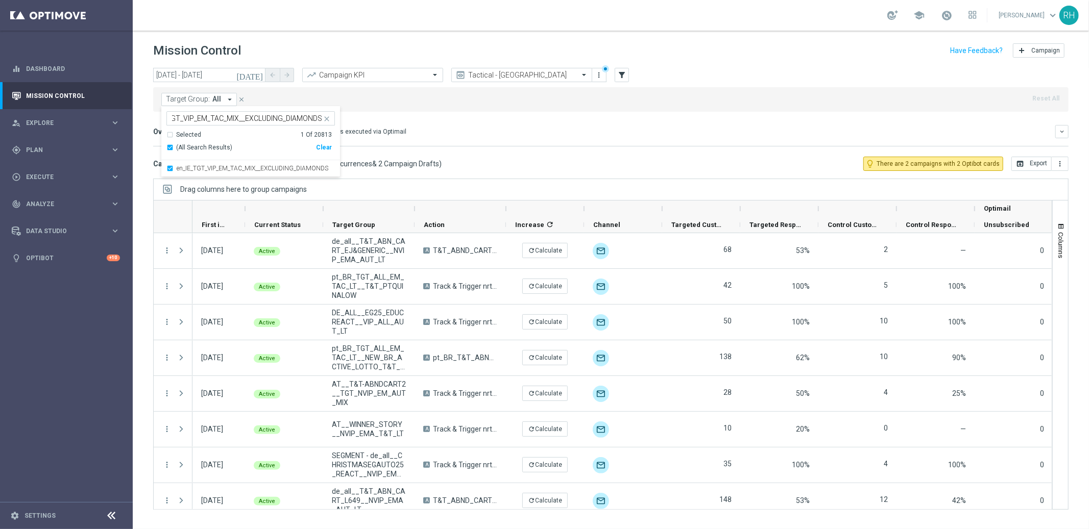
scroll to position [0, 0]
click at [480, 122] on mini-dashboard "Overview: Optimail arrow_drop_down This overview shows data of campaigns execut…" at bounding box center [610, 134] width 915 height 45
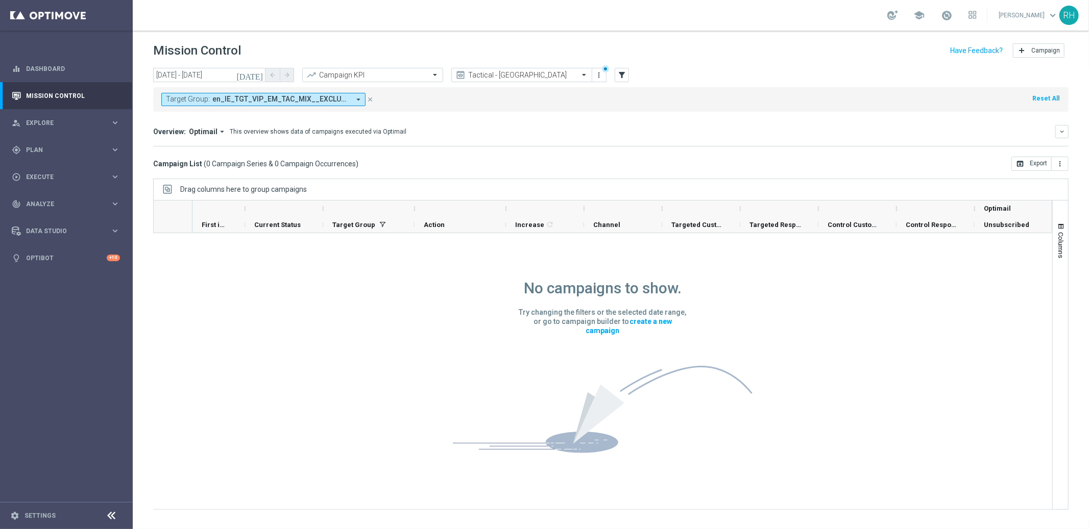
click at [354, 100] on icon "arrow_drop_down" at bounding box center [358, 99] width 9 height 9
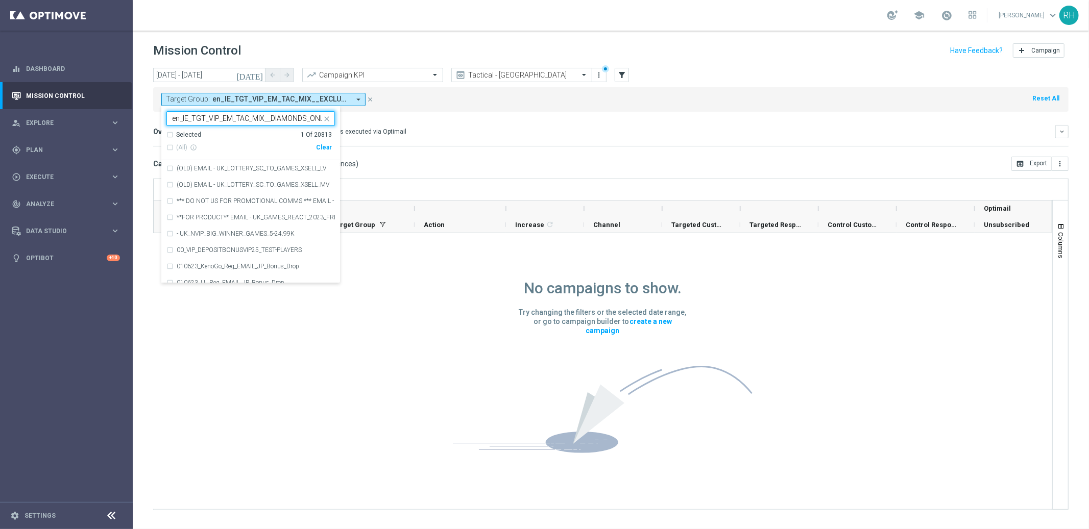
scroll to position [0, 4]
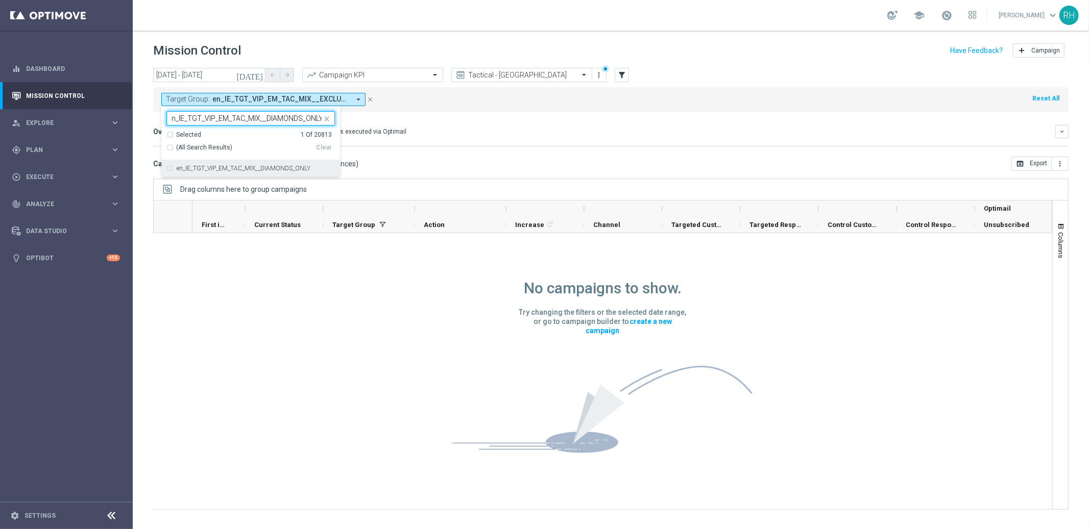
click at [292, 166] on label "en_IE_TGT_VIP_EM_TAC_MIX__DIAMONDS_ONLY" at bounding box center [244, 168] width 134 height 6
type input "en_IE_TGT_VIP_EM_TAC_MIX__DIAMONDS_ONLY"
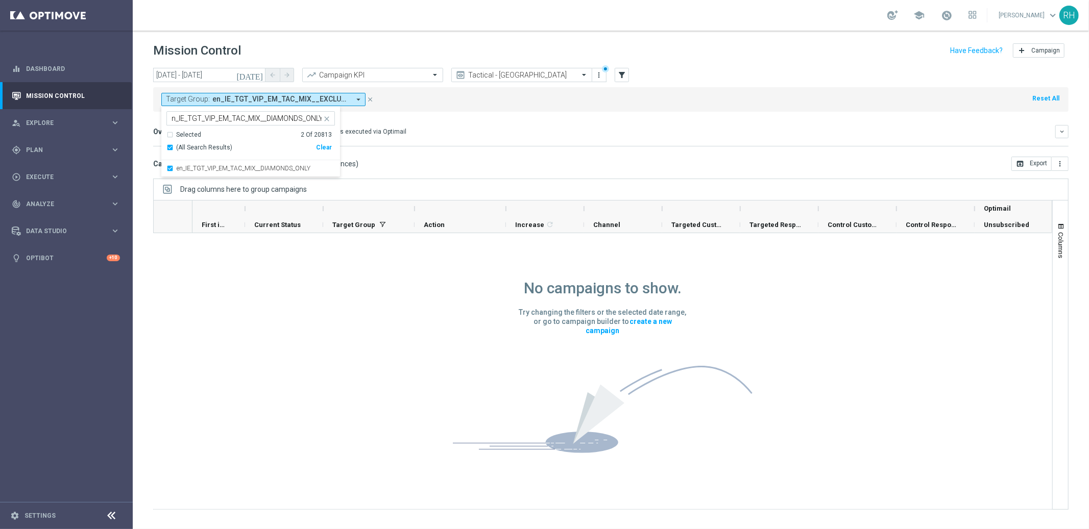
scroll to position [0, 0]
click at [508, 138] on div "Overview: Optimail arrow_drop_down This overview shows data of campaigns execut…" at bounding box center [610, 135] width 915 height 21
click at [257, 72] on icon "today" at bounding box center [250, 74] width 28 height 9
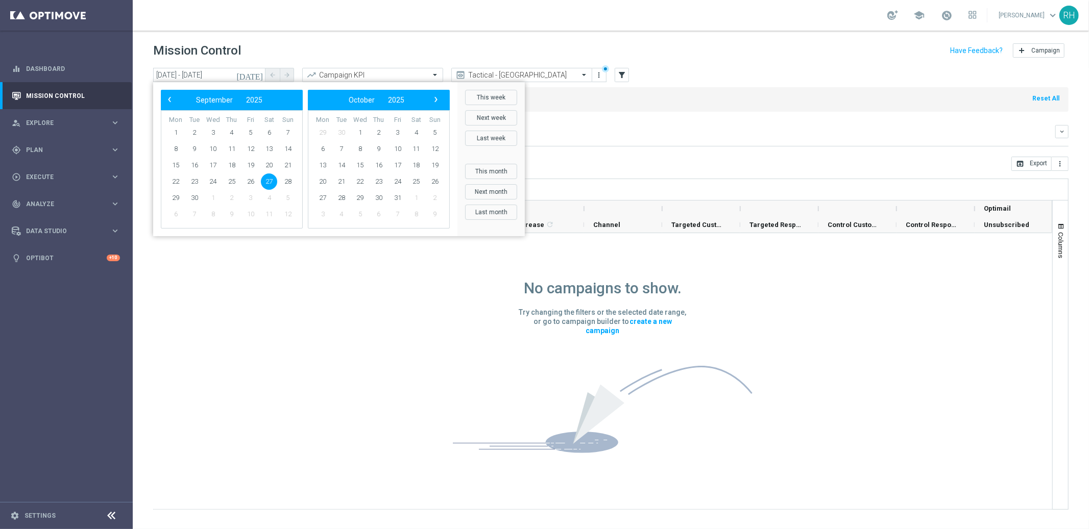
click at [298, 37] on header "Mission Control add Campaign" at bounding box center [611, 49] width 956 height 37
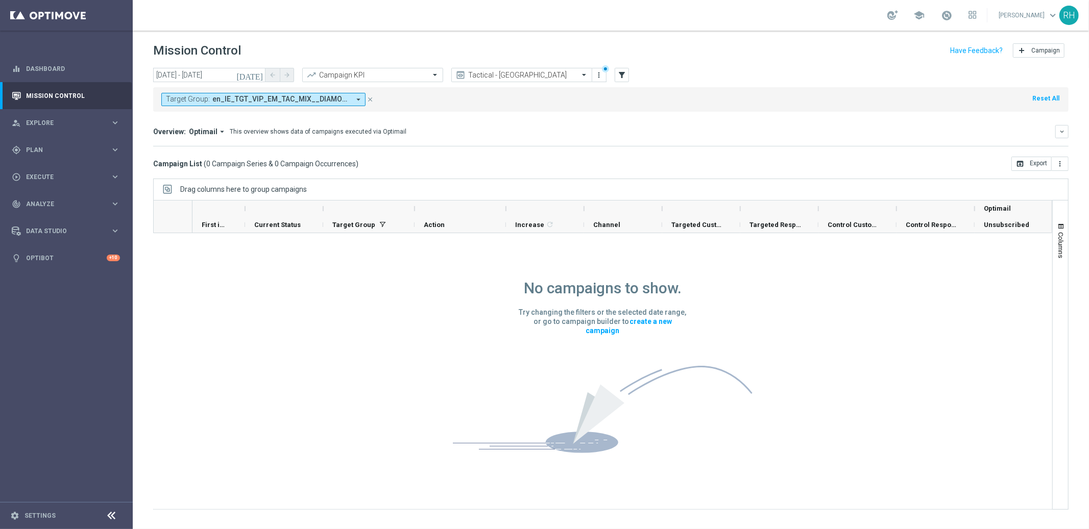
click at [261, 73] on icon "today" at bounding box center [250, 74] width 28 height 9
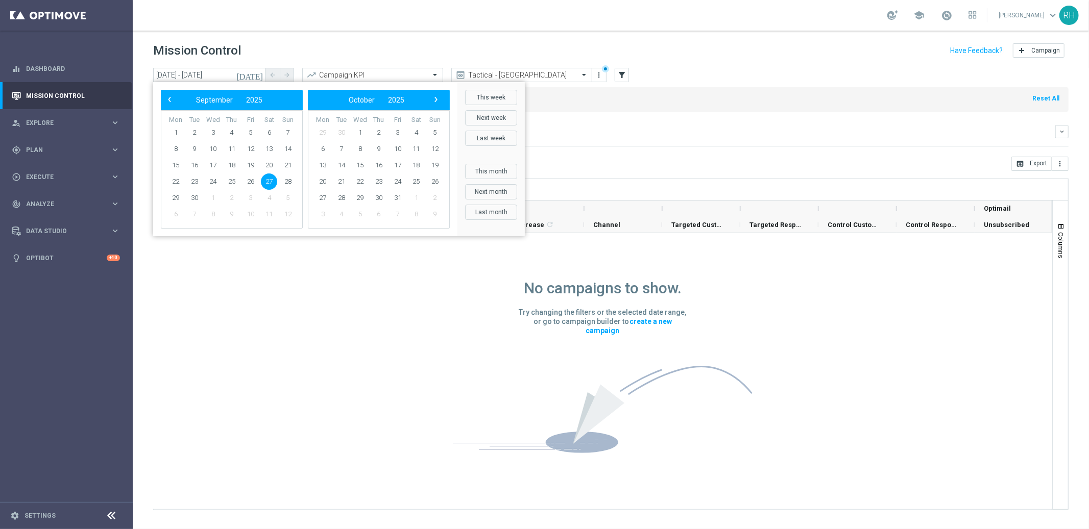
click at [468, 170] on button "This month" at bounding box center [491, 171] width 52 height 15
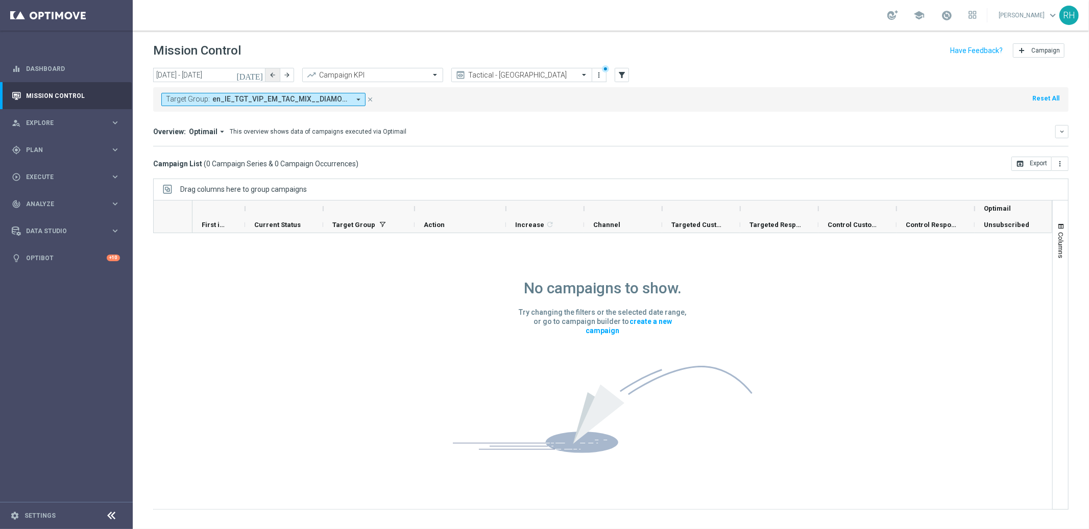
click at [272, 73] on icon "arrow_back" at bounding box center [272, 74] width 7 height 7
click at [273, 75] on icon "arrow_back" at bounding box center [272, 74] width 7 height 7
type input "01 Aug 2025 - 31 Aug 2025"
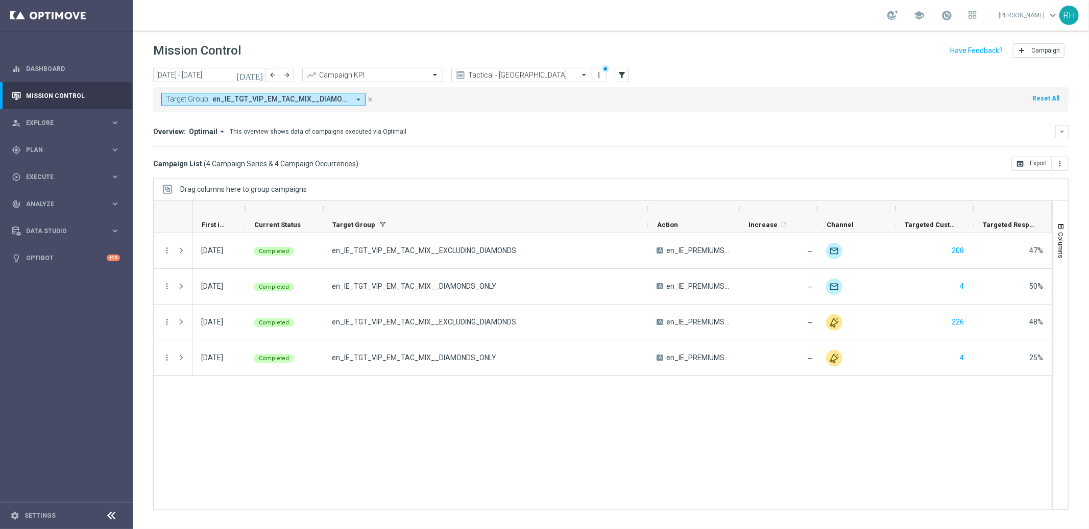
drag, startPoint x: 415, startPoint y: 207, endPoint x: 649, endPoint y: 214, distance: 233.4
click at [649, 214] on div at bounding box center [648, 209] width 4 height 16
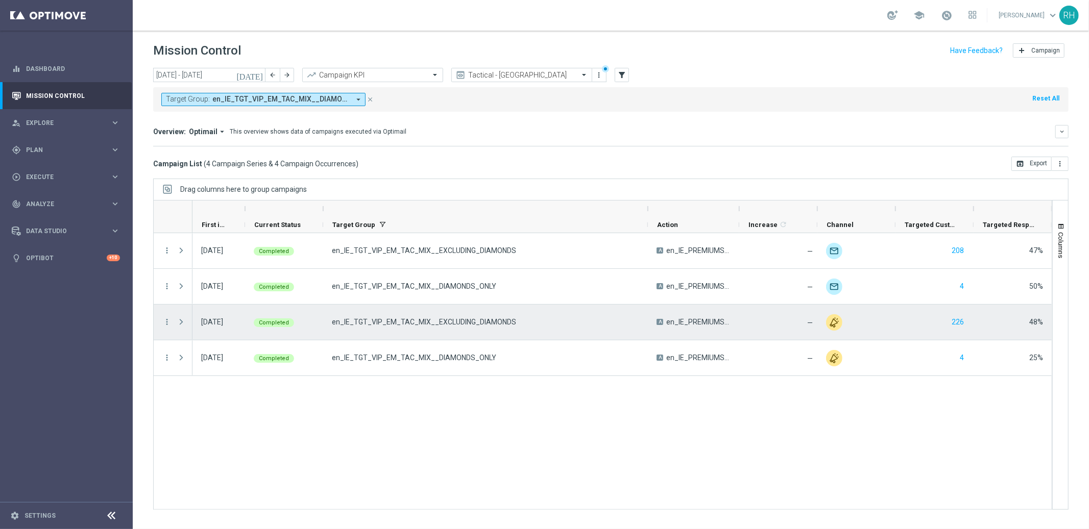
click at [184, 322] on span "Press SPACE to select this row." at bounding box center [181, 322] width 9 height 8
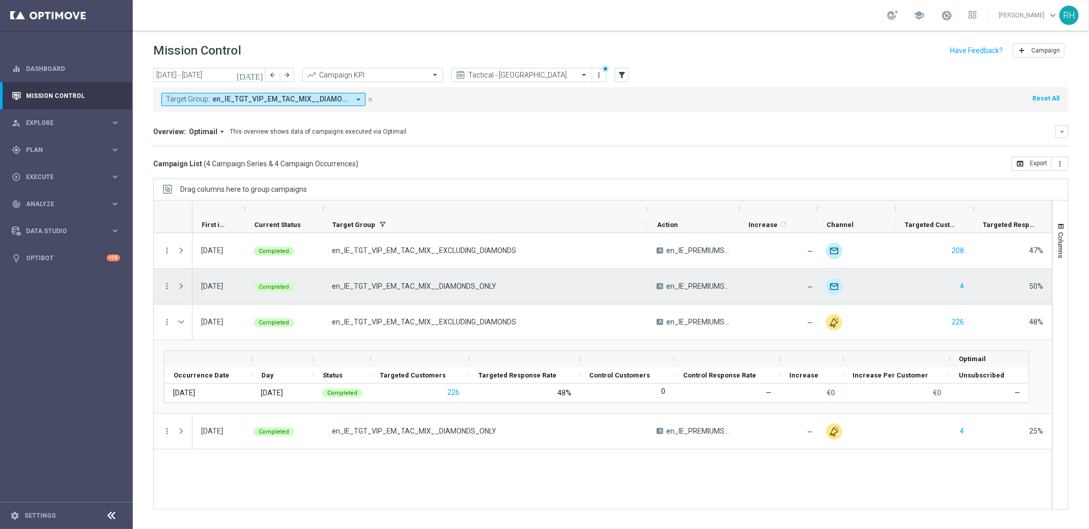
click at [181, 285] on span "Press SPACE to select this row." at bounding box center [181, 286] width 9 height 8
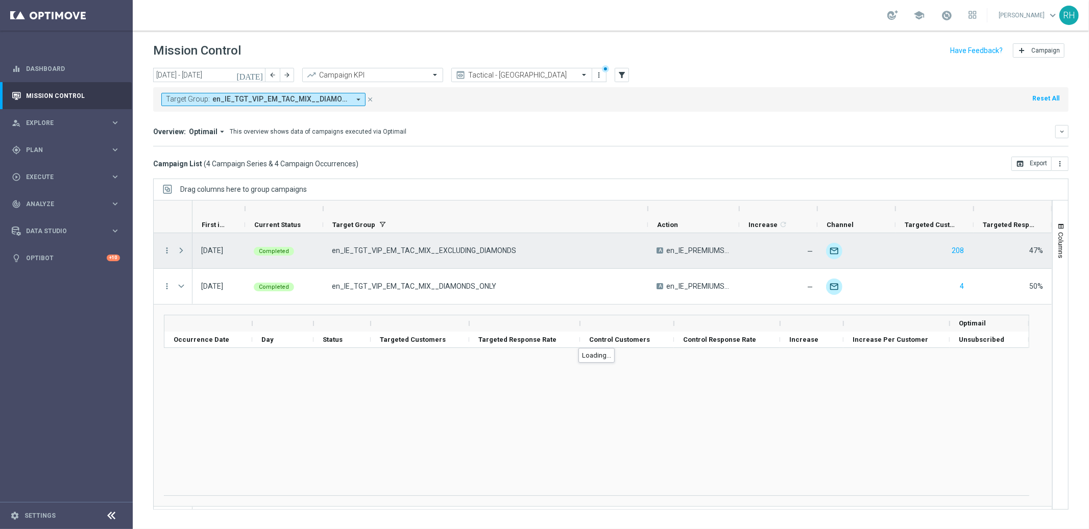
click at [183, 250] on span "Press SPACE to select this row." at bounding box center [181, 251] width 9 height 8
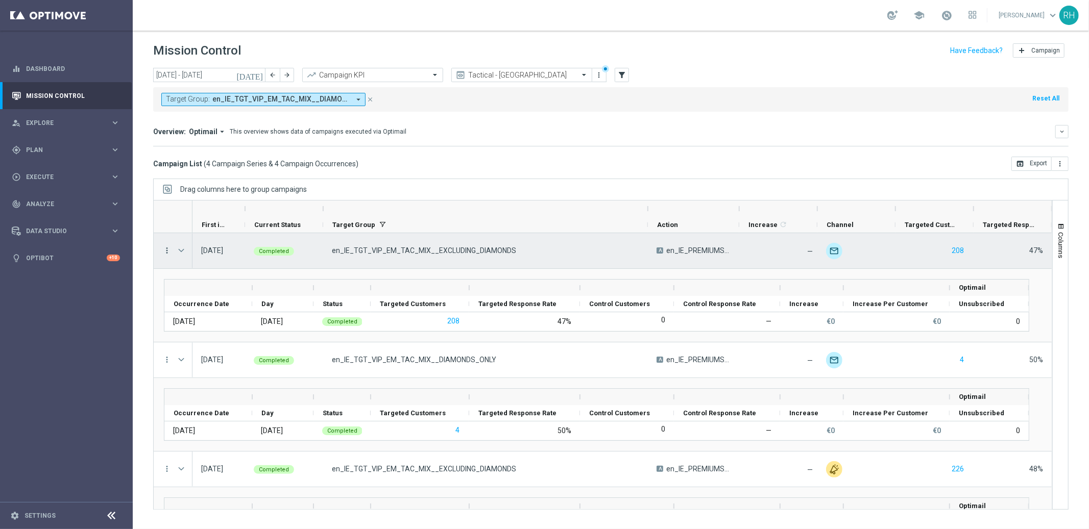
click at [167, 250] on icon "more_vert" at bounding box center [166, 250] width 9 height 9
click at [181, 256] on icon "list" at bounding box center [179, 257] width 7 height 7
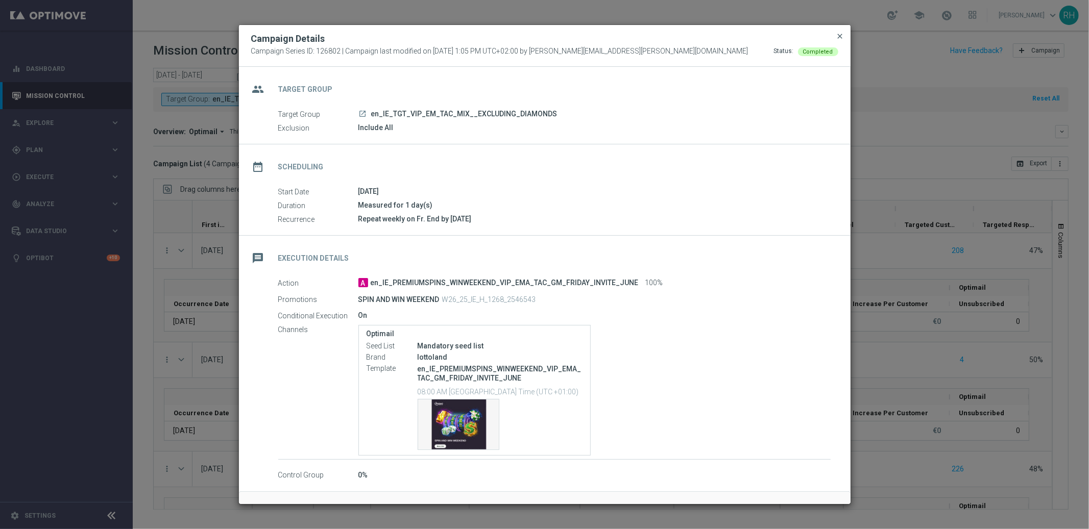
click at [837, 33] on span "close" at bounding box center [840, 36] width 8 height 8
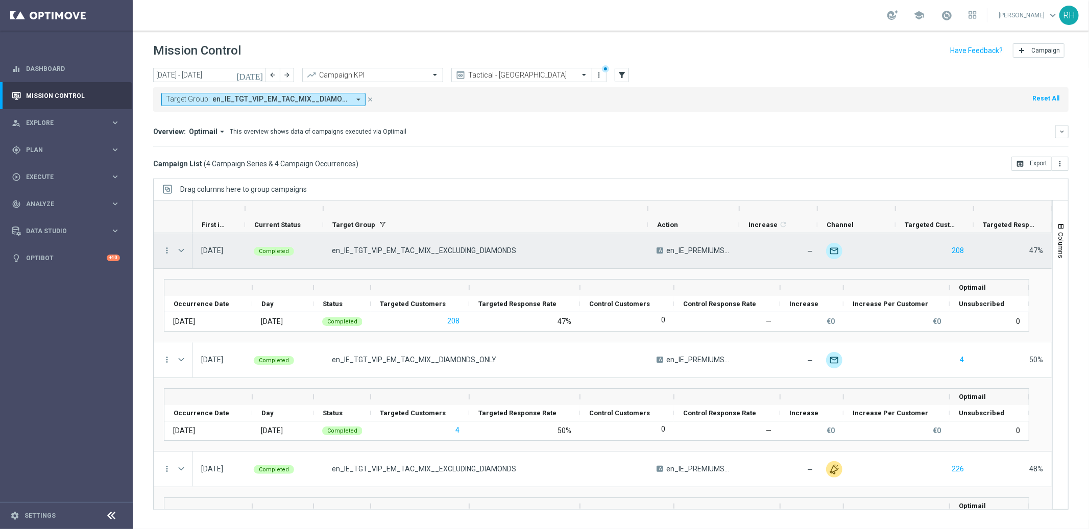
click at [188, 248] on div "Press SPACE to select this row." at bounding box center [182, 250] width 20 height 35
click at [182, 253] on span "Press SPACE to select this row." at bounding box center [181, 251] width 9 height 8
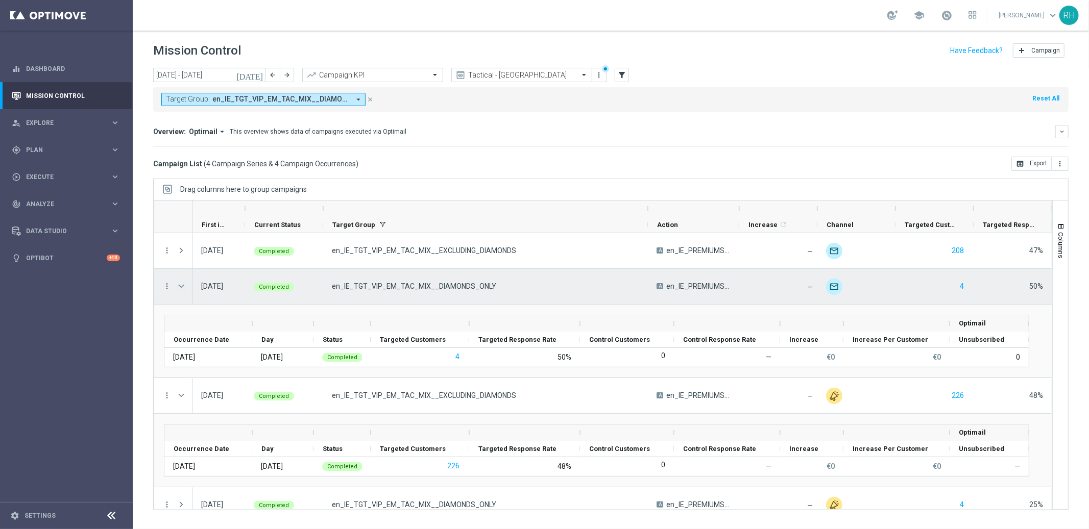
click at [183, 290] on span "Press SPACE to select this row." at bounding box center [181, 286] width 9 height 8
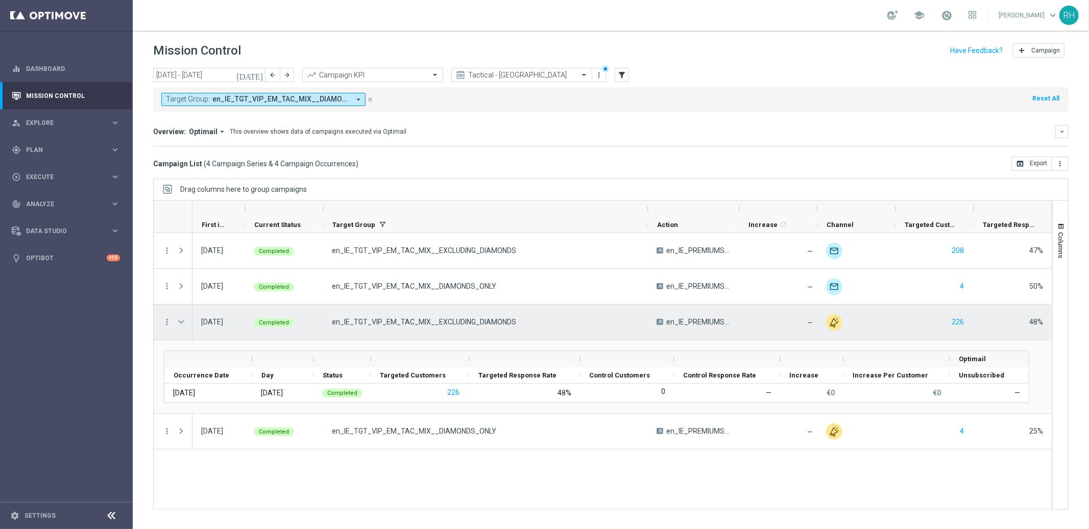
click at [178, 325] on span "Press SPACE to select this row." at bounding box center [181, 322] width 9 height 8
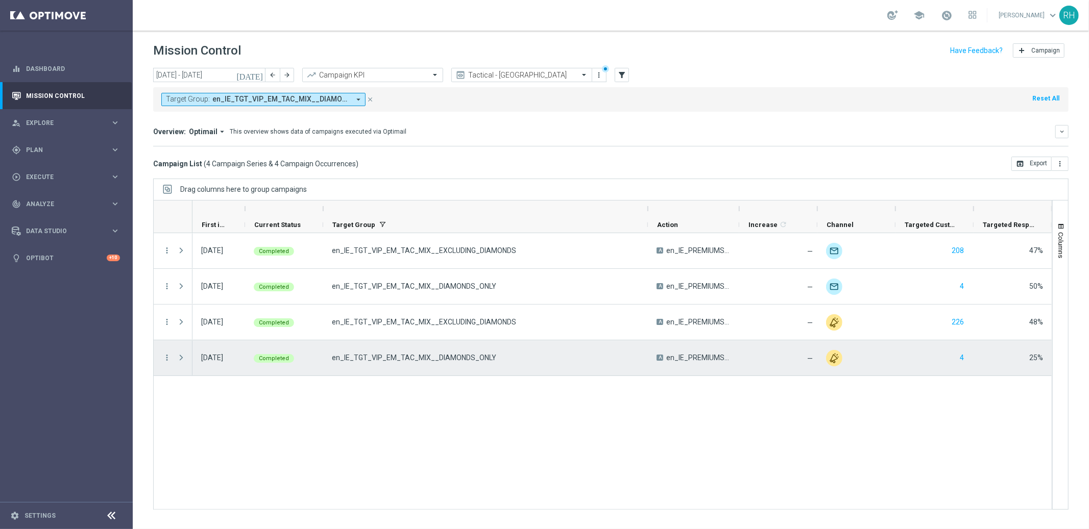
click at [179, 355] on span "Press SPACE to select this row." at bounding box center [181, 358] width 9 height 8
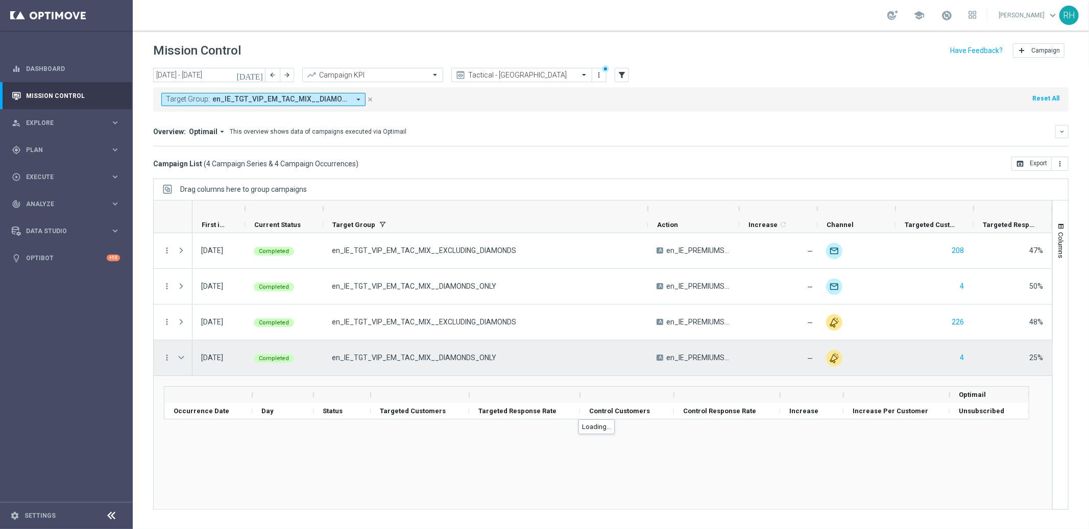
click at [180, 356] on span "Press SPACE to select this row." at bounding box center [181, 358] width 9 height 8
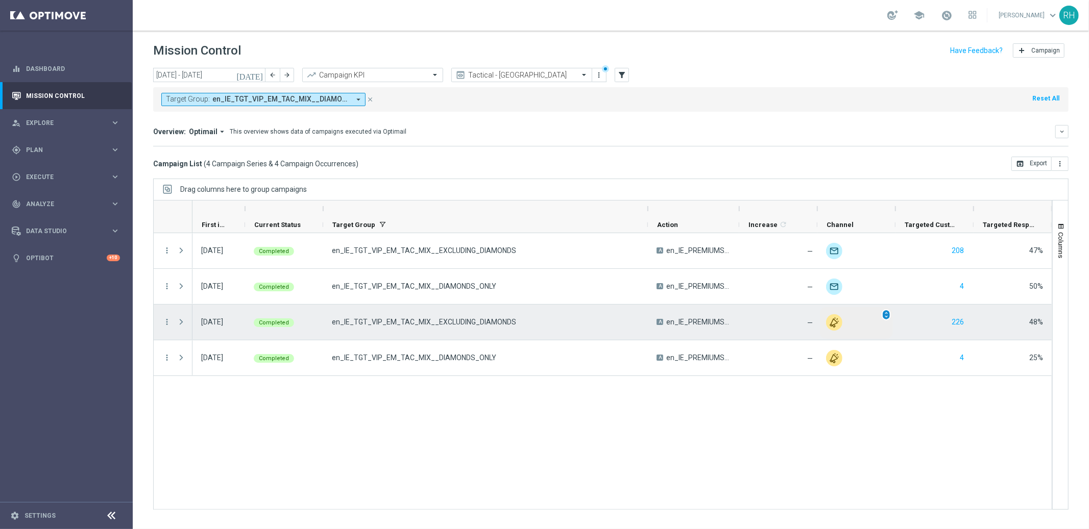
click at [886, 314] on span "unfold_more" at bounding box center [885, 314] width 7 height 7
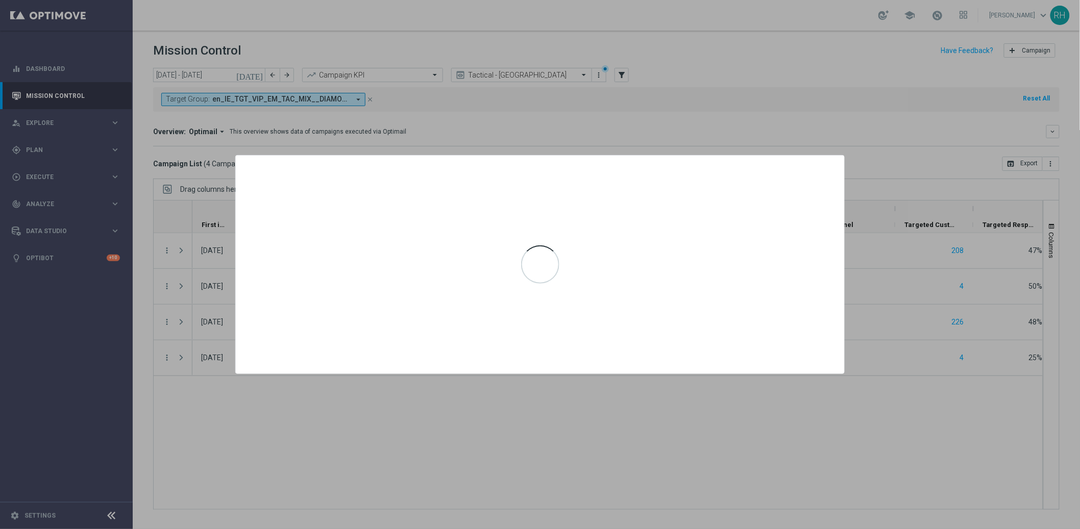
click at [832, 400] on div at bounding box center [540, 264] width 1080 height 529
click at [697, 407] on div at bounding box center [540, 264] width 1080 height 529
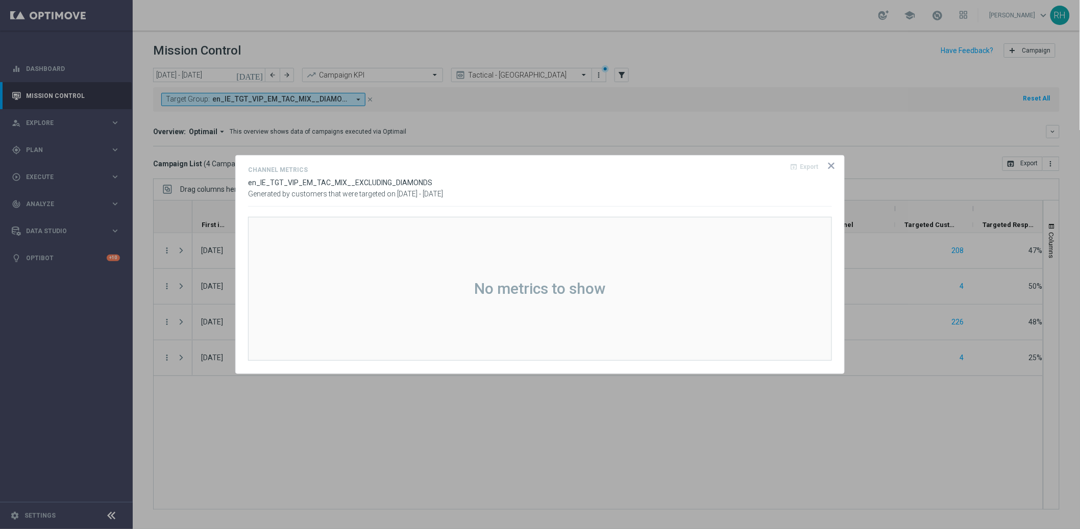
click at [833, 168] on icon "icon" at bounding box center [831, 166] width 10 height 10
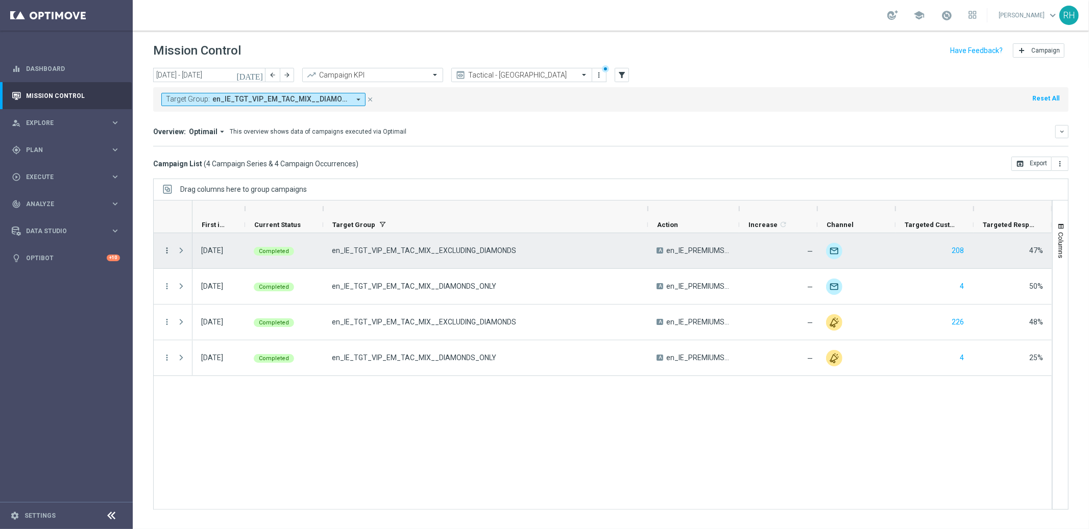
click at [168, 252] on icon "more_vert" at bounding box center [166, 250] width 9 height 9
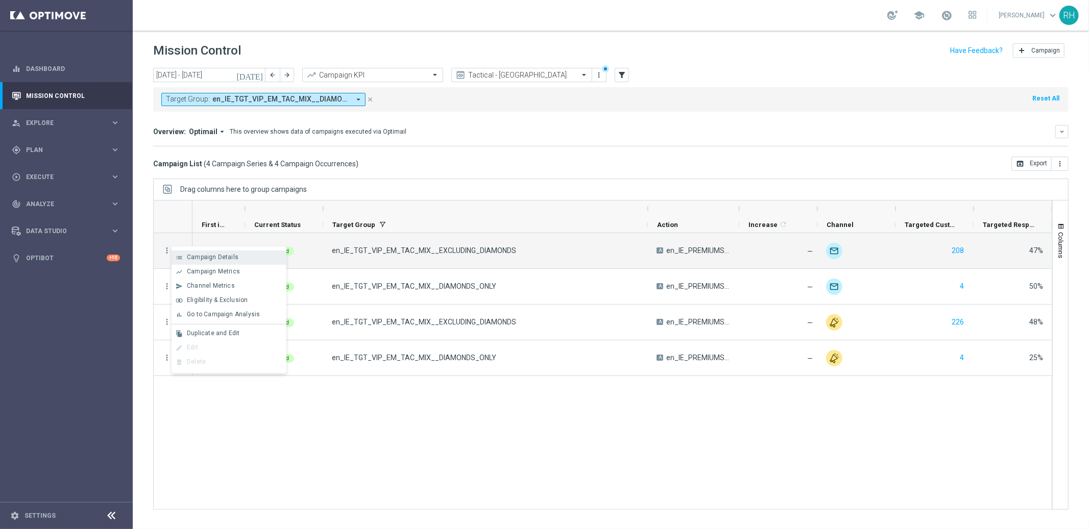
click at [185, 257] on div "list" at bounding box center [178, 257] width 15 height 7
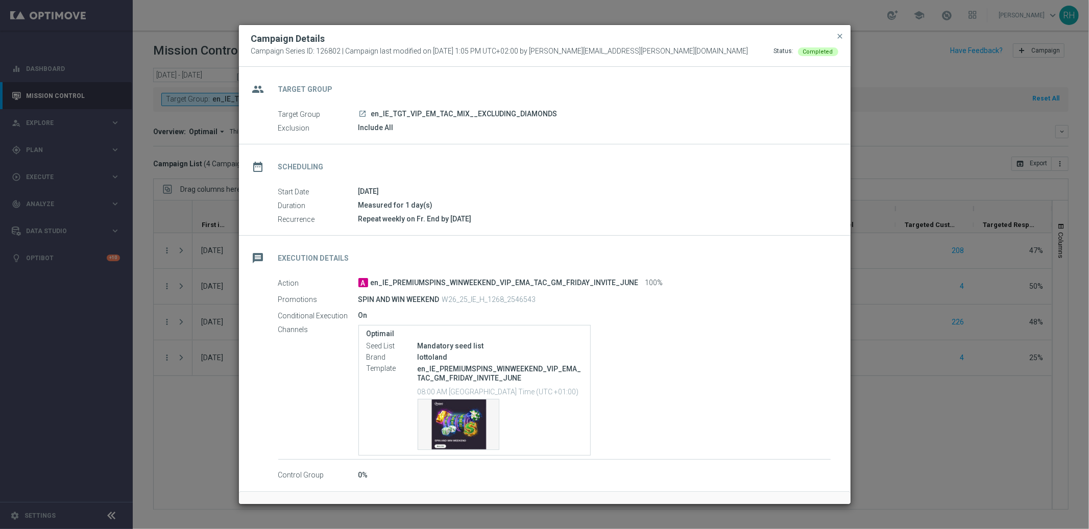
click at [835, 34] on button "close" at bounding box center [840, 36] width 10 height 12
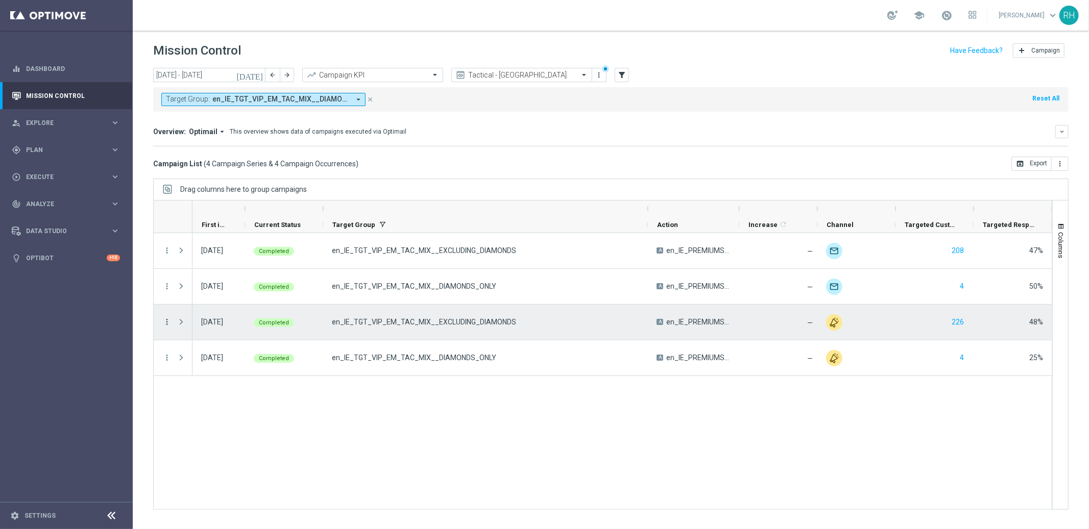
click at [169, 322] on icon "more_vert" at bounding box center [166, 321] width 9 height 9
click at [193, 325] on span "Campaign Details" at bounding box center [213, 328] width 52 height 7
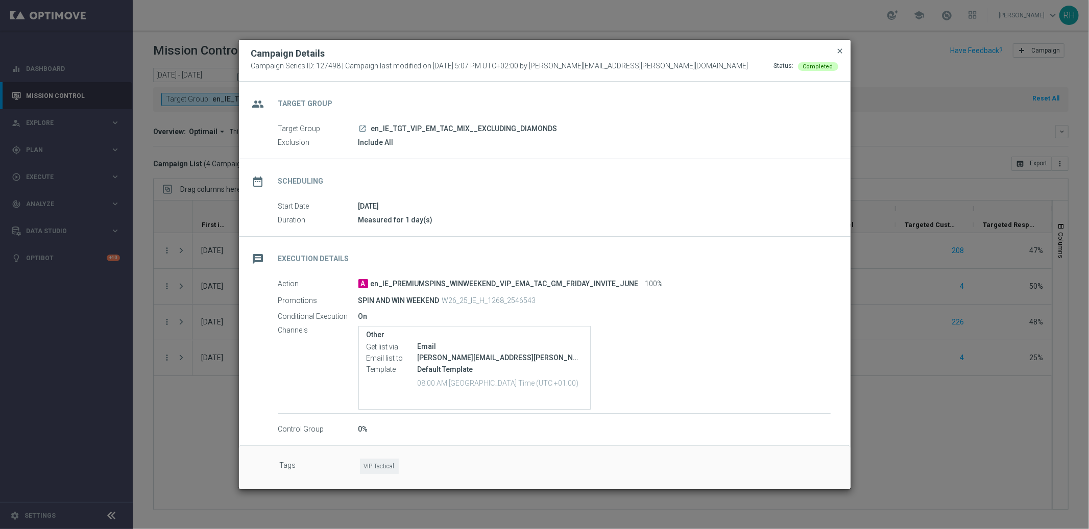
click at [838, 47] on span "close" at bounding box center [840, 51] width 8 height 8
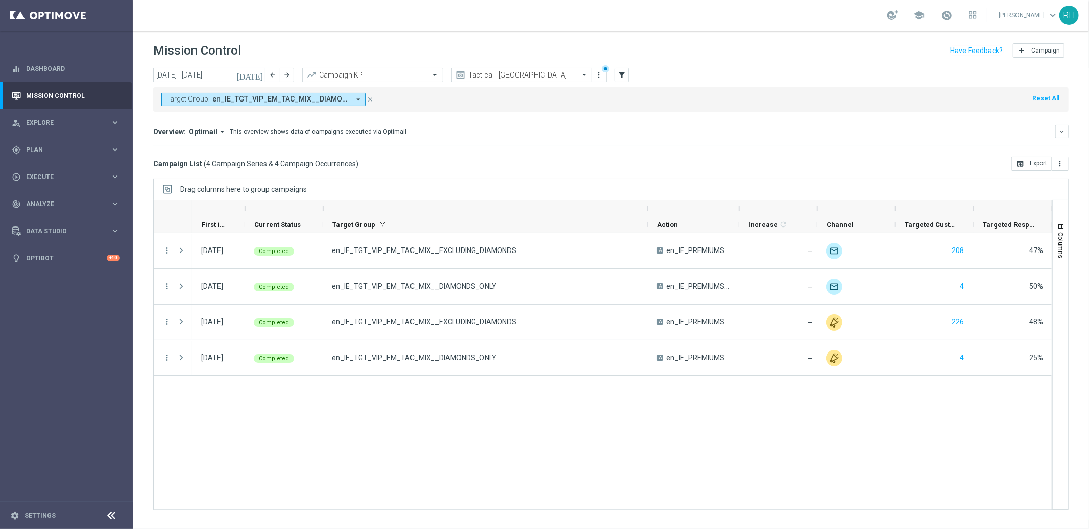
click at [802, 107] on div "Target Group: en_IE_TGT_VIP_EM_TAC_MIX__DIAMONDS_ONLY, en_IE_TGT_VIP_EM_TAC_MIX…" at bounding box center [610, 99] width 915 height 24
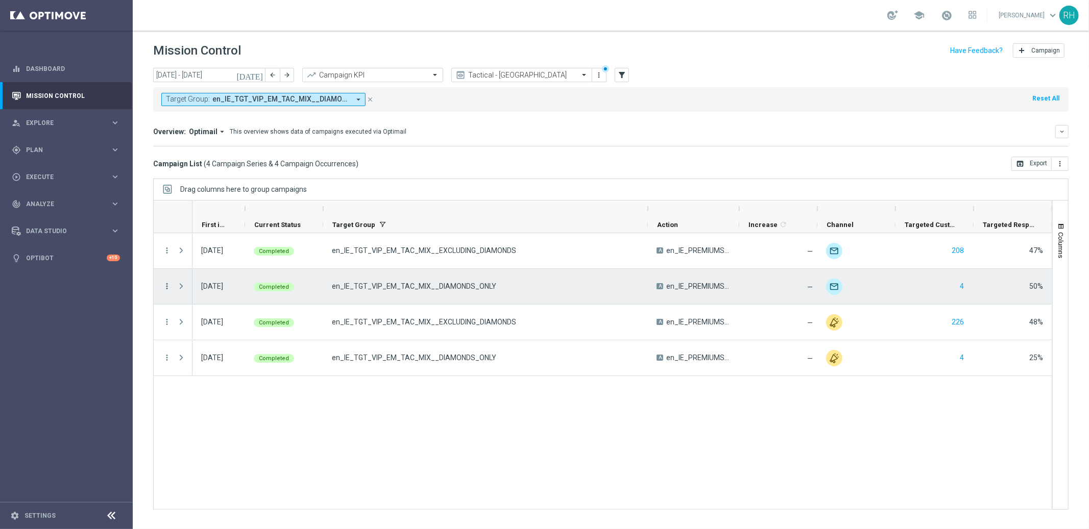
click at [169, 285] on icon "more_vert" at bounding box center [166, 286] width 9 height 9
click at [181, 292] on icon "list" at bounding box center [179, 293] width 7 height 7
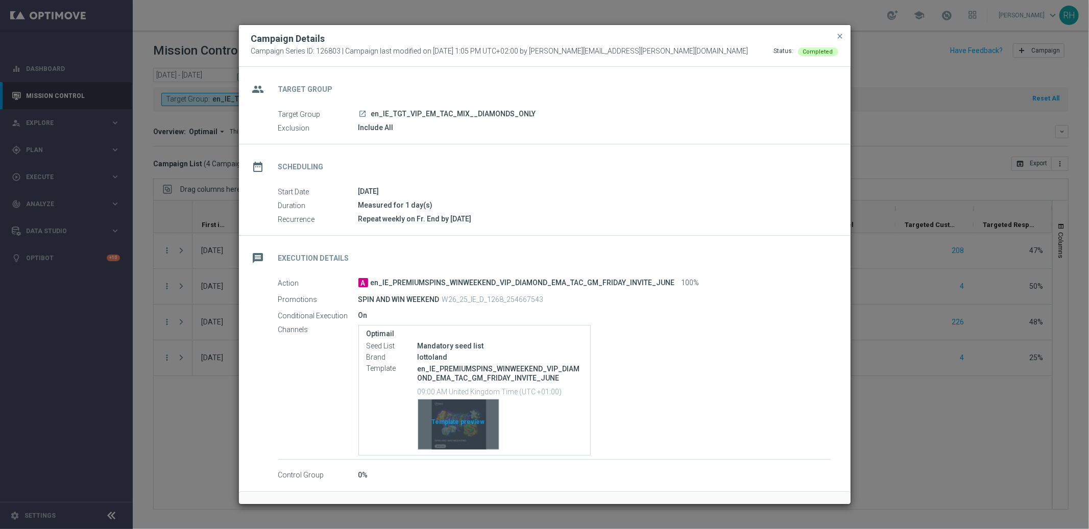
click at [465, 448] on div "Template preview" at bounding box center [458, 425] width 81 height 50
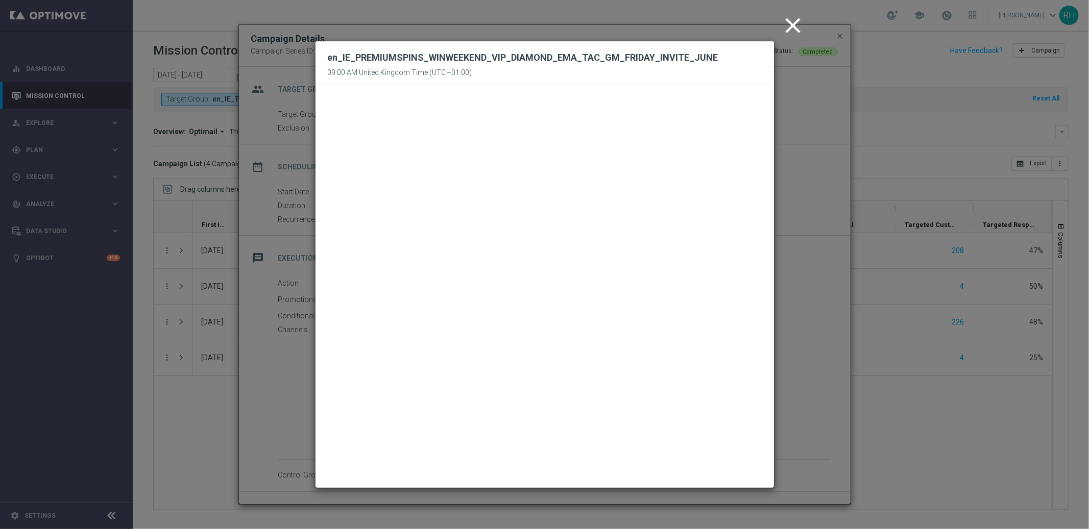
click at [801, 23] on icon "close" at bounding box center [793, 26] width 26 height 26
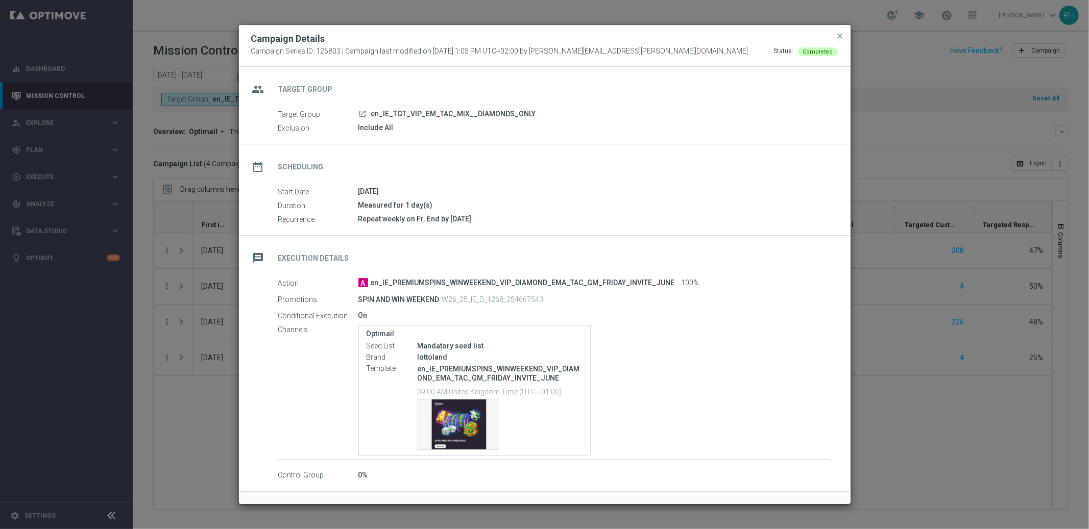
click at [900, 41] on modal-container "Campaign Details Campaign Series ID: 126803 | Campaign last modified on 17 Jul …" at bounding box center [544, 264] width 1089 height 529
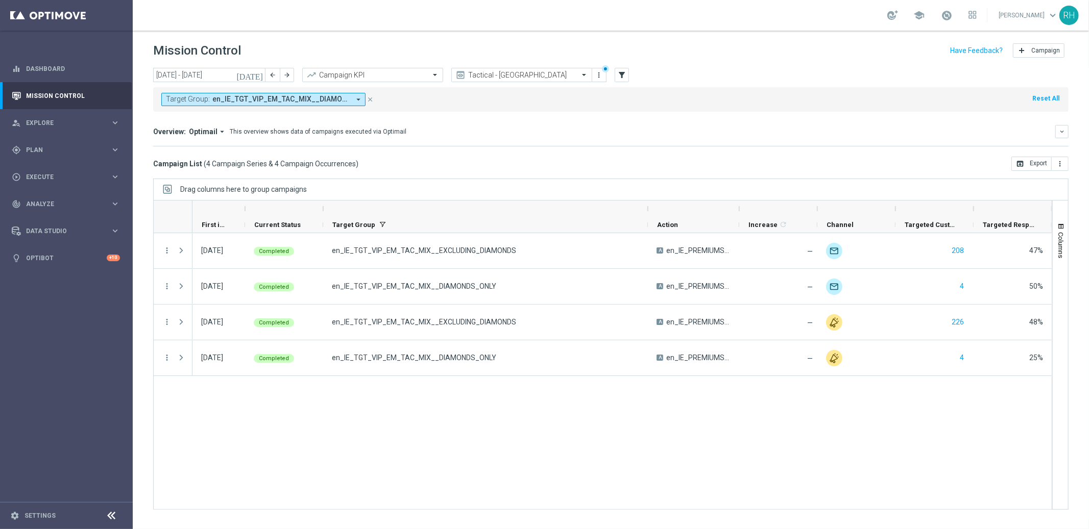
click at [295, 99] on span "en_IE_TGT_VIP_EM_TAC_MIX__DIAMONDS_ONLY, en_IE_TGT_VIP_EM_TAC_MIX__EXCLUDING_DI…" at bounding box center [280, 99] width 137 height 9
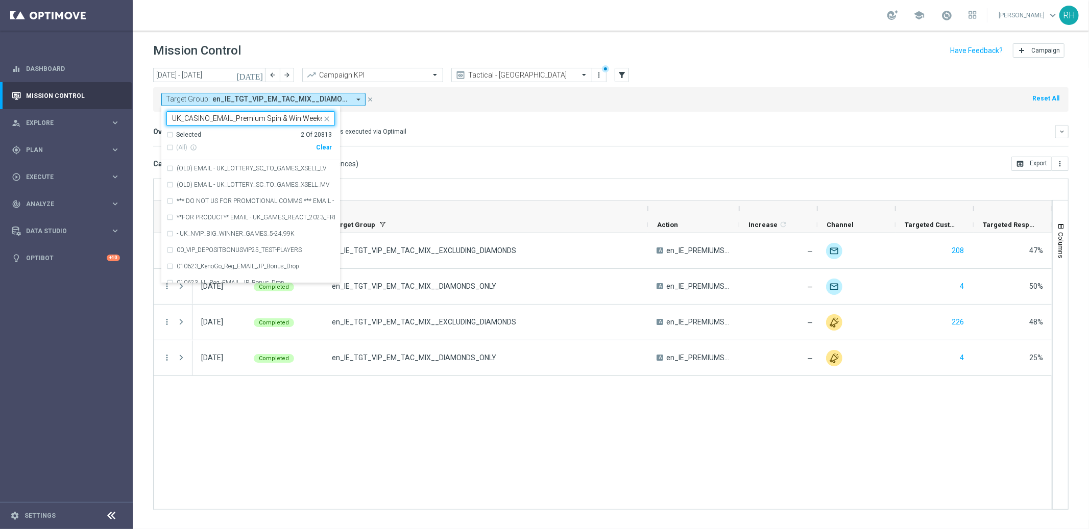
scroll to position [0, 8]
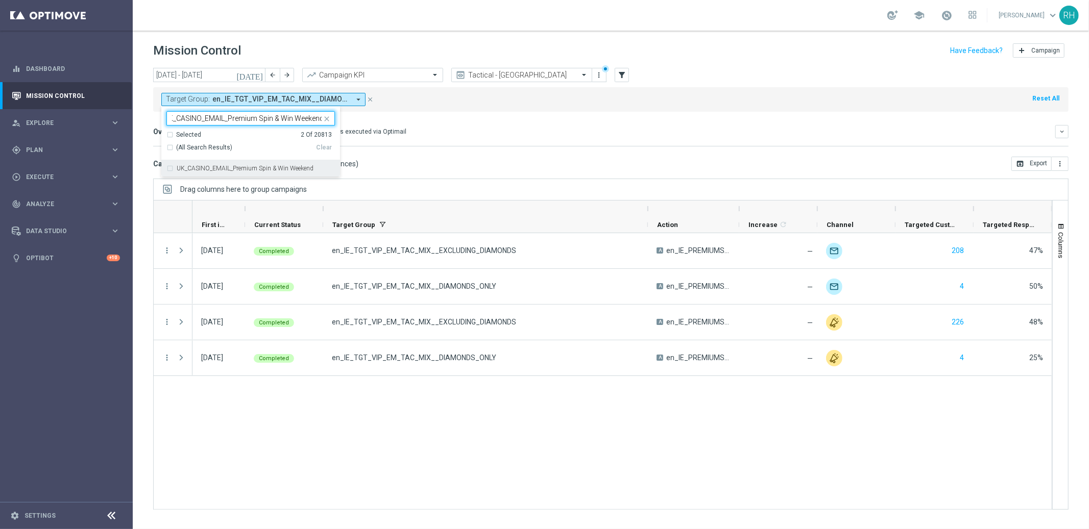
click at [282, 173] on div "UK_CASINO_EMAIL_Premium Spin & Win Weekend" at bounding box center [250, 168] width 168 height 16
type input "UK_CASINO_EMAIL_Premium Spin & Win Weekend"
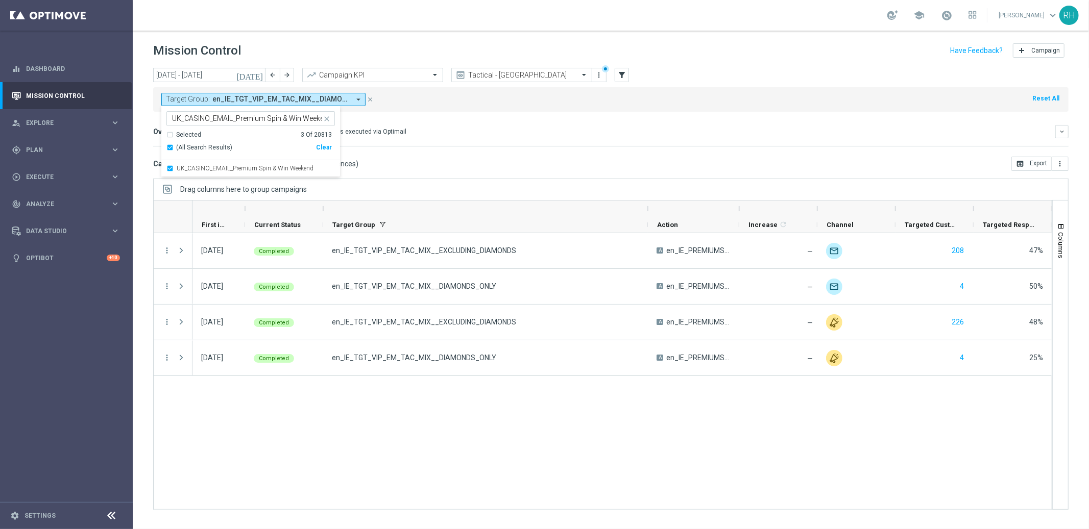
click at [469, 153] on mini-dashboard "Overview: Optimail arrow_drop_down This overview shows data of campaigns execut…" at bounding box center [610, 134] width 915 height 45
click at [492, 113] on mini-dashboard "Overview: Optimail arrow_drop_down This overview shows data of campaigns execut…" at bounding box center [610, 134] width 915 height 45
click at [304, 97] on span "UK_CASINO_EMAIL_Premium Spin & Win Weekend, en_IE_TGT_VIP_EM_TAC_MIX__DIAMONDS_…" at bounding box center [280, 99] width 137 height 9
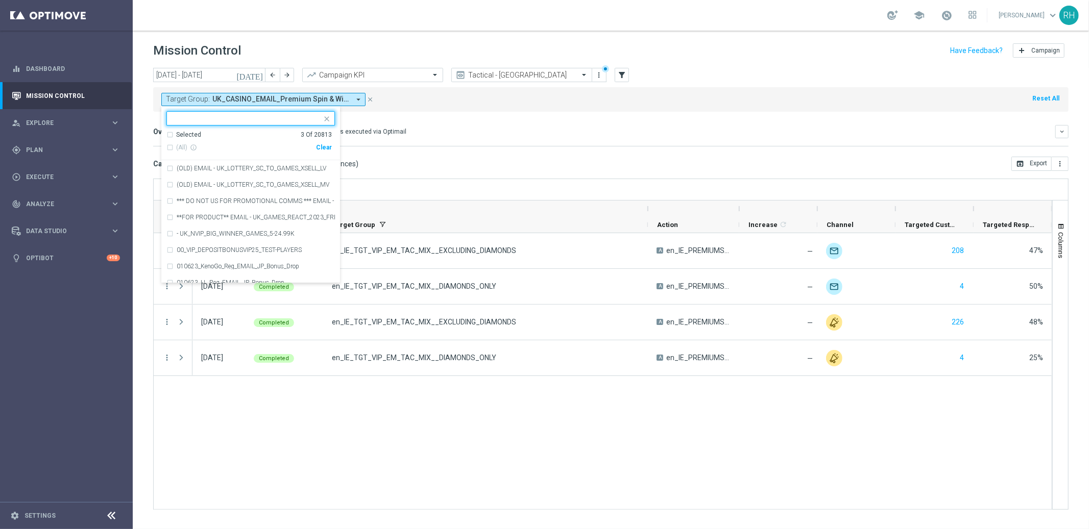
click at [167, 134] on div "Selected 3 Of 20813" at bounding box center [248, 135] width 165 height 9
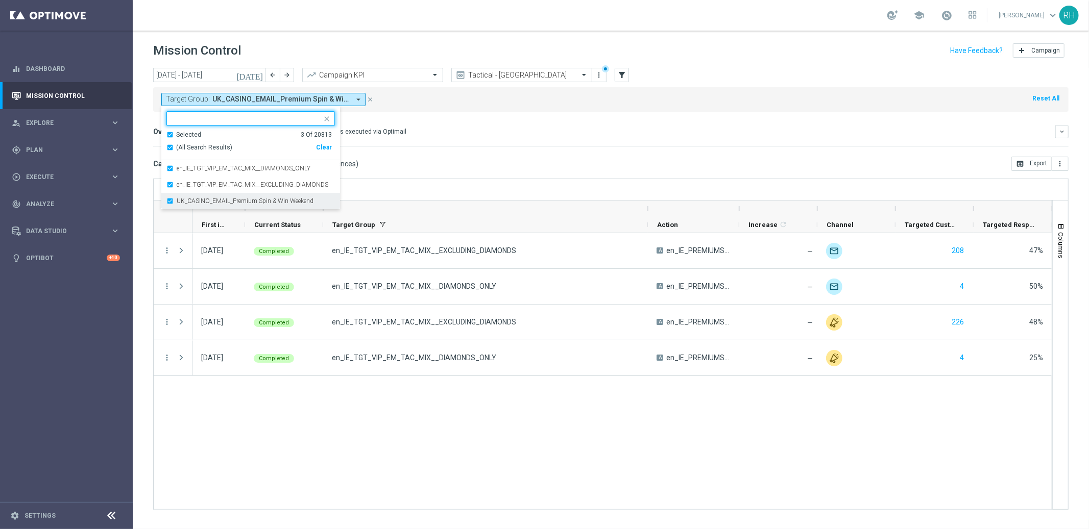
click at [167, 201] on div "UK_CASINO_EMAIL_Premium Spin & Win Weekend" at bounding box center [250, 201] width 168 height 16
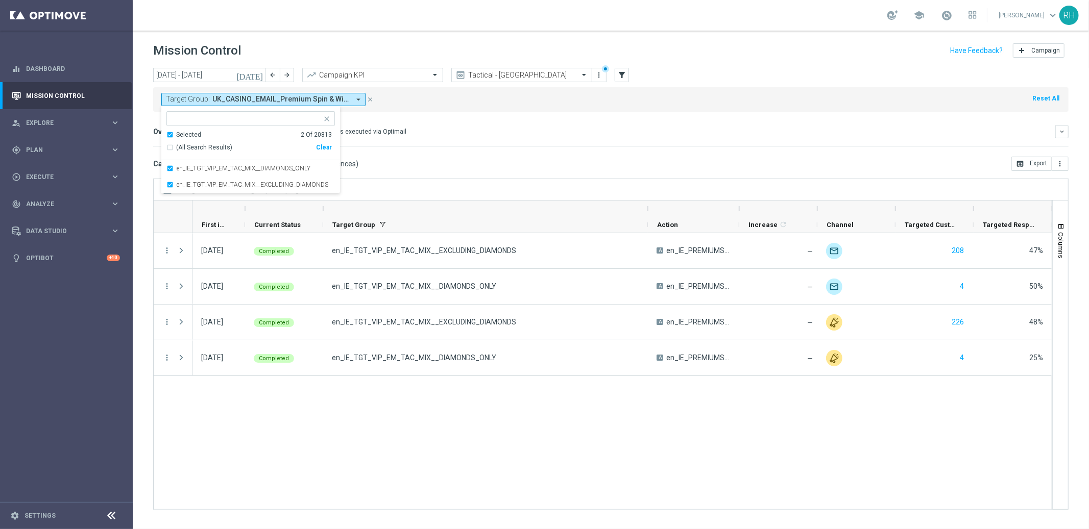
click at [169, 135] on div "Selected 2 Of 20813" at bounding box center [248, 135] width 165 height 9
click at [182, 118] on input "text" at bounding box center [247, 118] width 150 height 9
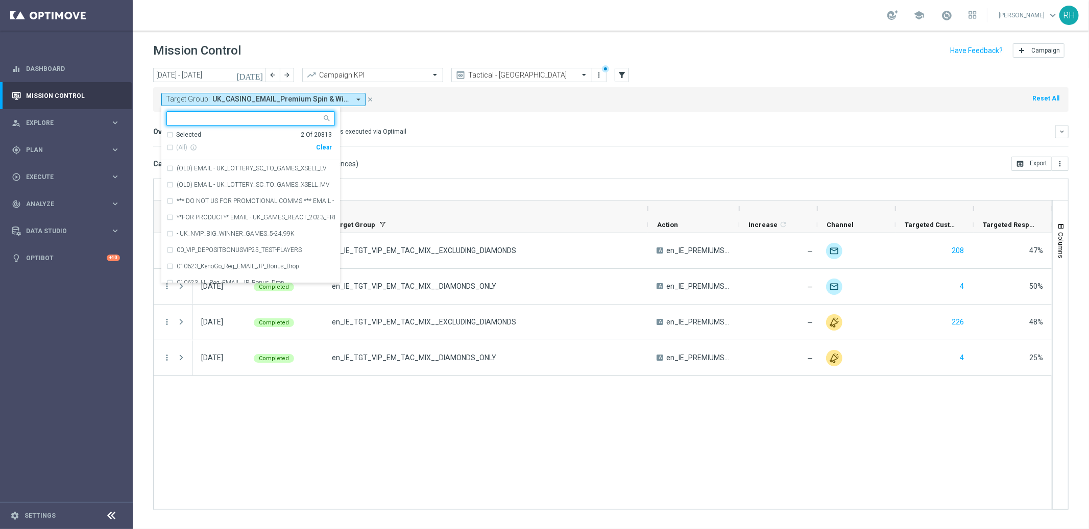
paste input "UK_CASINO_EMAIL | HVC Promos"
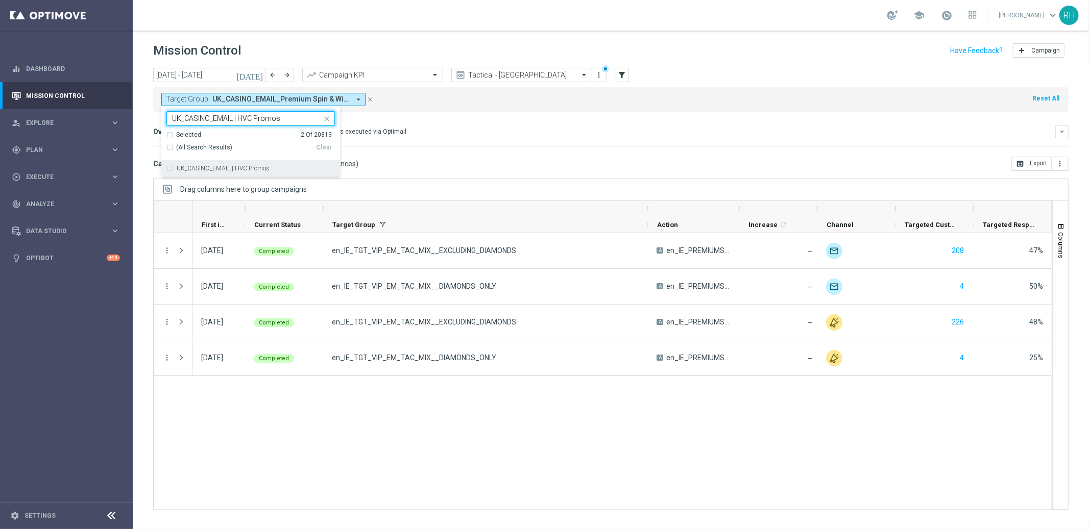
click at [196, 166] on label "UK_CASINO_EMAIL | HVC Promos" at bounding box center [223, 168] width 92 height 6
type input "UK_CASINO_EMAIL | HVC Promos"
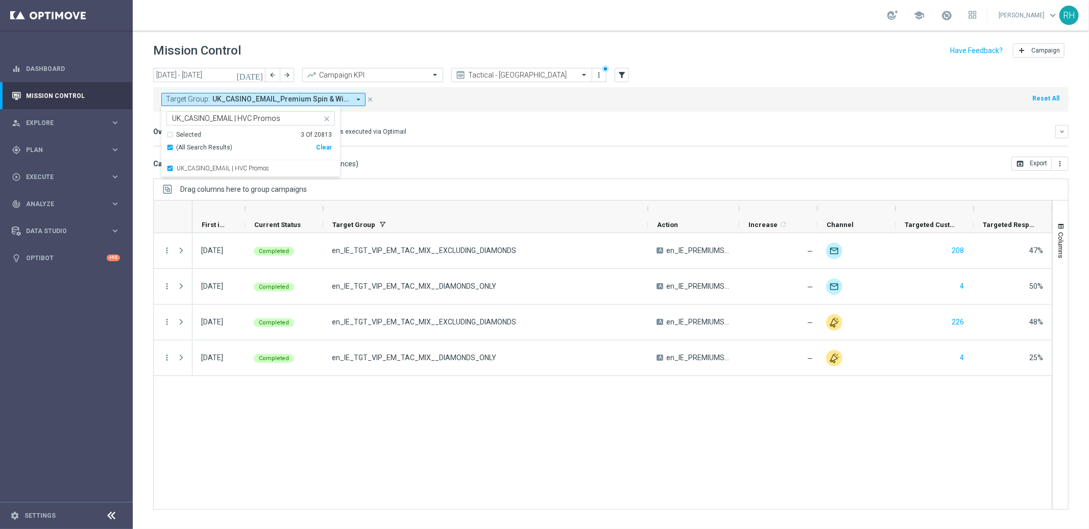
click at [456, 133] on div "Overview: Optimail arrow_drop_down This overview shows data of campaigns execut…" at bounding box center [604, 131] width 902 height 9
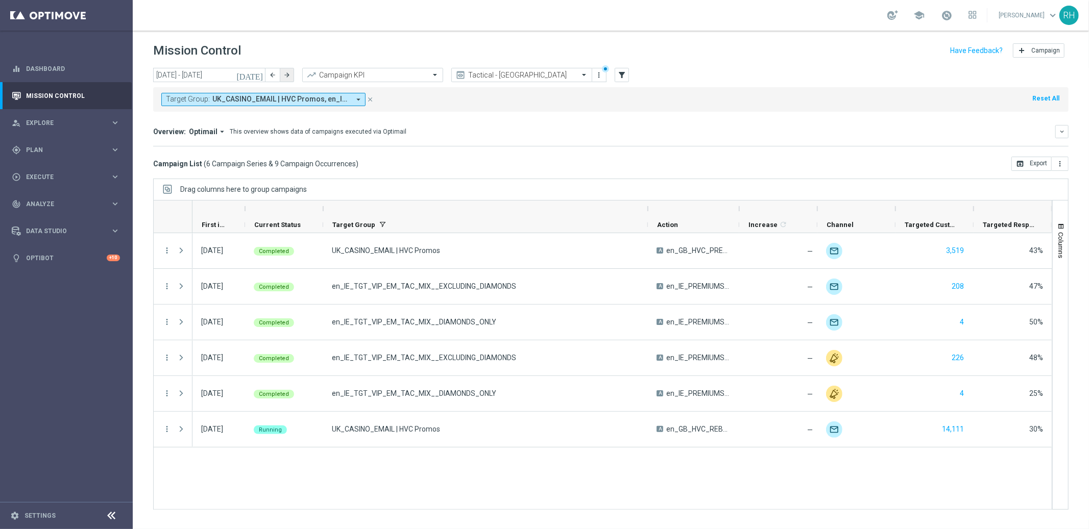
click at [290, 77] on button "arrow_forward" at bounding box center [287, 75] width 14 height 14
type input "01 Sep 2025 - 30 Sep 2025"
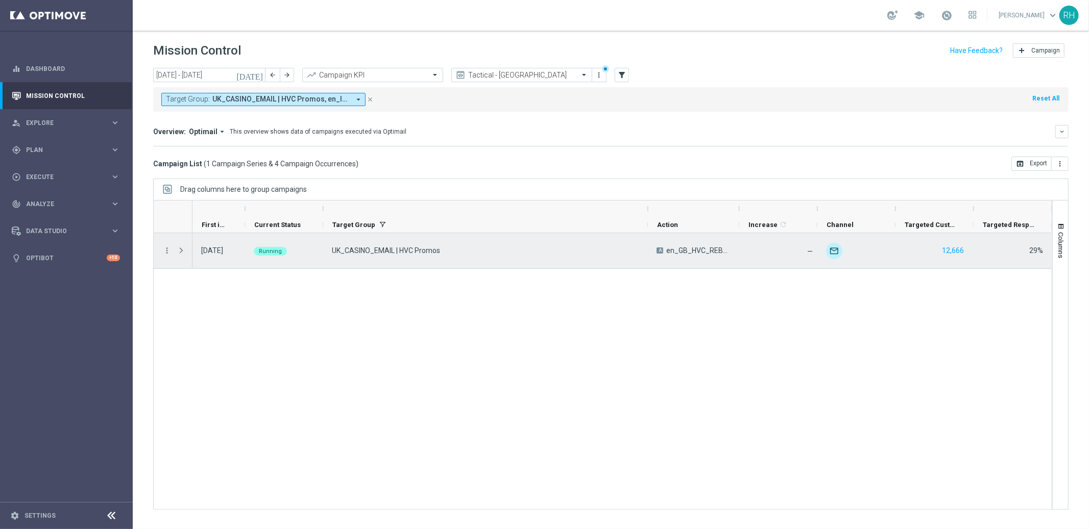
click at [182, 250] on span "Press SPACE to select this row." at bounding box center [181, 251] width 9 height 8
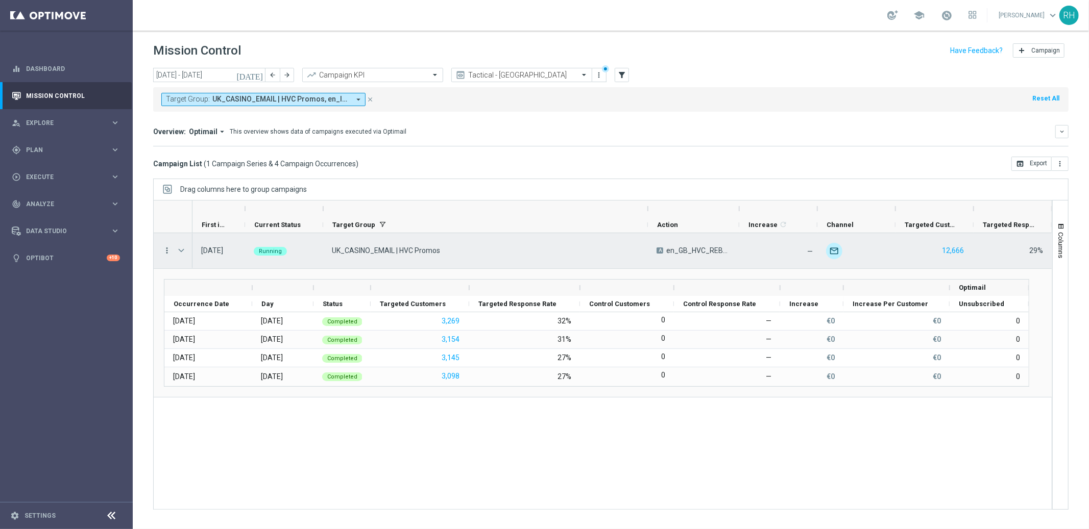
click at [168, 251] on icon "more_vert" at bounding box center [166, 250] width 9 height 9
click at [194, 257] on span "Campaign Details" at bounding box center [213, 257] width 52 height 7
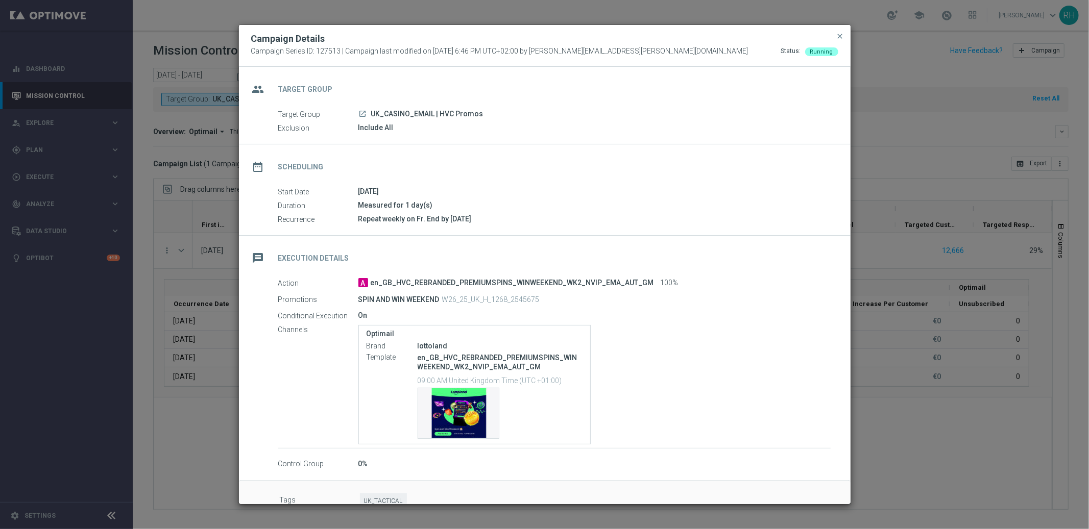
click at [714, 192] on div "08 Aug 2025" at bounding box center [594, 191] width 472 height 10
click at [677, 321] on div "Conditional Execution On" at bounding box center [554, 315] width 552 height 11
click at [649, 386] on div "Optimail Brand lottoland Template en_GB_HVC_REBRANDED_PREMIUMSPINS_WINWEEKEND_W…" at bounding box center [594, 384] width 472 height 119
click at [839, 38] on span "close" at bounding box center [840, 36] width 8 height 8
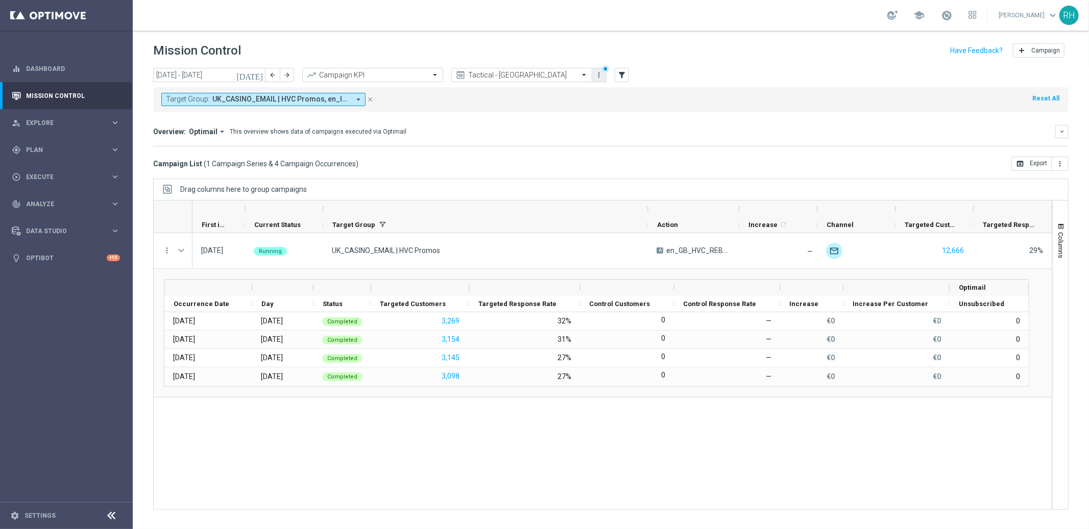
click at [600, 76] on icon "more_vert" at bounding box center [599, 75] width 8 height 8
click at [621, 107] on div "Save as new view" at bounding box center [652, 108] width 92 height 7
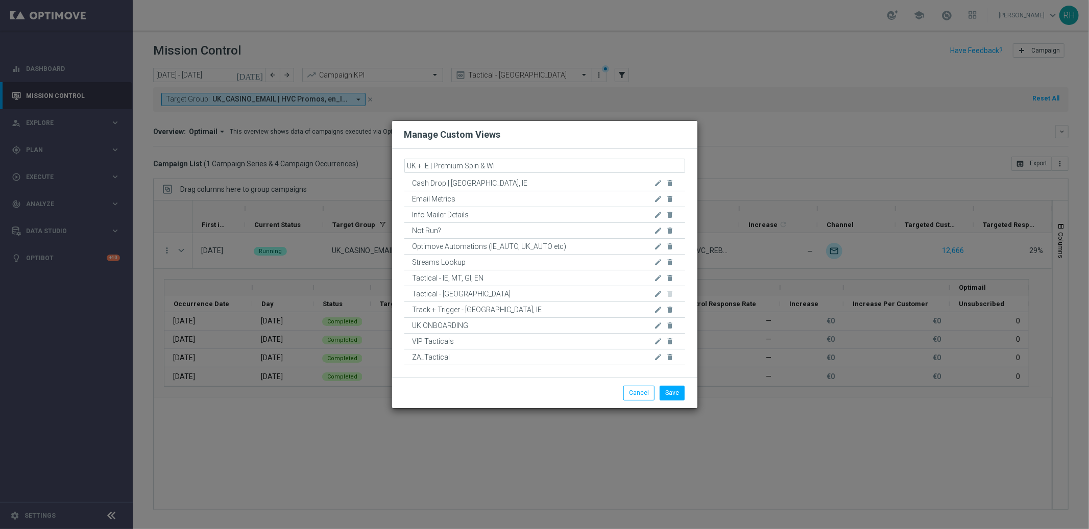
type input "UK + IE | Premium Spin & Win"
click at [675, 395] on button "Save" at bounding box center [671, 393] width 25 height 14
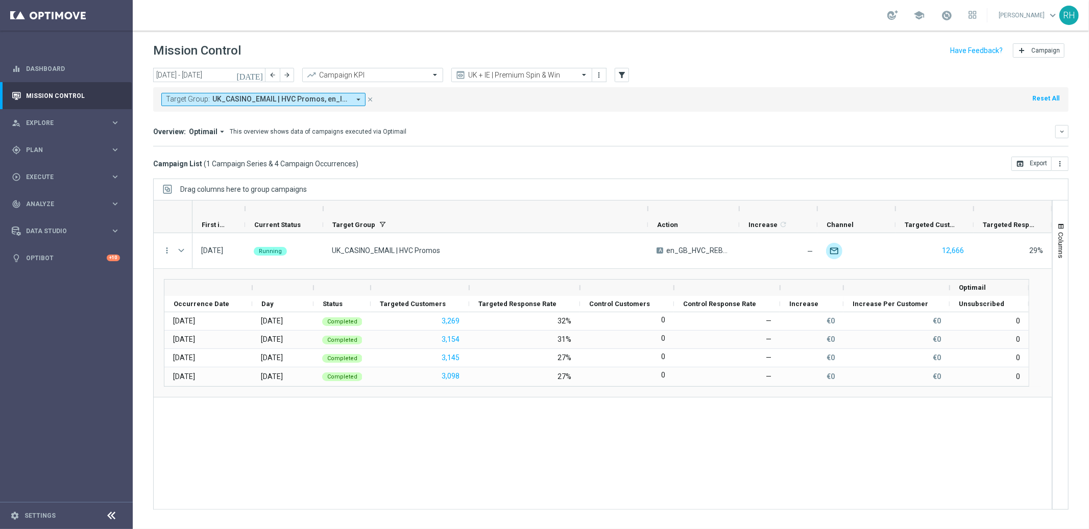
click at [324, 100] on span "UK_CASINO_EMAIL | HVC Promos, en_IE_TGT_VIP_EM_TAC_MIX__DIAMONDS_ONLY, en_IE_TG…" at bounding box center [280, 99] width 137 height 9
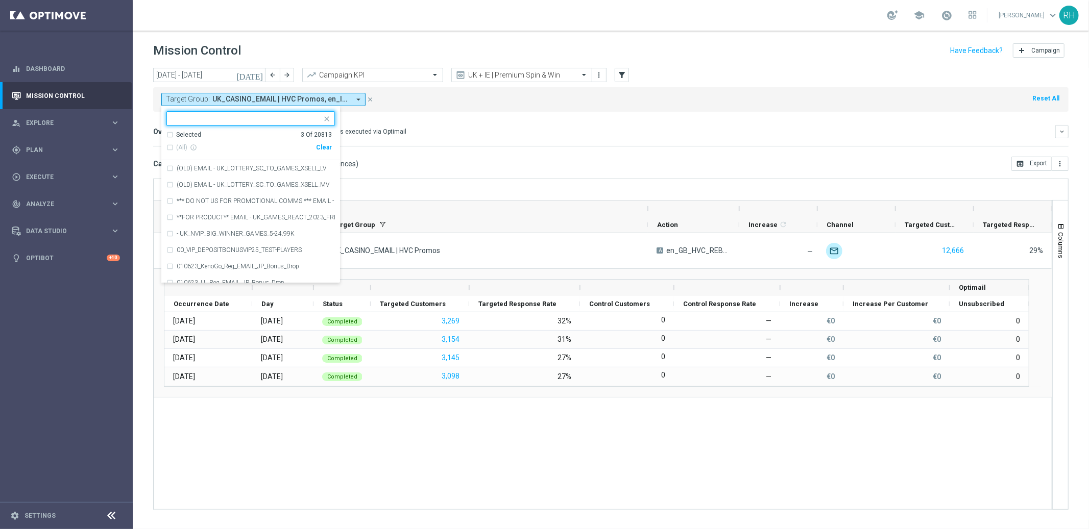
click at [169, 134] on div "Selected 3 Of 20813" at bounding box center [248, 135] width 165 height 9
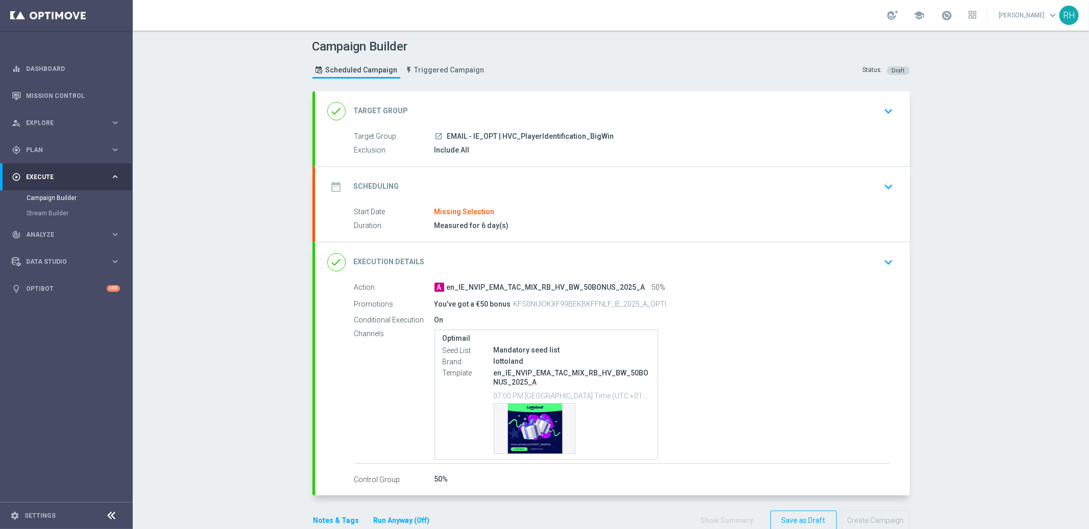
click at [881, 180] on icon "keyboard_arrow_down" at bounding box center [888, 186] width 15 height 15
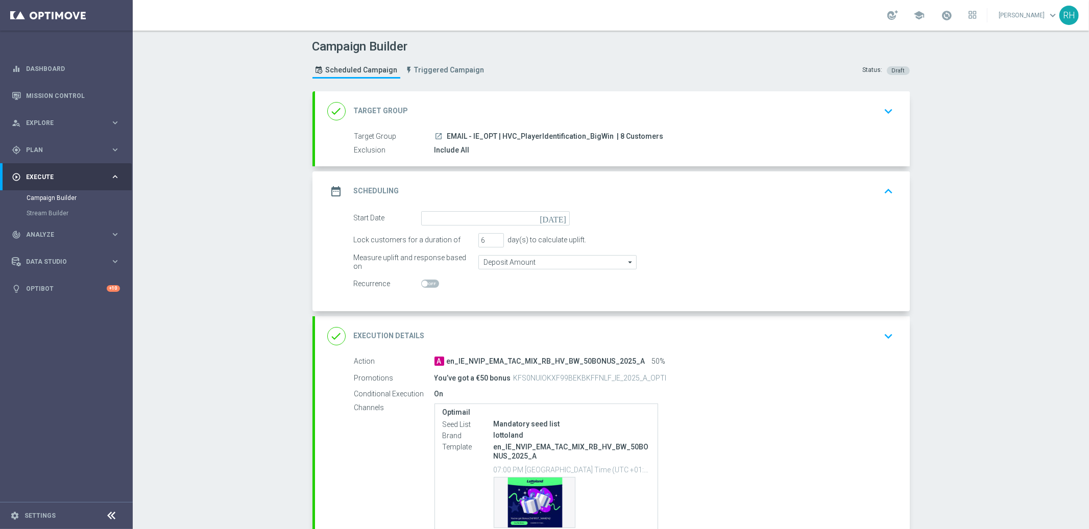
click at [556, 218] on icon "[DATE]" at bounding box center [554, 216] width 30 height 11
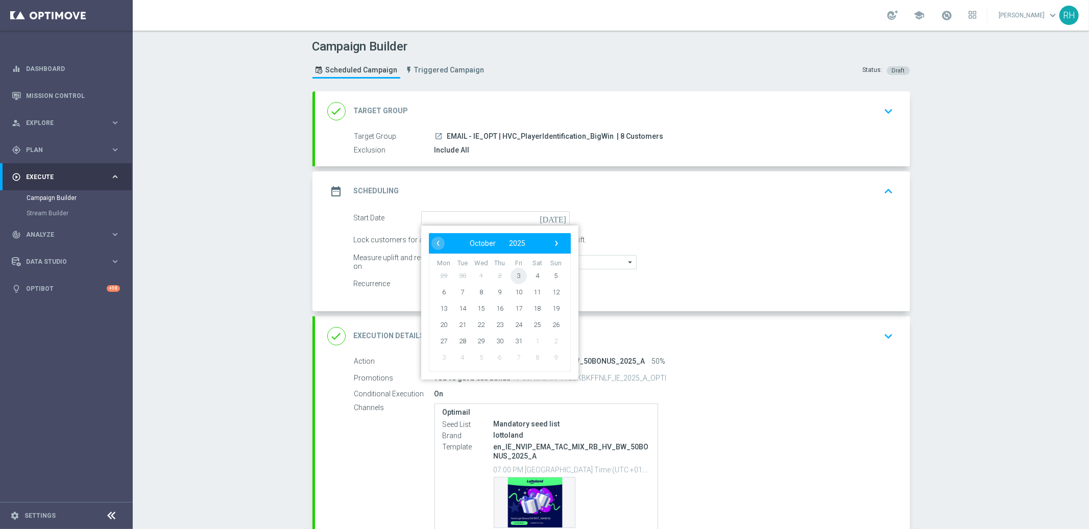
click at [517, 273] on span "3" at bounding box center [518, 275] width 16 height 16
type input "[DATE]"
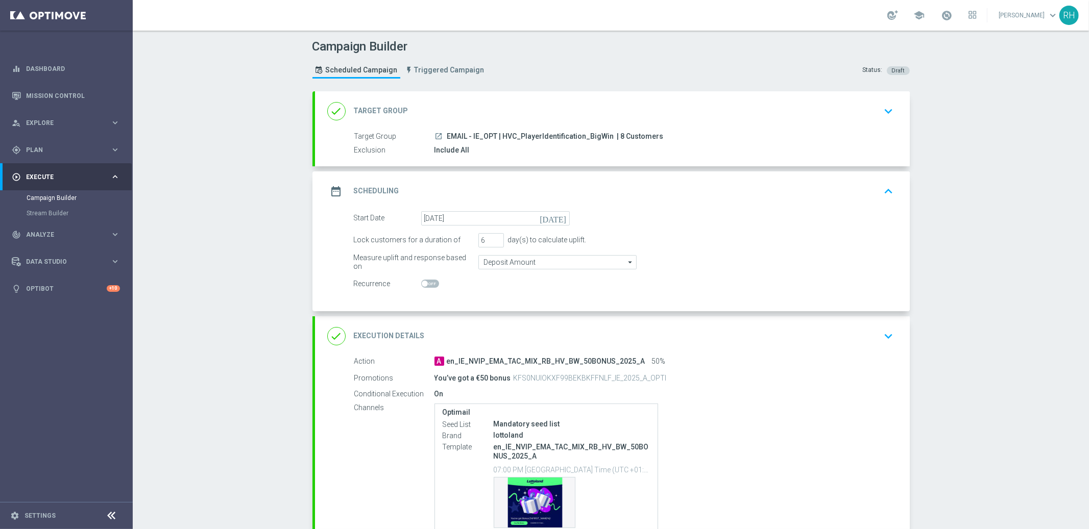
click at [867, 194] on div "date_range Scheduling keyboard_arrow_up" at bounding box center [612, 191] width 570 height 19
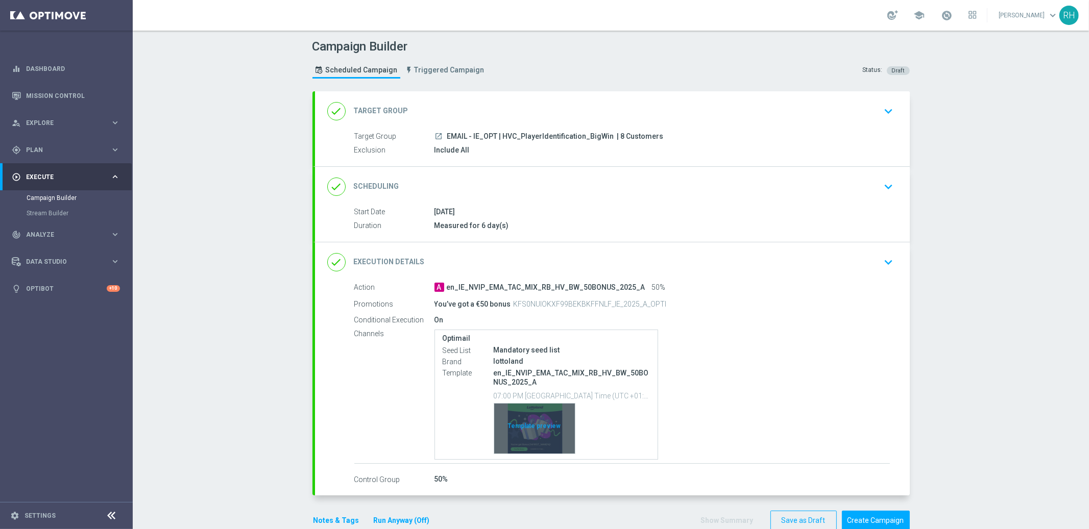
click at [527, 433] on div "Template preview" at bounding box center [534, 429] width 81 height 50
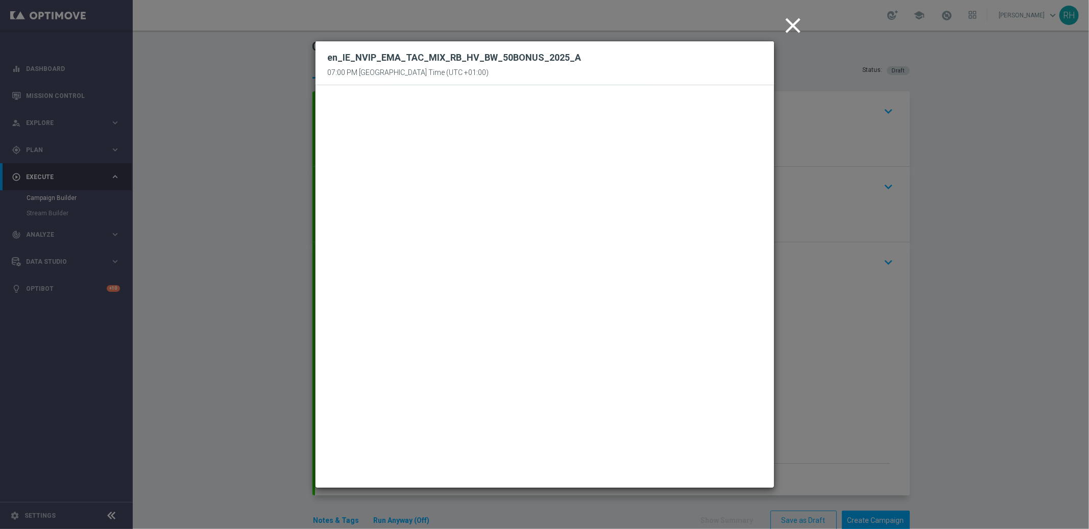
click at [804, 24] on icon "close" at bounding box center [793, 26] width 26 height 26
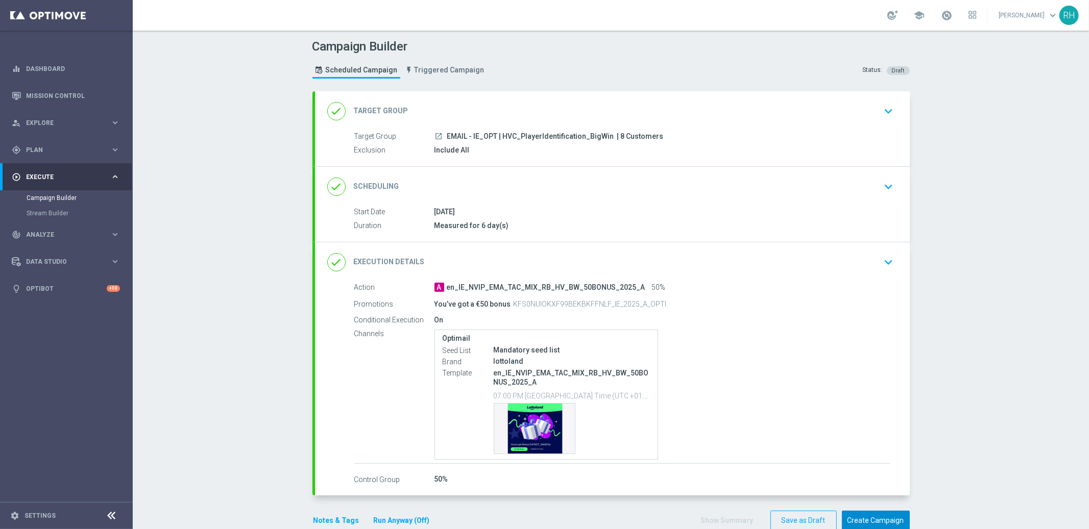
click at [874, 523] on button "Create Campaign" at bounding box center [876, 521] width 68 height 20
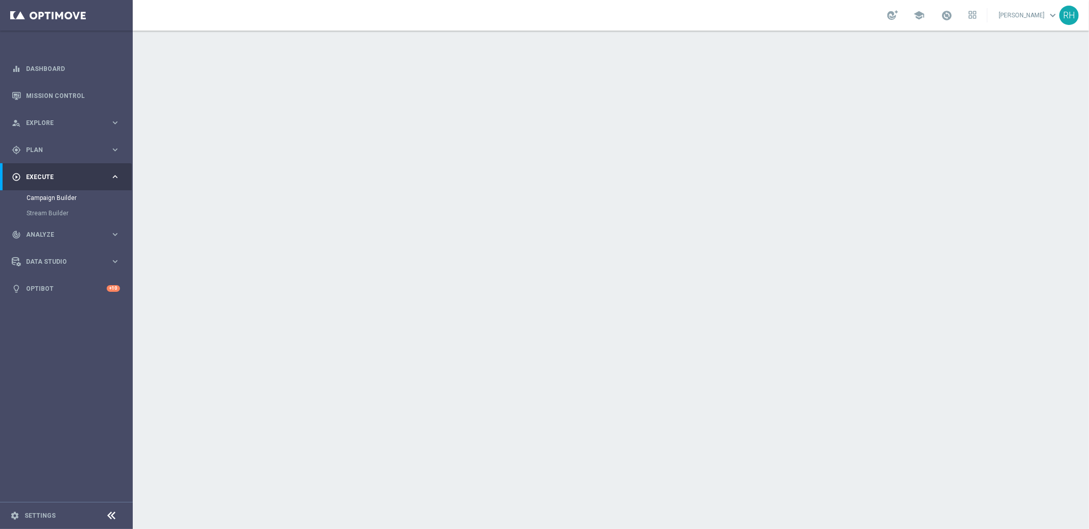
click at [860, 184] on div "date_range Scheduling keyboard_arrow_down" at bounding box center [612, 186] width 570 height 19
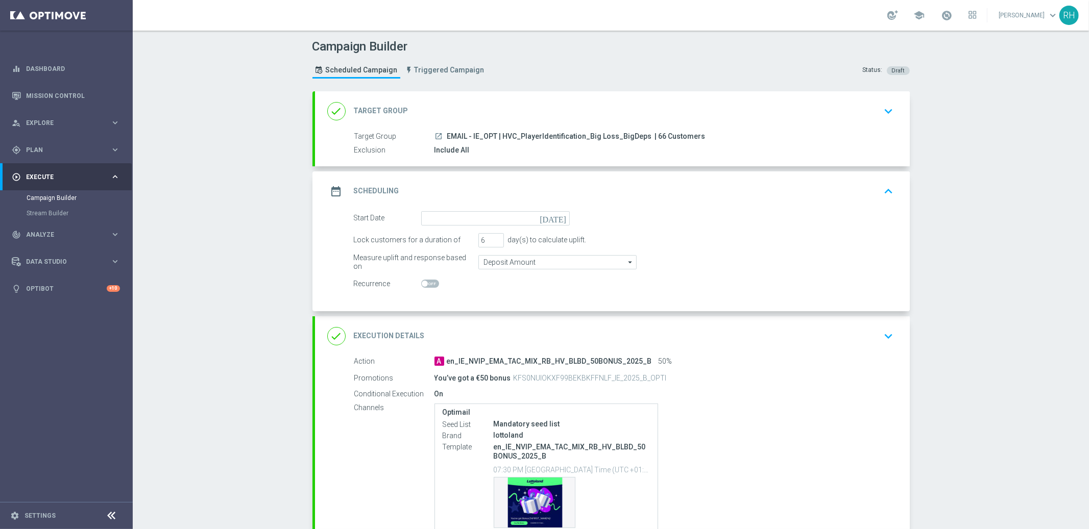
click at [557, 215] on icon "[DATE]" at bounding box center [554, 216] width 30 height 11
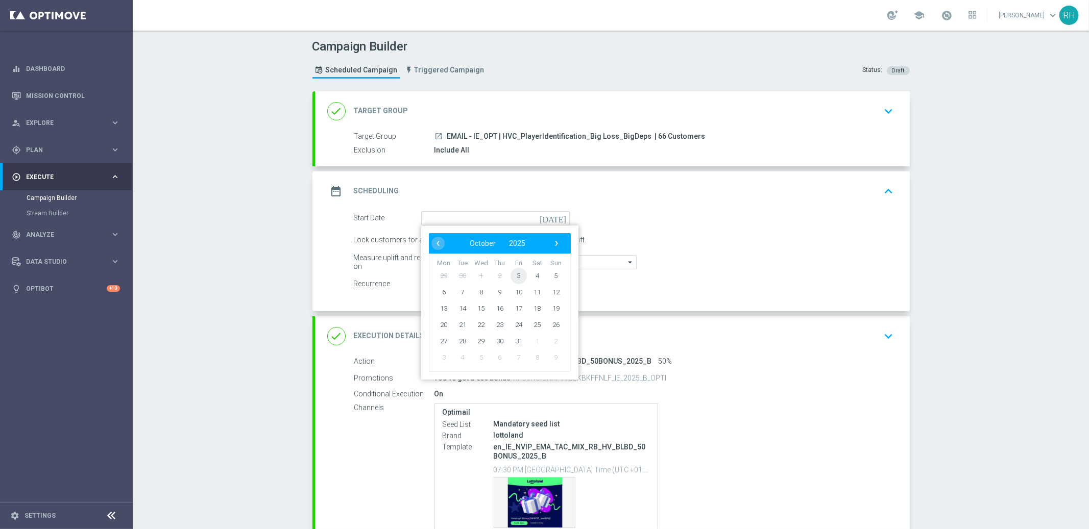
click at [515, 280] on span "3" at bounding box center [518, 275] width 16 height 16
type input "[DATE]"
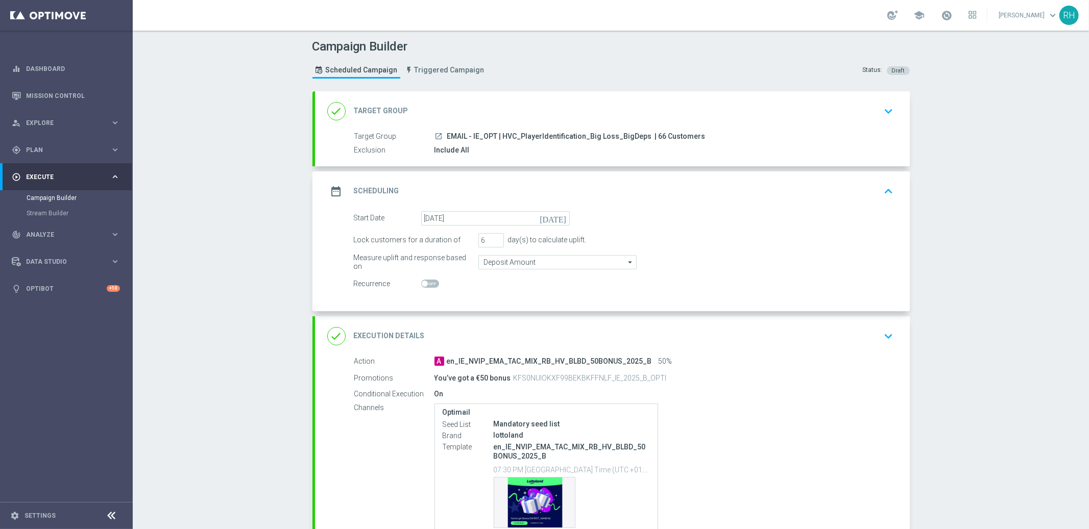
click at [881, 184] on icon "keyboard_arrow_up" at bounding box center [888, 191] width 15 height 15
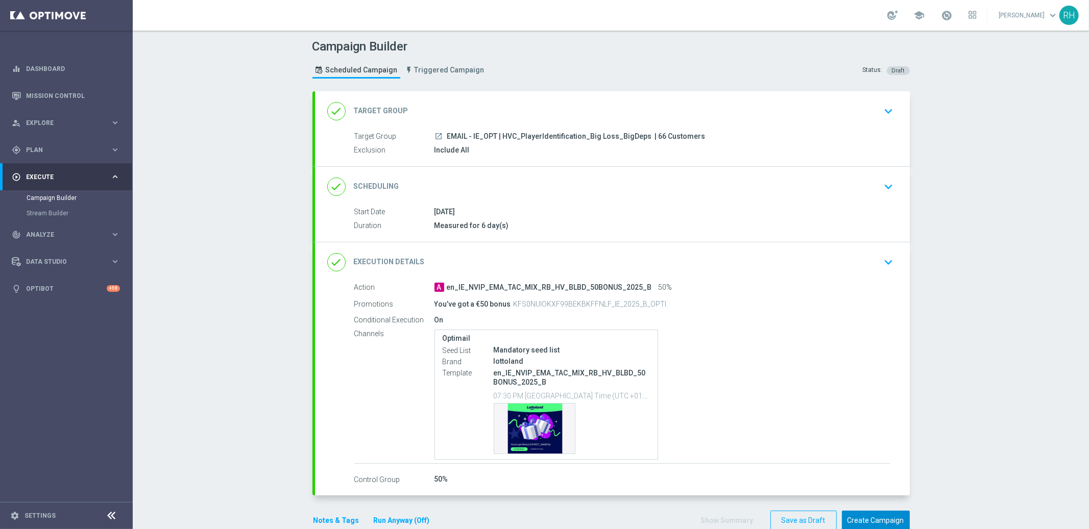
click at [876, 516] on button "Create Campaign" at bounding box center [876, 521] width 68 height 20
click at [765, 183] on div "date_range Scheduling keyboard_arrow_down" at bounding box center [612, 186] width 570 height 19
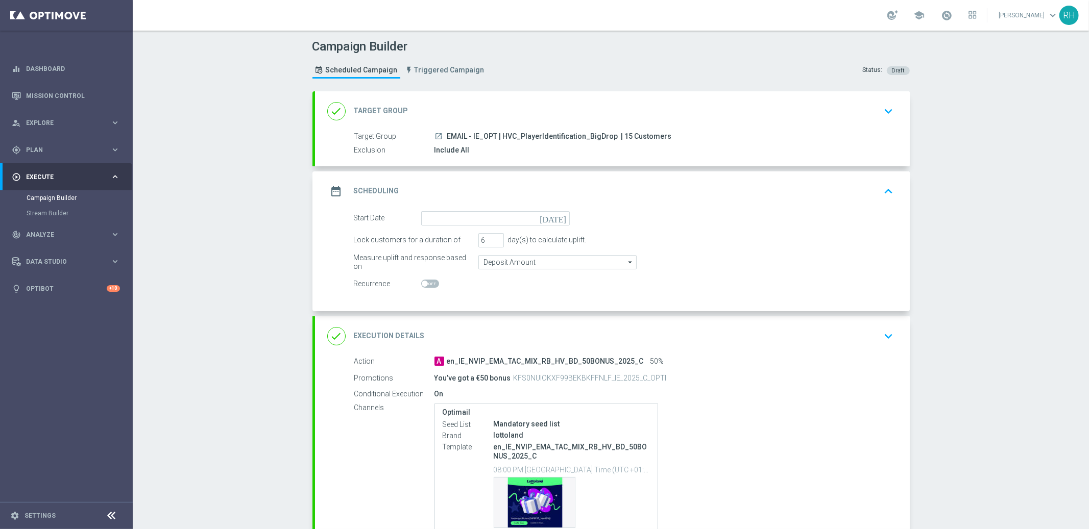
click at [557, 215] on icon "today" at bounding box center [554, 216] width 30 height 11
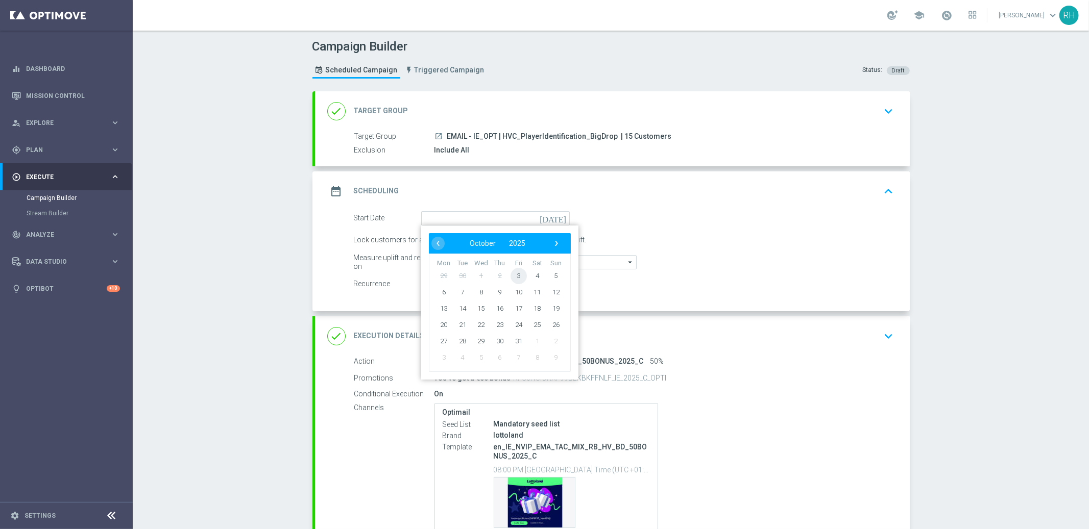
click at [516, 270] on span "3" at bounding box center [518, 275] width 16 height 16
type input "03 Oct 2025"
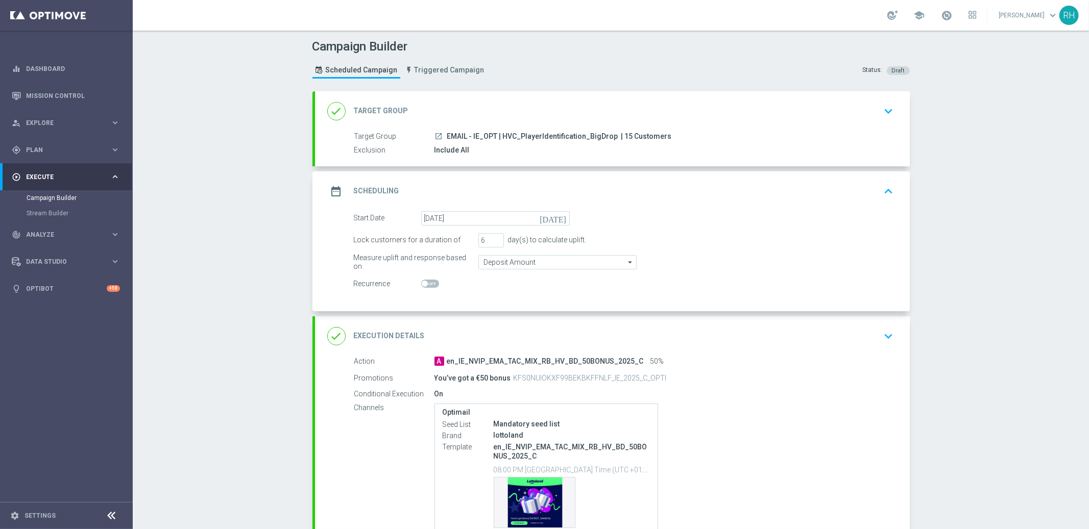
click at [891, 182] on button "keyboard_arrow_up" at bounding box center [888, 191] width 17 height 19
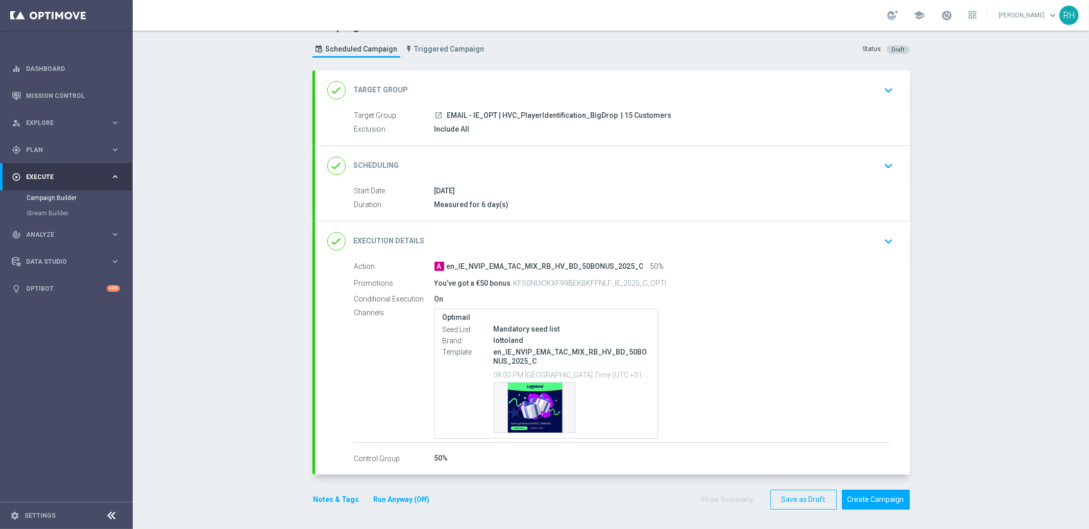
scroll to position [21, 0]
click at [344, 497] on button "Notes & Tags" at bounding box center [336, 499] width 48 height 13
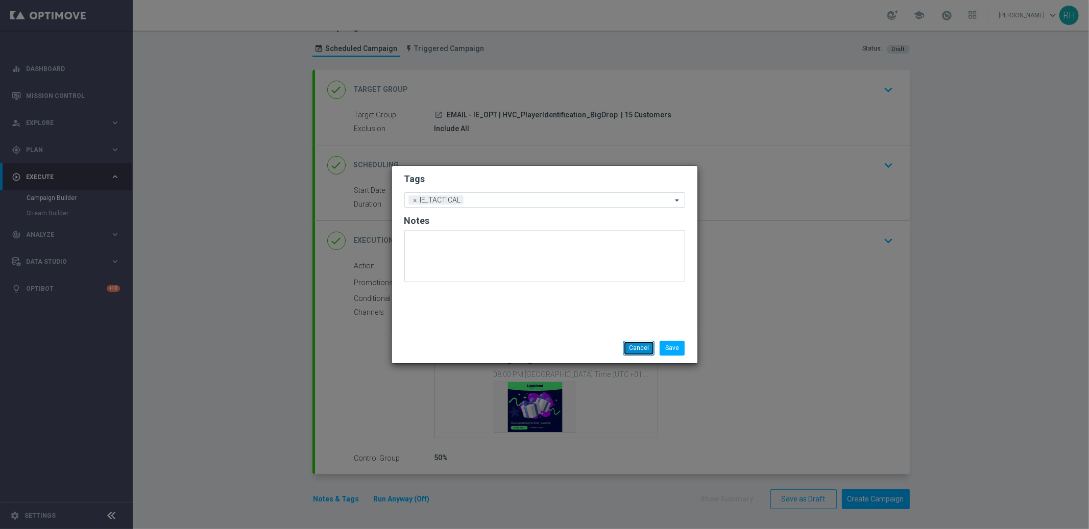
click at [642, 354] on button "Cancel" at bounding box center [638, 348] width 31 height 14
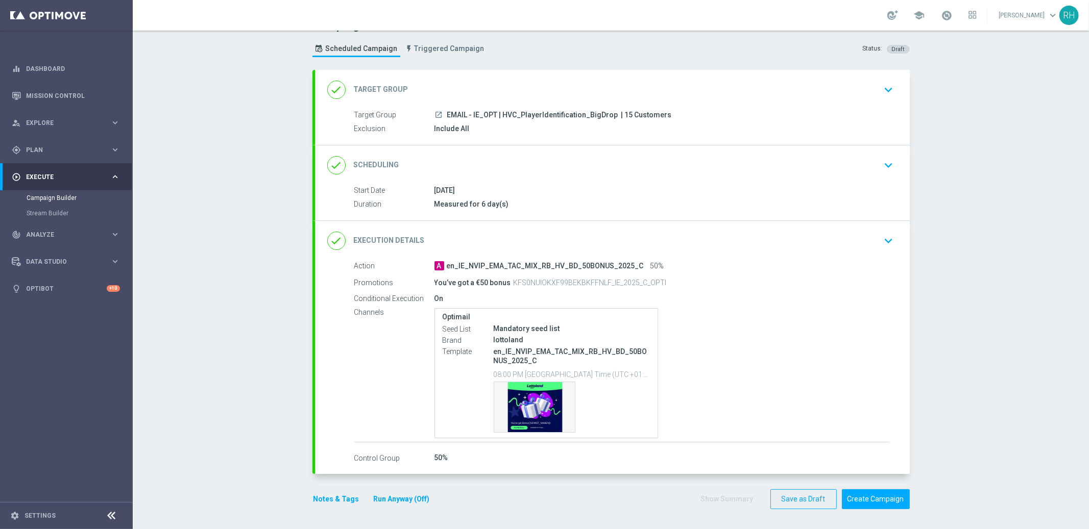
click at [861, 353] on div "Optimail Seed List Mandatory seed list Brand lottoland Template en_IE_NVIP_EMA_…" at bounding box center [661, 373] width 455 height 131
click at [542, 426] on div "Template preview" at bounding box center [534, 407] width 81 height 50
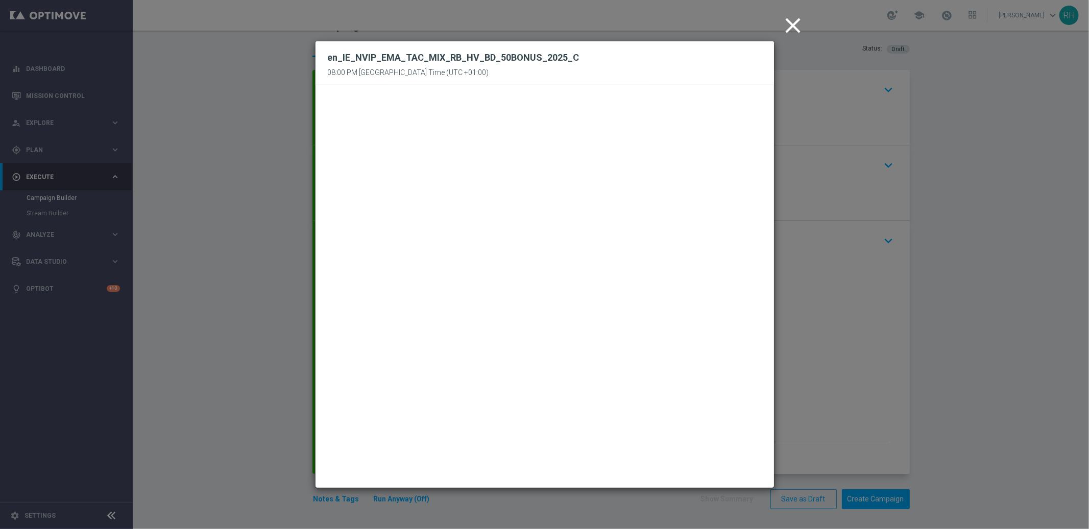
click at [797, 25] on icon "close" at bounding box center [793, 26] width 26 height 26
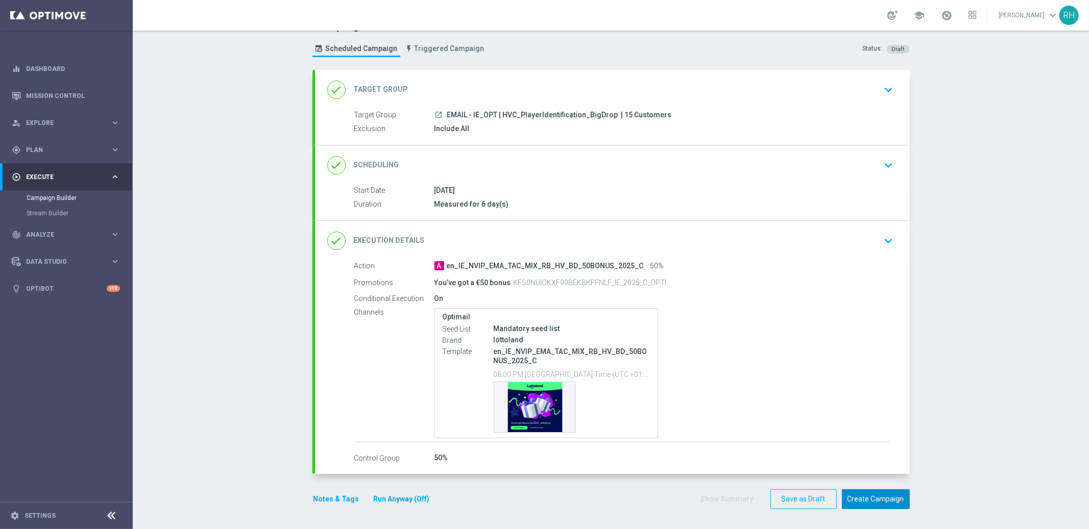
click at [865, 501] on button "Create Campaign" at bounding box center [876, 499] width 68 height 20
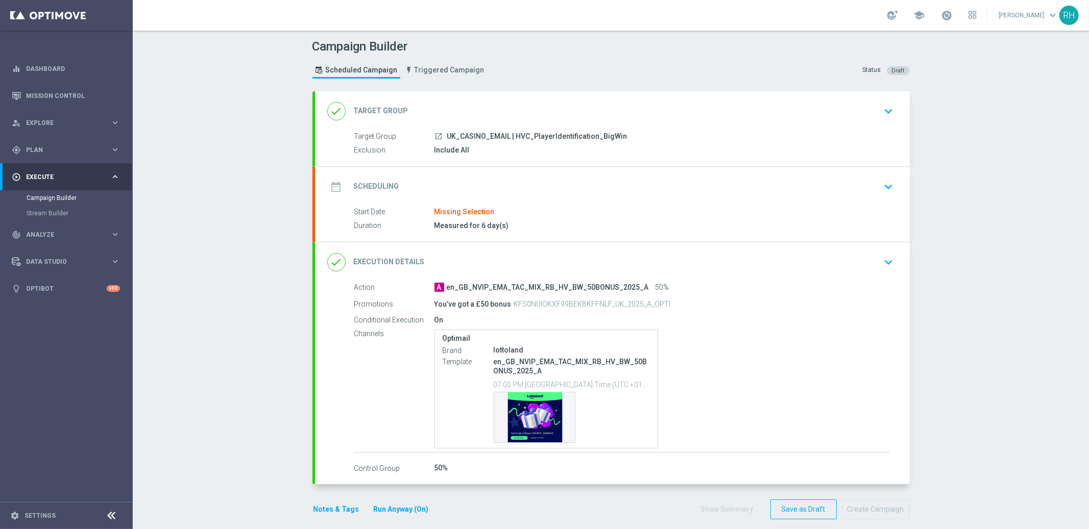
click at [734, 186] on div "date_range Scheduling keyboard_arrow_down" at bounding box center [612, 186] width 570 height 19
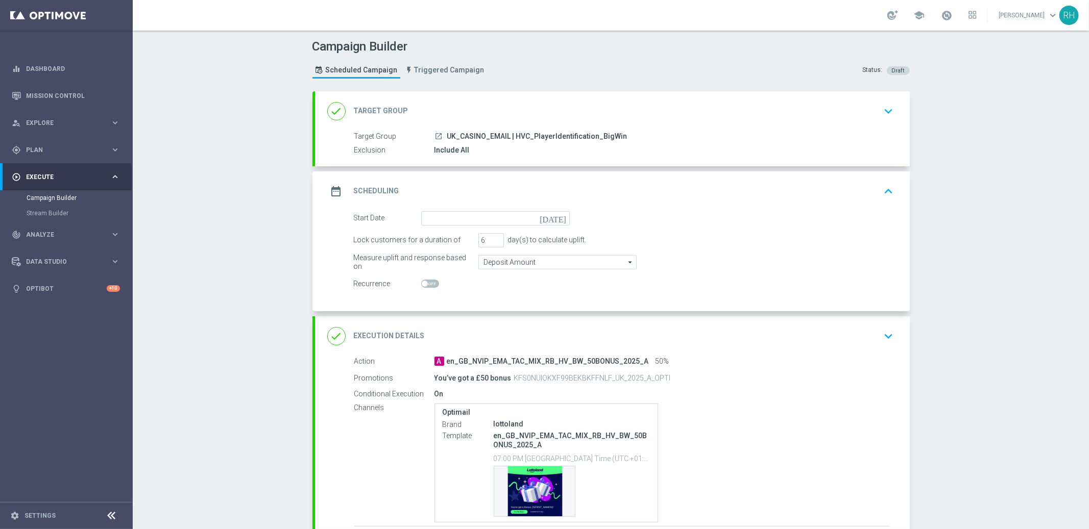
click at [561, 215] on icon "[DATE]" at bounding box center [554, 216] width 30 height 11
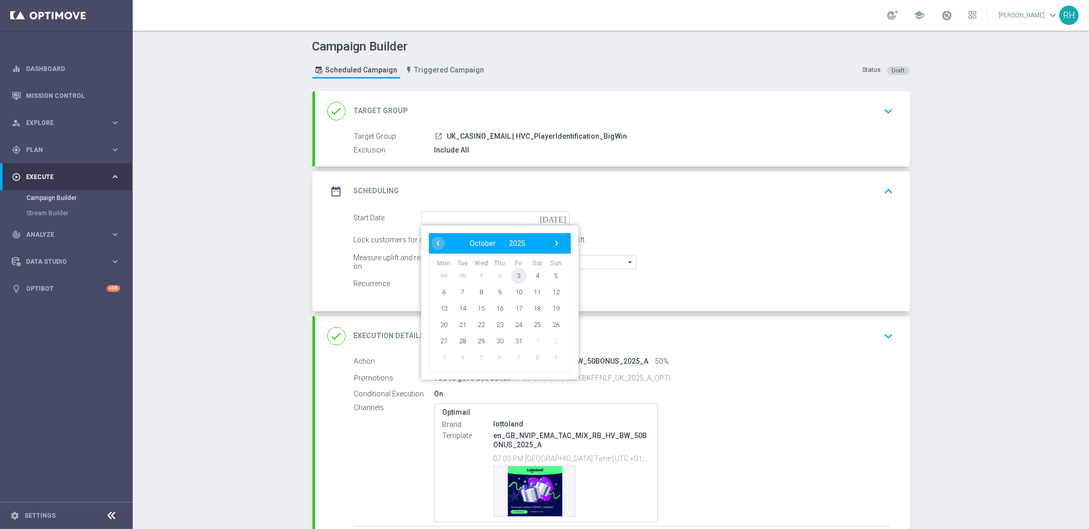
click at [517, 269] on span "3" at bounding box center [518, 275] width 16 height 16
type input "[DATE]"
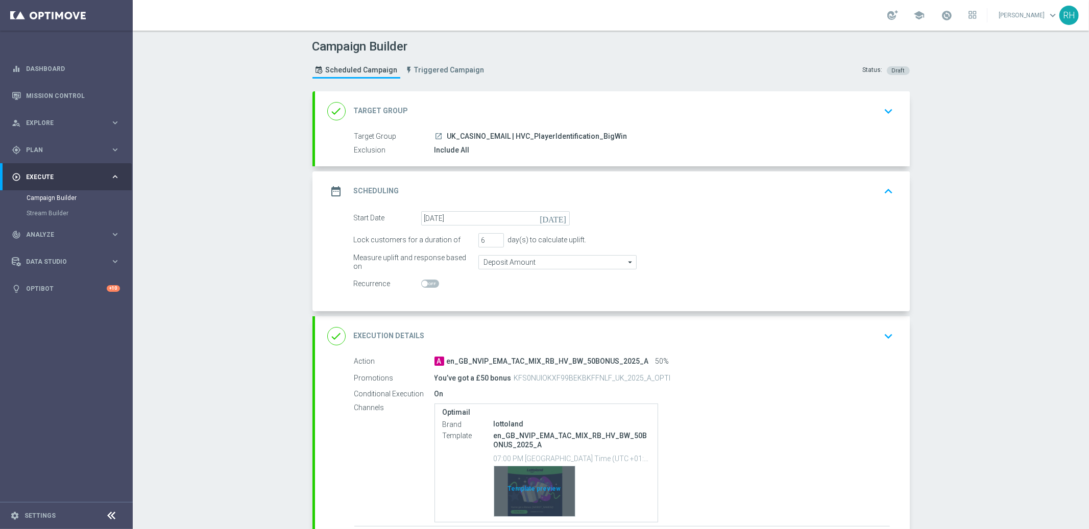
click at [522, 494] on div "Template preview" at bounding box center [534, 492] width 81 height 50
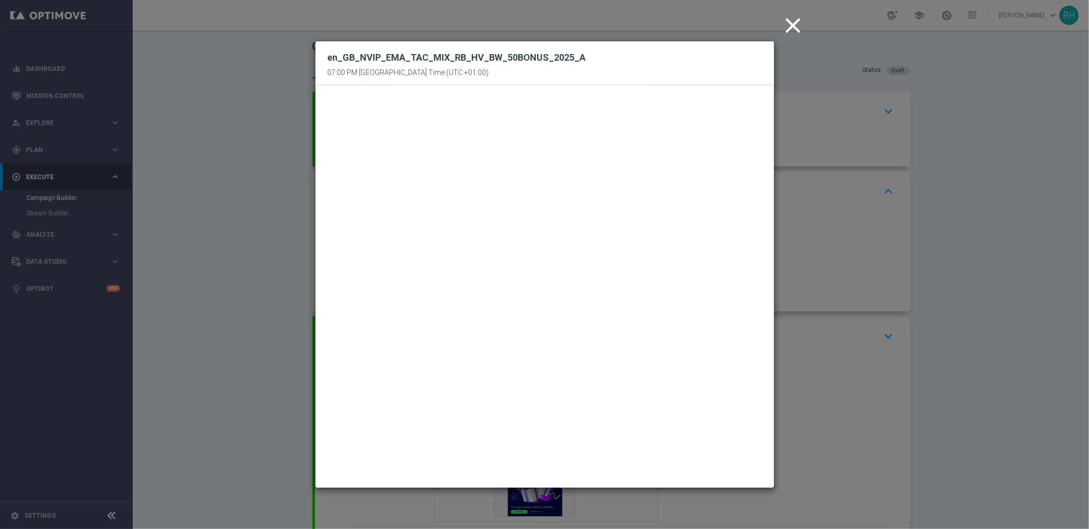
click at [790, 22] on icon "close" at bounding box center [793, 26] width 26 height 26
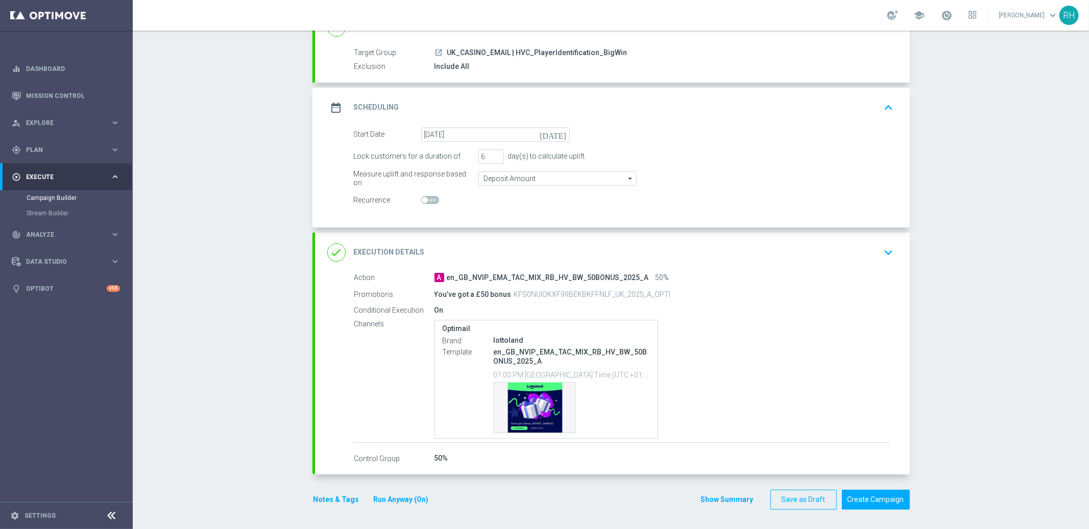
click at [871, 102] on div "date_range Scheduling keyboard_arrow_up" at bounding box center [612, 107] width 570 height 19
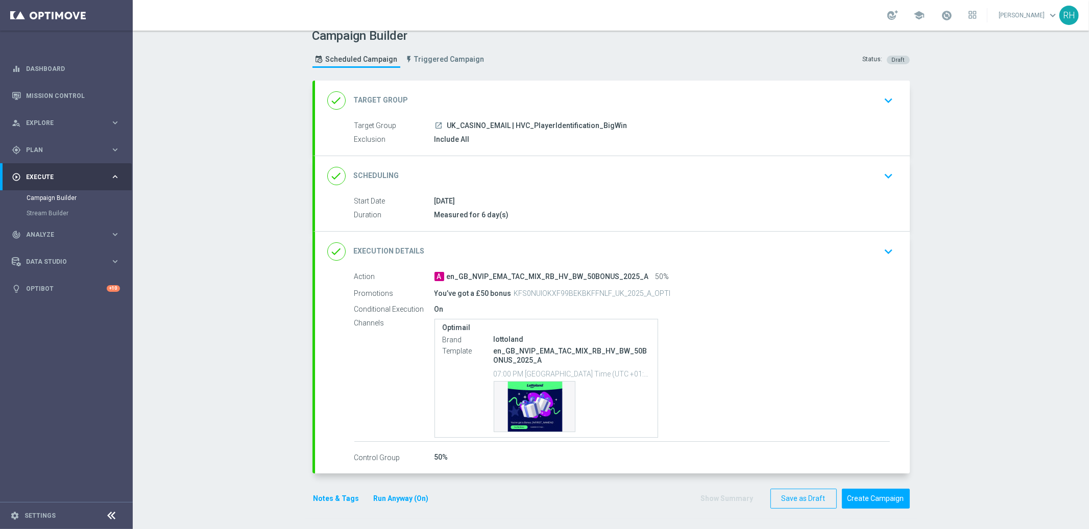
scroll to position [10, 0]
click at [862, 493] on button "Create Campaign" at bounding box center [876, 499] width 68 height 20
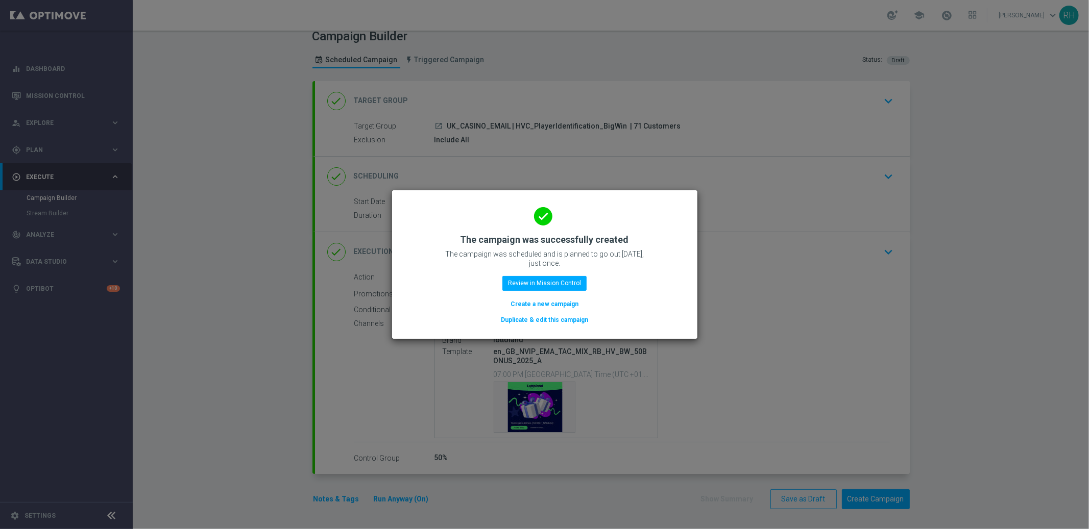
scroll to position [7, 0]
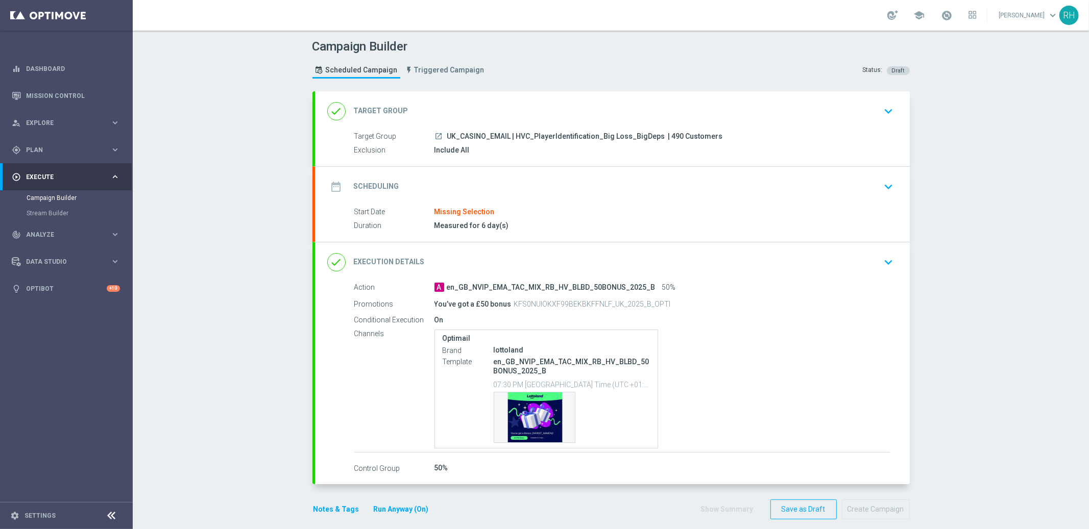
click at [688, 179] on div "date_range Scheduling keyboard_arrow_down" at bounding box center [612, 186] width 570 height 19
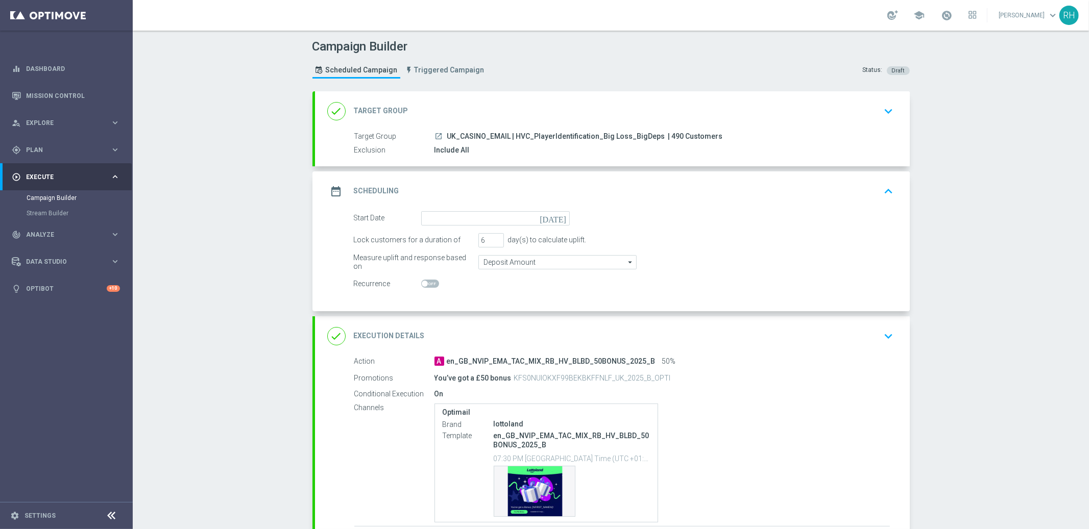
click at [555, 215] on icon "[DATE]" at bounding box center [554, 216] width 30 height 11
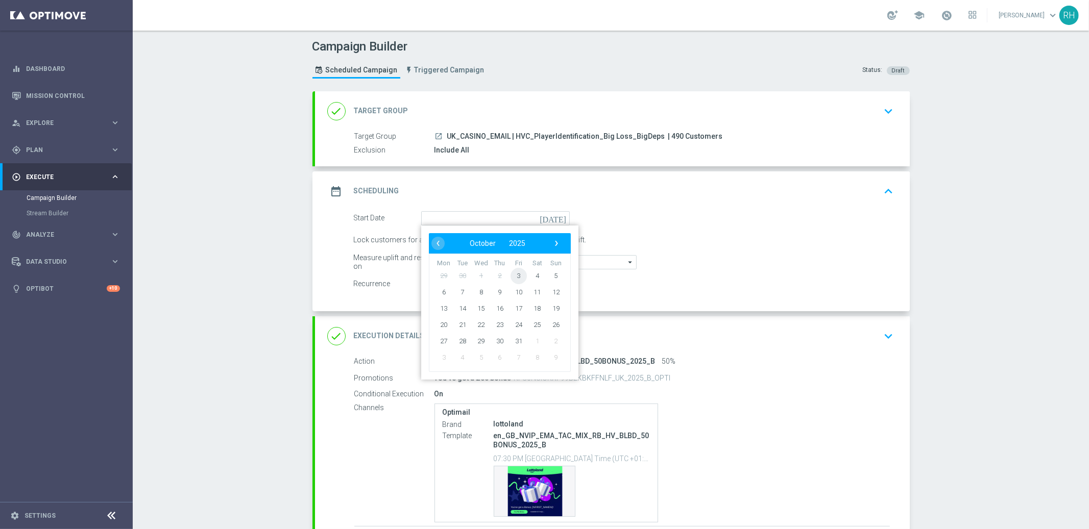
click at [515, 269] on span "3" at bounding box center [518, 275] width 16 height 16
type input "[DATE]"
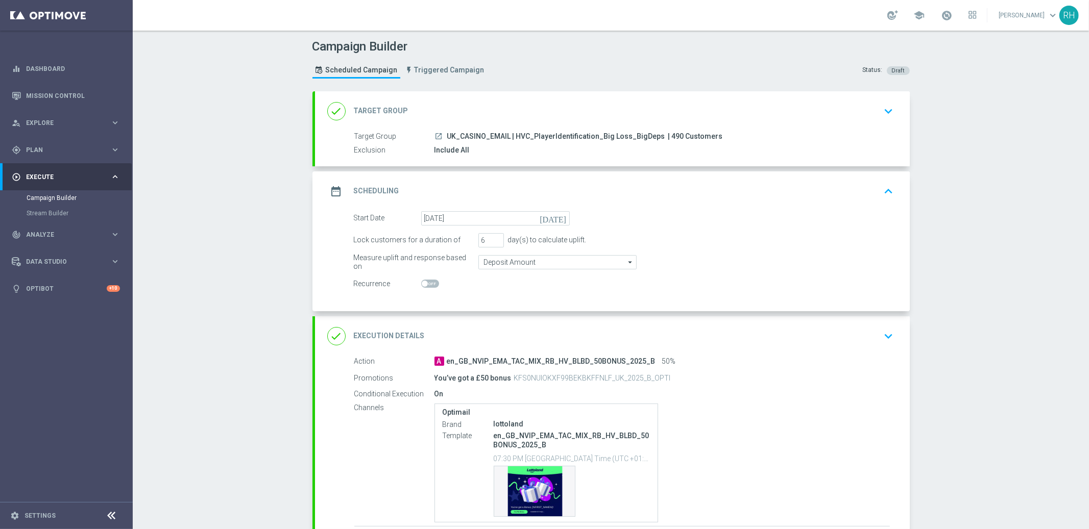
click at [781, 197] on div "date_range Scheduling keyboard_arrow_up" at bounding box center [612, 191] width 570 height 19
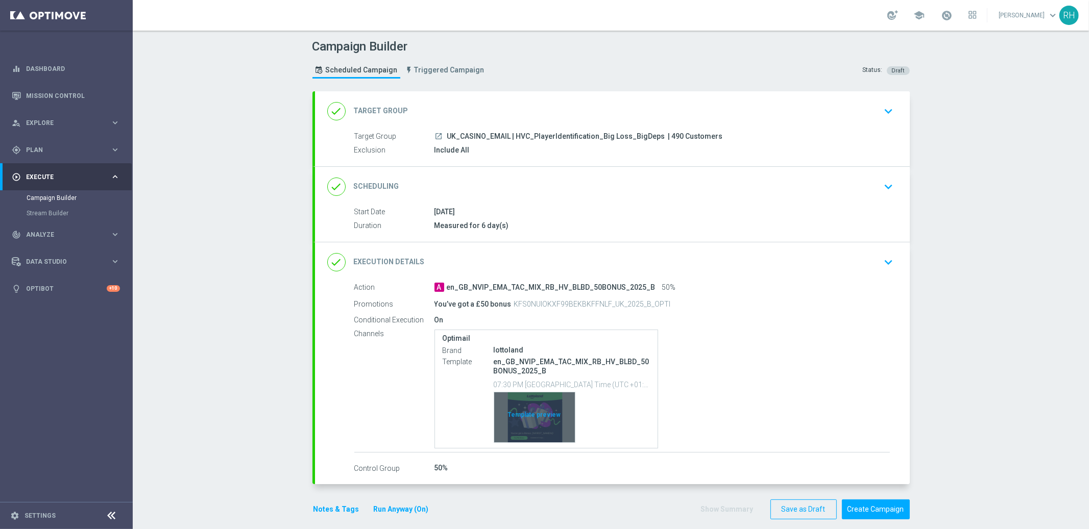
click at [541, 438] on div "Template preview" at bounding box center [534, 418] width 81 height 50
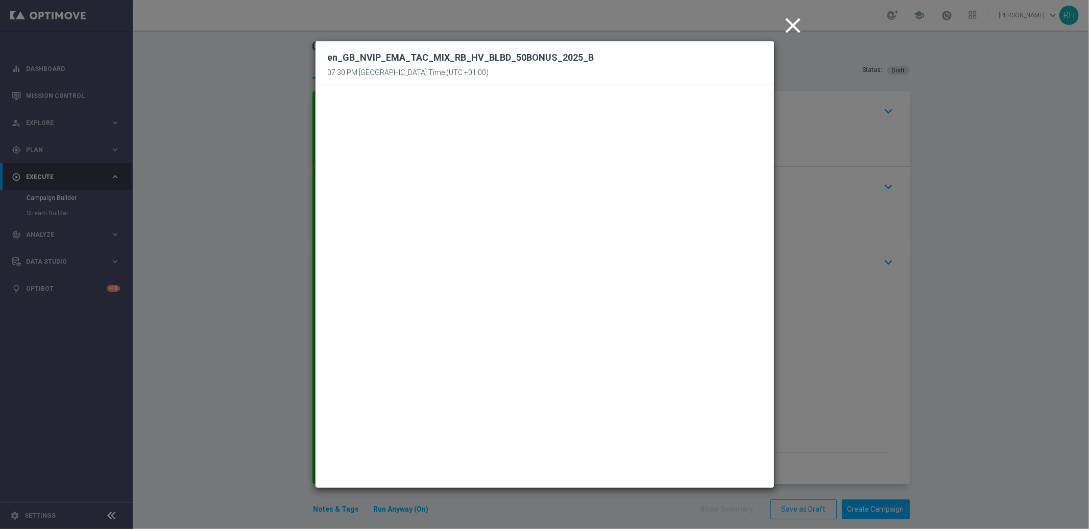
click at [790, 24] on icon "close" at bounding box center [793, 26] width 26 height 26
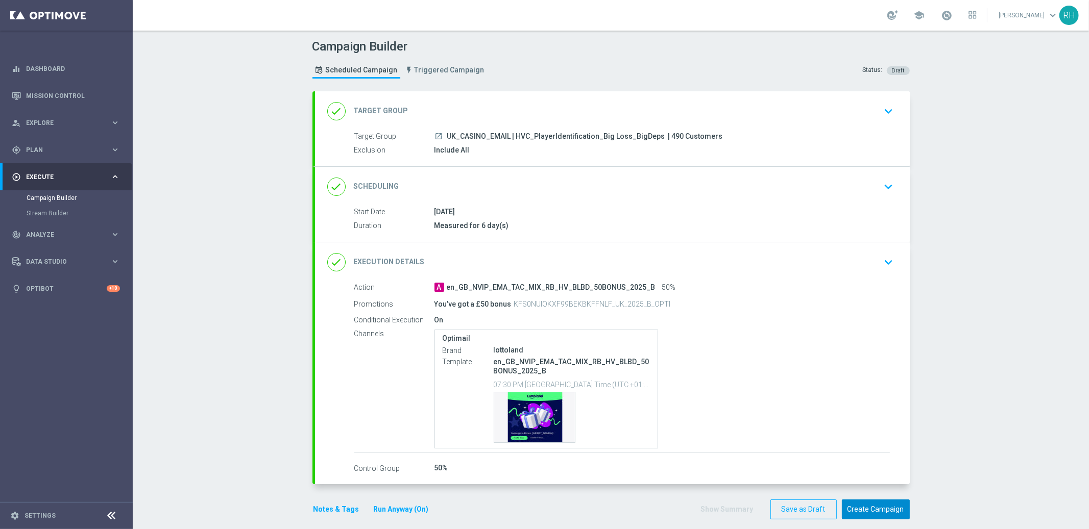
click at [857, 518] on button "Create Campaign" at bounding box center [876, 510] width 68 height 20
click at [715, 174] on div "date_range Scheduling keyboard_arrow_down" at bounding box center [612, 187] width 595 height 40
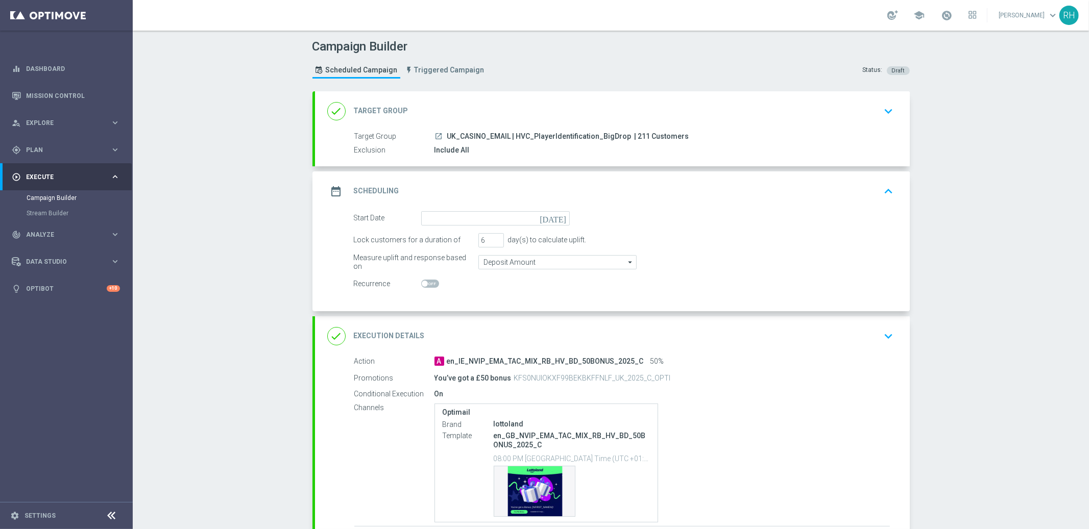
click at [560, 215] on icon "[DATE]" at bounding box center [554, 216] width 30 height 11
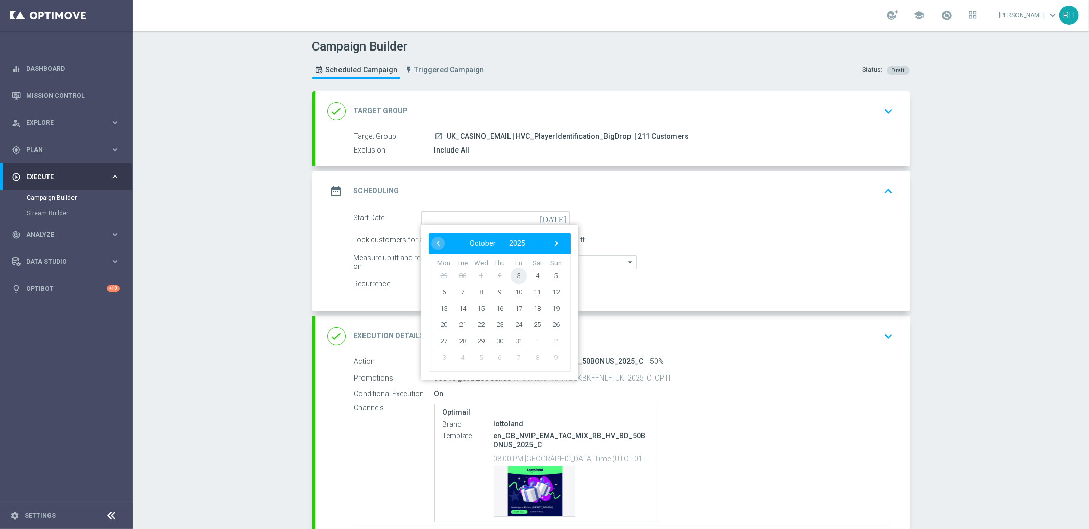
click at [517, 274] on span "3" at bounding box center [518, 275] width 16 height 16
type input "[DATE]"
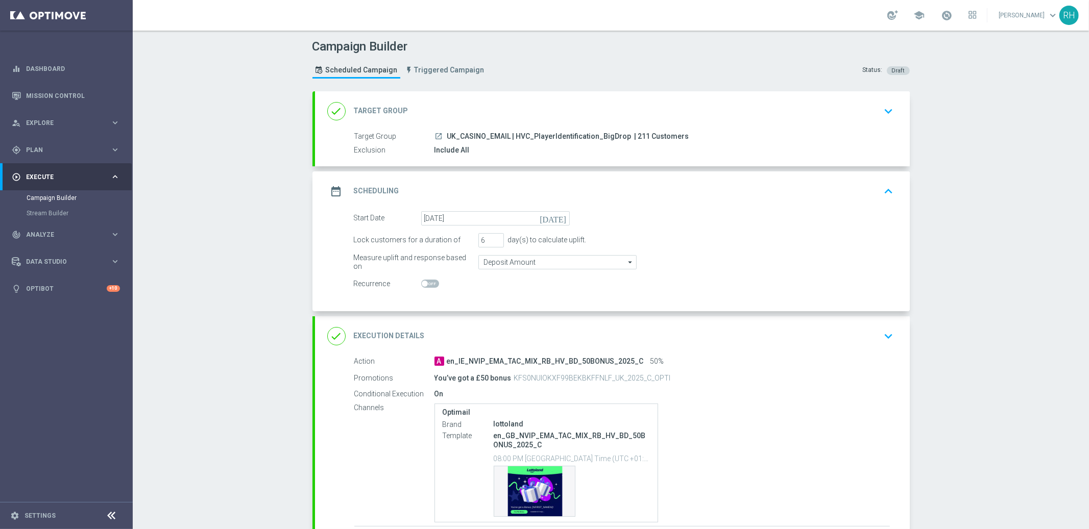
click at [856, 189] on div "date_range Scheduling keyboard_arrow_up" at bounding box center [612, 191] width 570 height 19
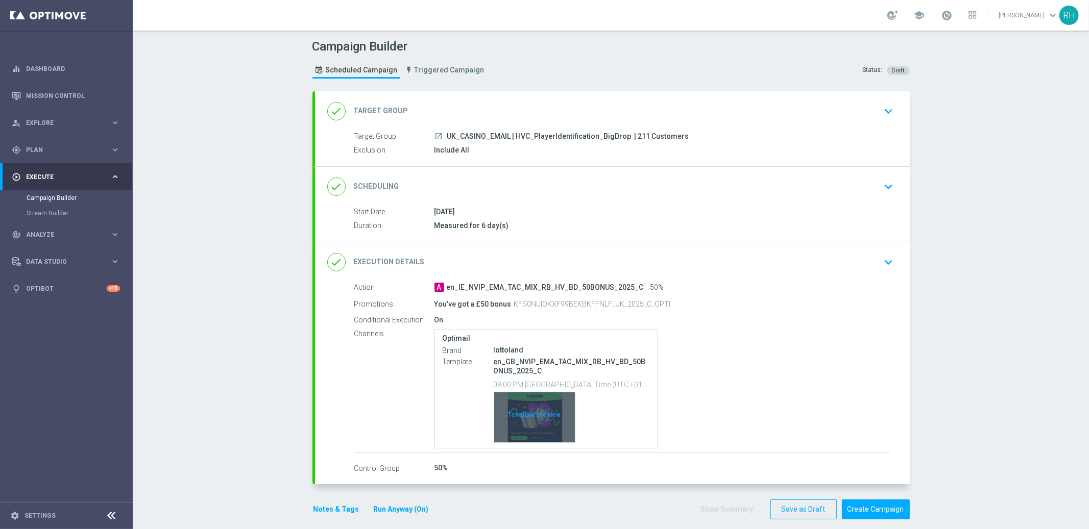
click at [549, 412] on div "Template preview" at bounding box center [534, 418] width 81 height 50
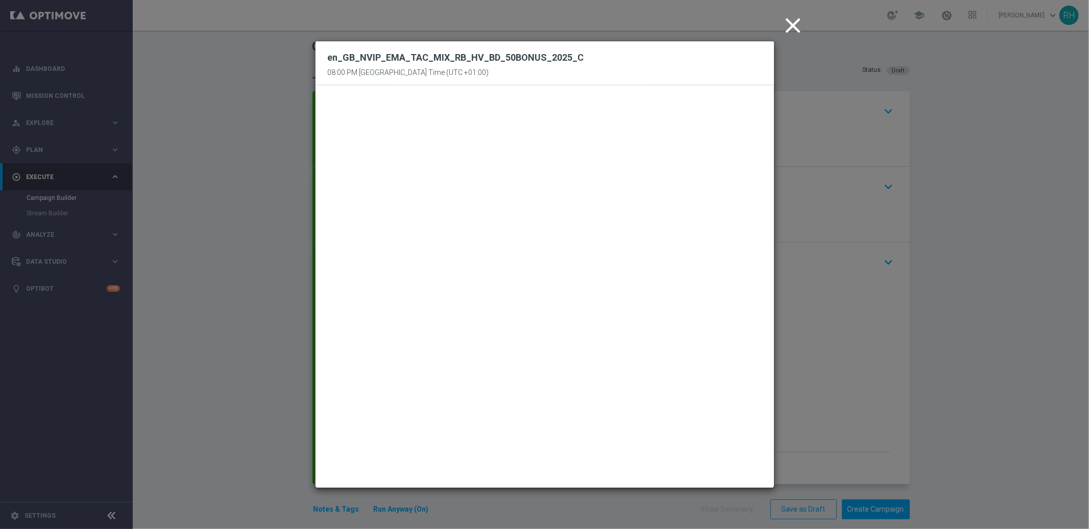
click at [782, 28] on icon "close" at bounding box center [793, 26] width 26 height 26
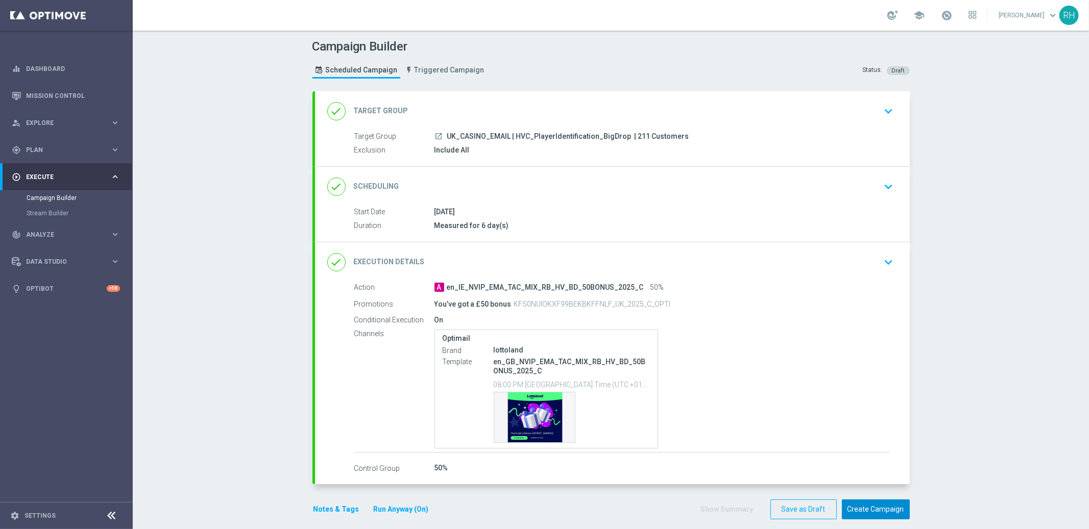
click at [863, 504] on button "Create Campaign" at bounding box center [876, 510] width 68 height 20
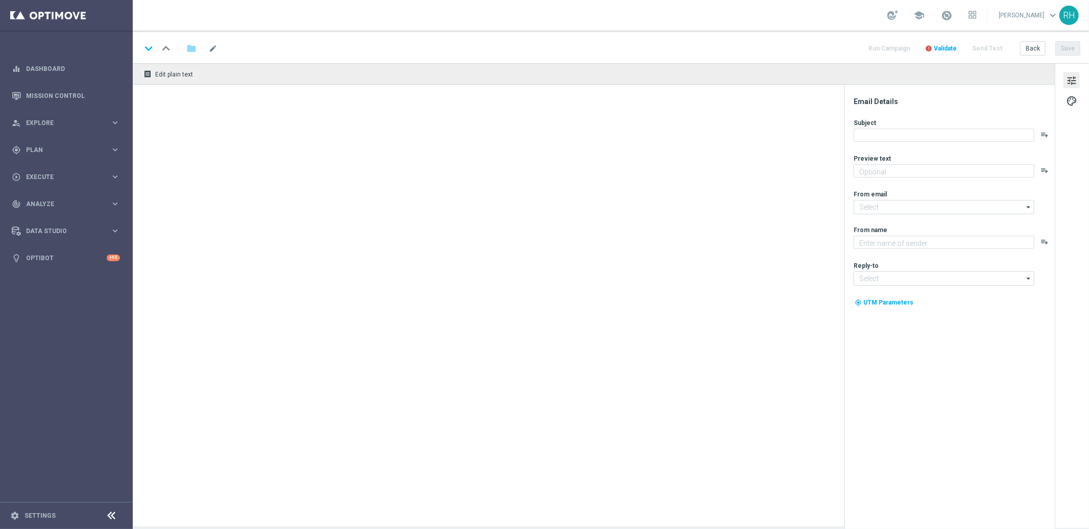
type textarea "Grab a fantastic freebie simply by playing selected games!"
type textarea "Lottoland"
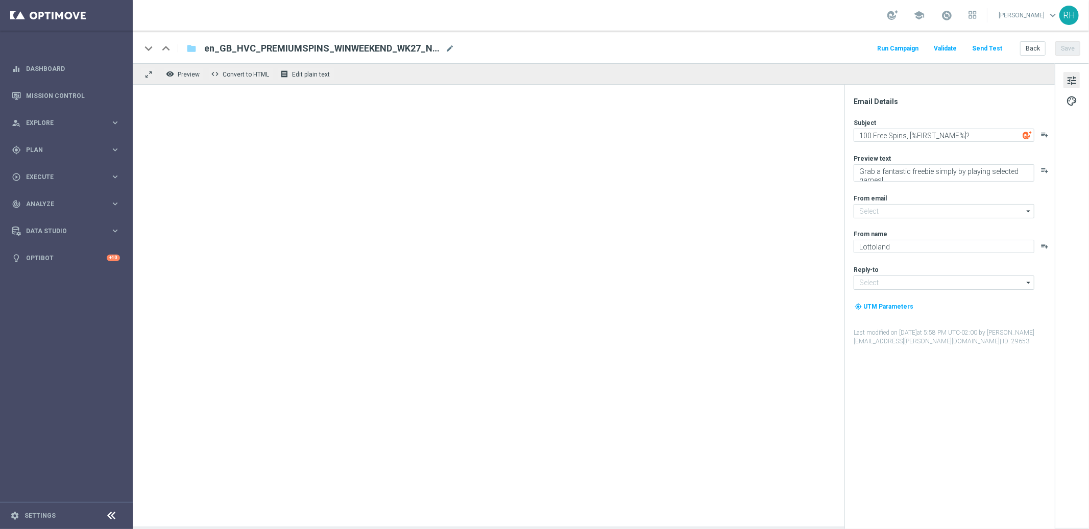
type input "[EMAIL_ADDRESS][DOMAIN_NAME]"
